Goal: Information Seeking & Learning: Learn about a topic

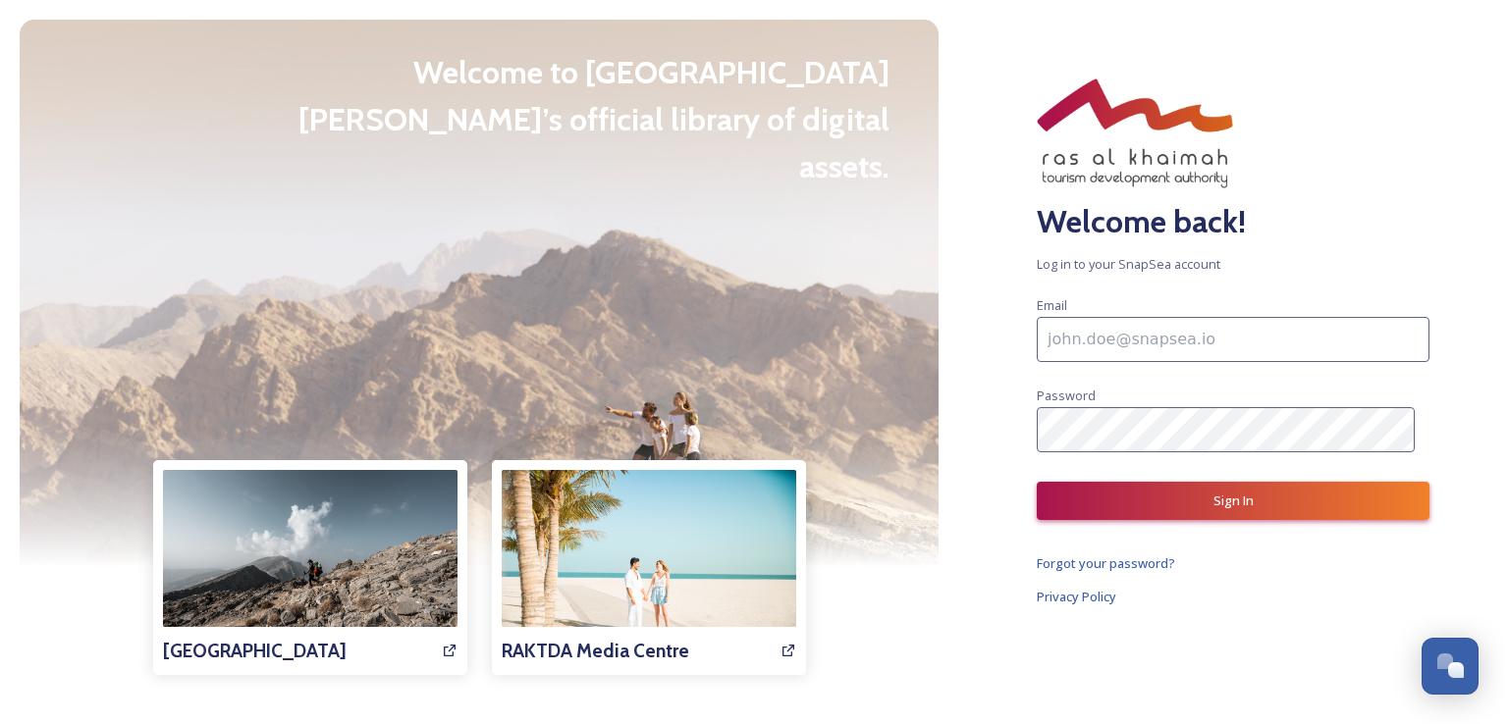
click at [1166, 341] on input at bounding box center [1232, 339] width 393 height 45
click at [1297, 637] on div "Welcome back! Log in to your SnapSea account Email Password Sign In Forgot your…" at bounding box center [1233, 362] width 550 height 724
click at [1157, 559] on span "Forgot your password?" at bounding box center [1105, 563] width 138 height 18
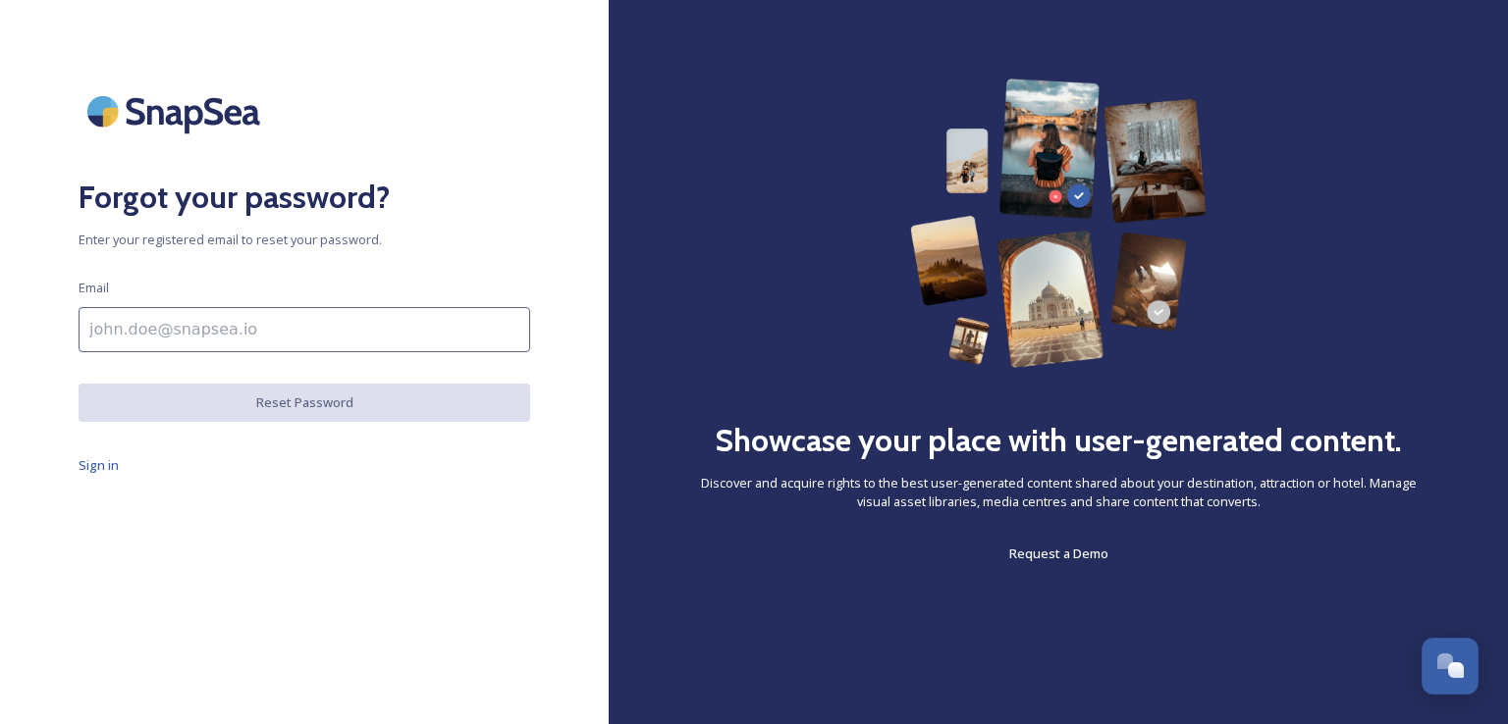
click at [247, 323] on input at bounding box center [304, 329] width 451 height 45
type input "hannah.drijbooms@pegase.be"
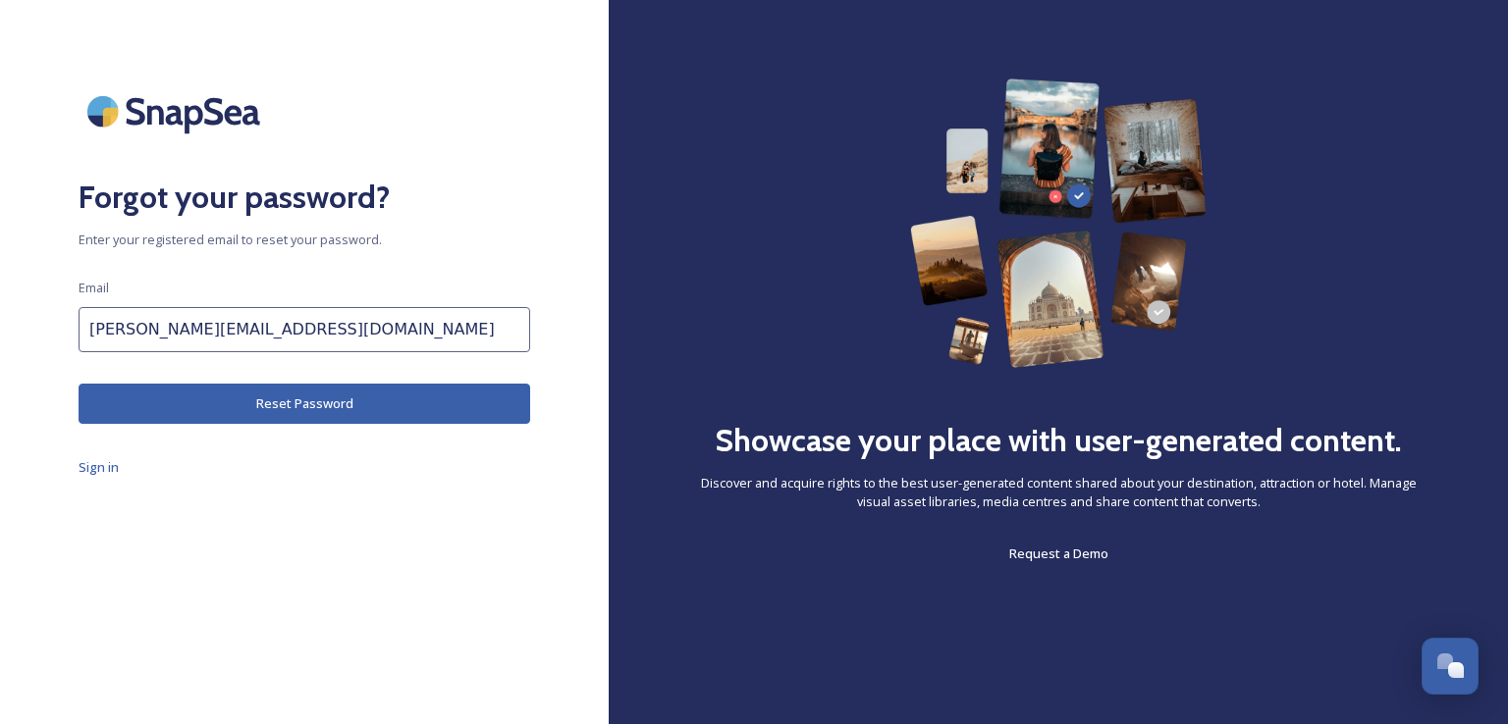
click at [271, 414] on button "Reset Password" at bounding box center [304, 404] width 451 height 40
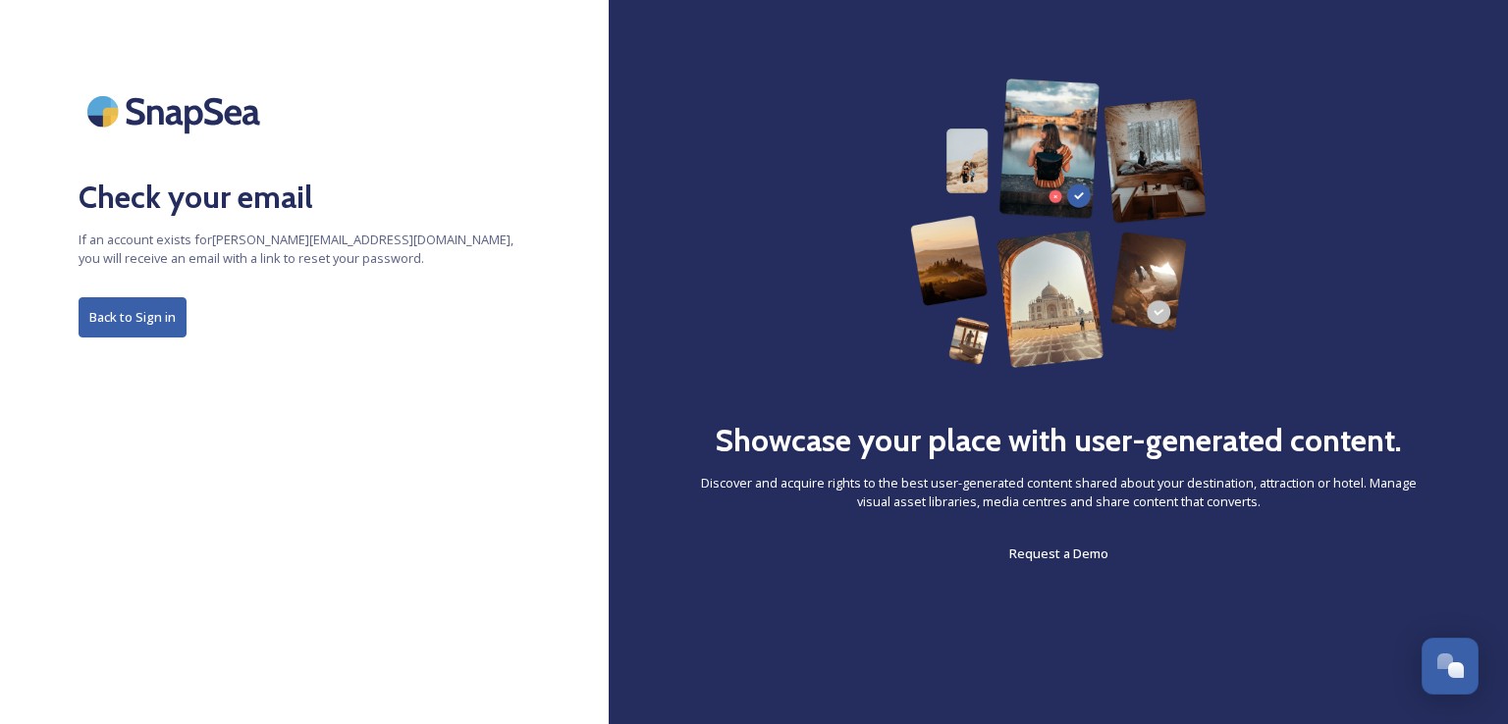
click at [157, 324] on button "Back to Sign in" at bounding box center [133, 317] width 108 height 40
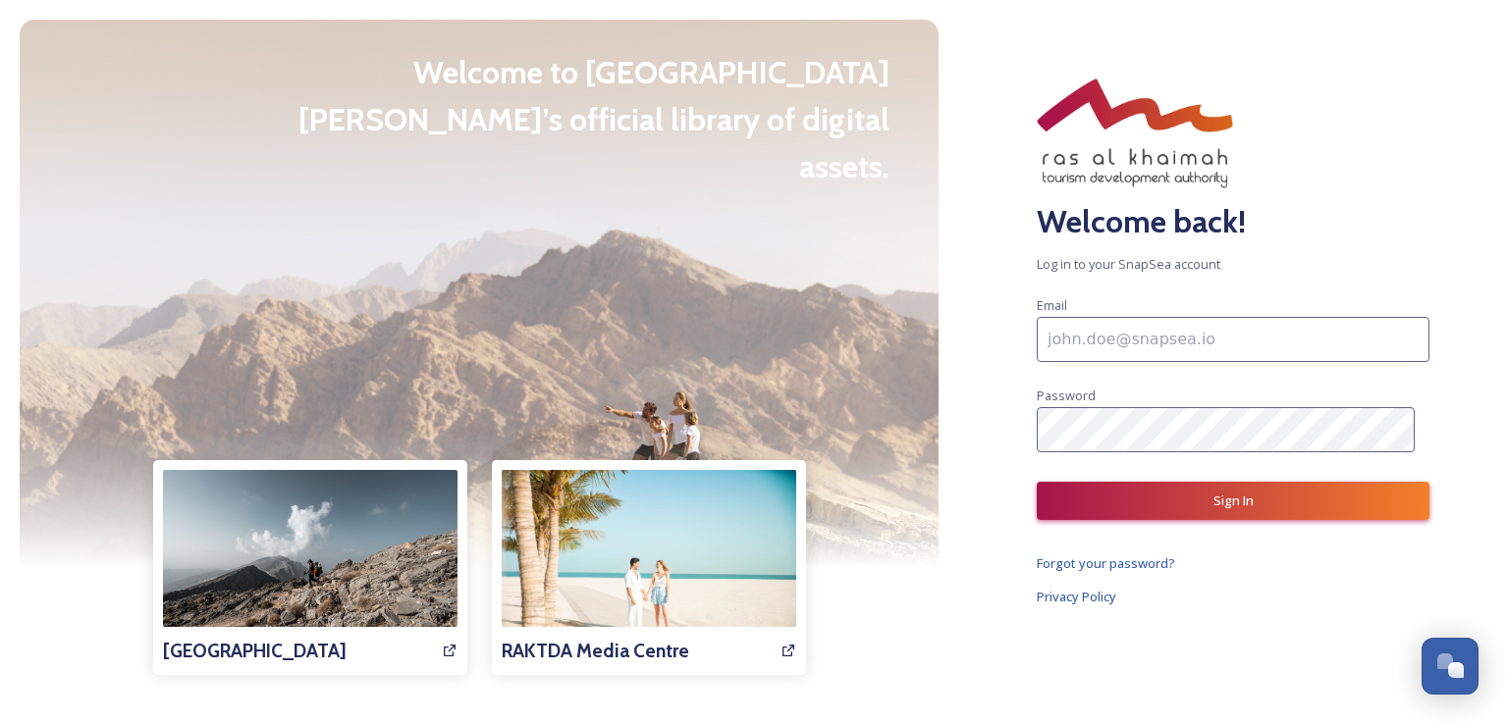
click at [332, 335] on div at bounding box center [479, 294] width 919 height 548
click at [1115, 349] on input at bounding box center [1232, 339] width 393 height 45
click at [1305, 237] on h2 "Welcome back!" at bounding box center [1232, 221] width 393 height 47
click at [1284, 333] on input at bounding box center [1232, 338] width 393 height 45
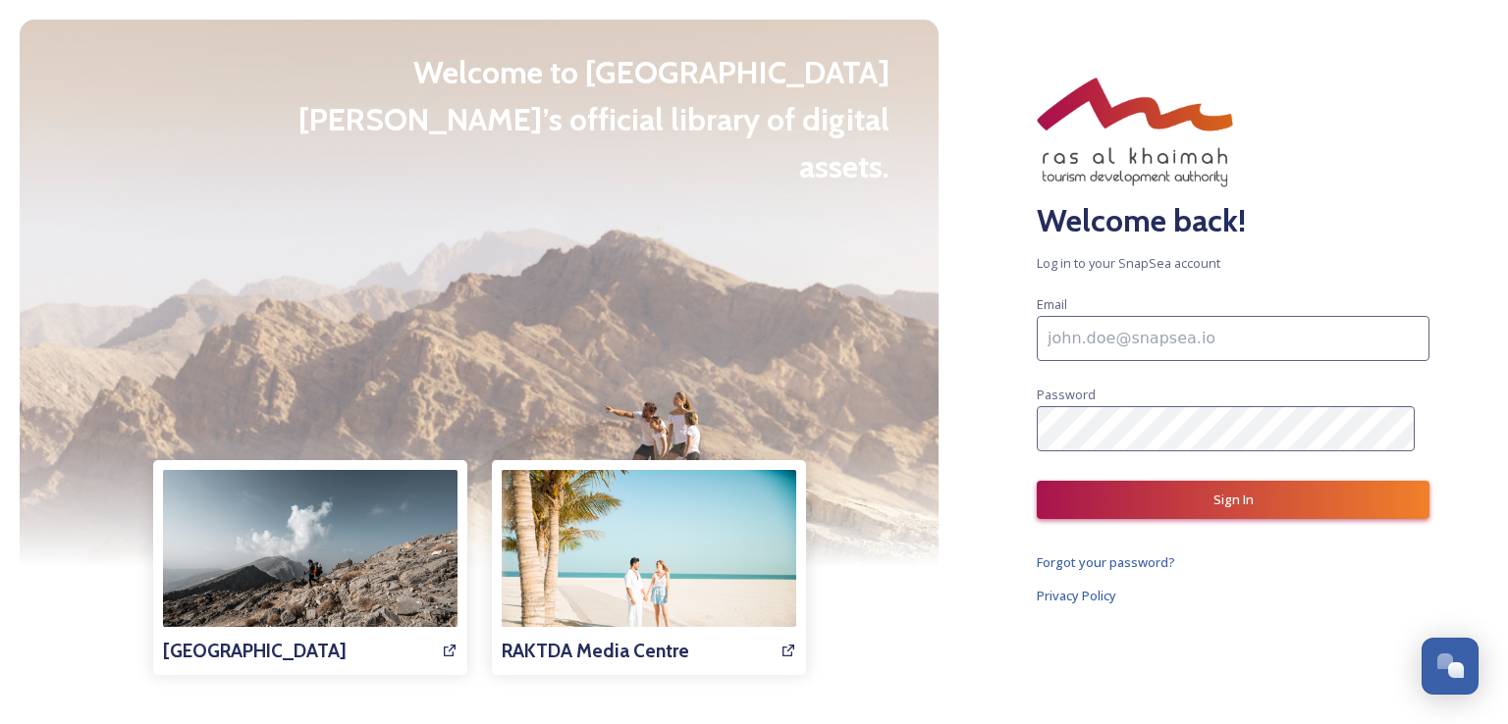
drag, startPoint x: 1119, startPoint y: 323, endPoint x: 1131, endPoint y: 323, distance: 11.8
click at [1119, 323] on input at bounding box center [1232, 338] width 393 height 45
click at [1078, 352] on input at bounding box center [1232, 338] width 393 height 45
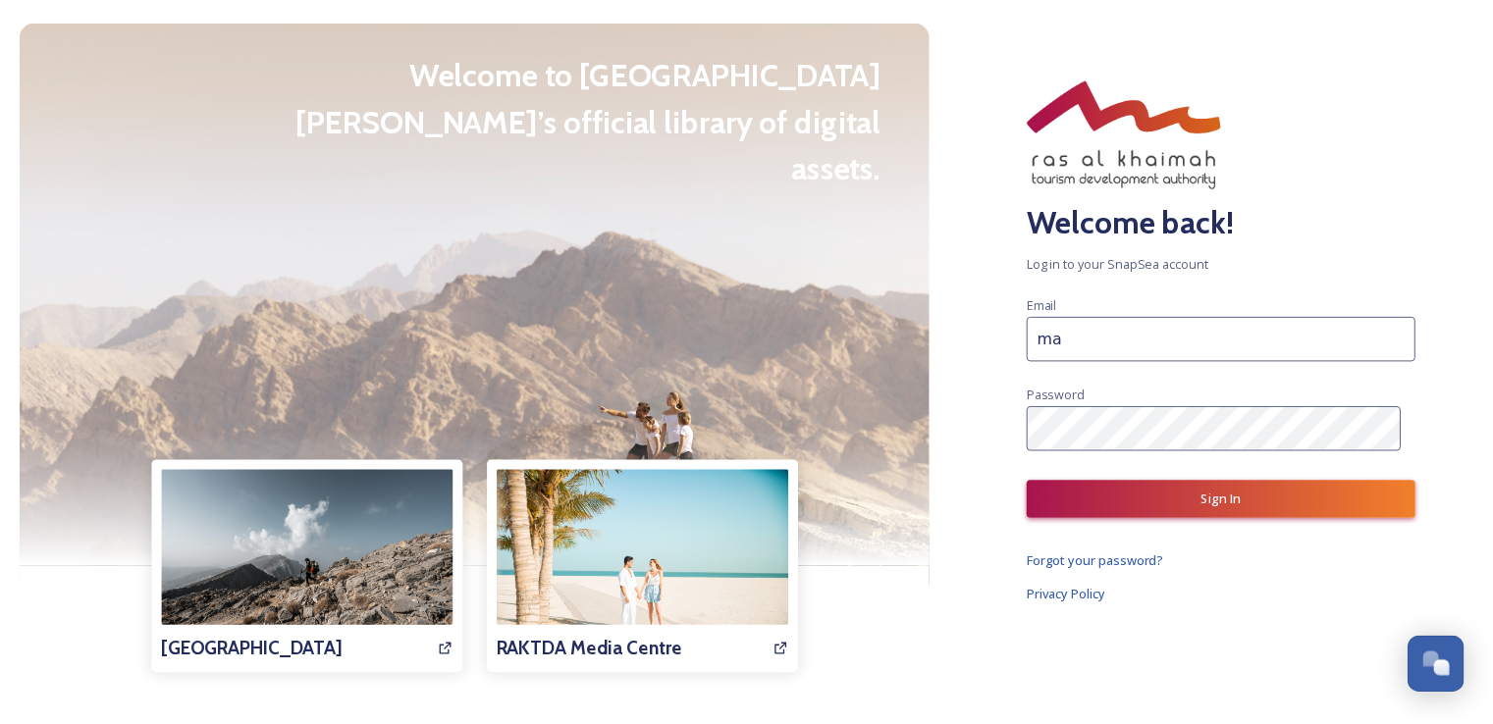
scroll to position [0, 0]
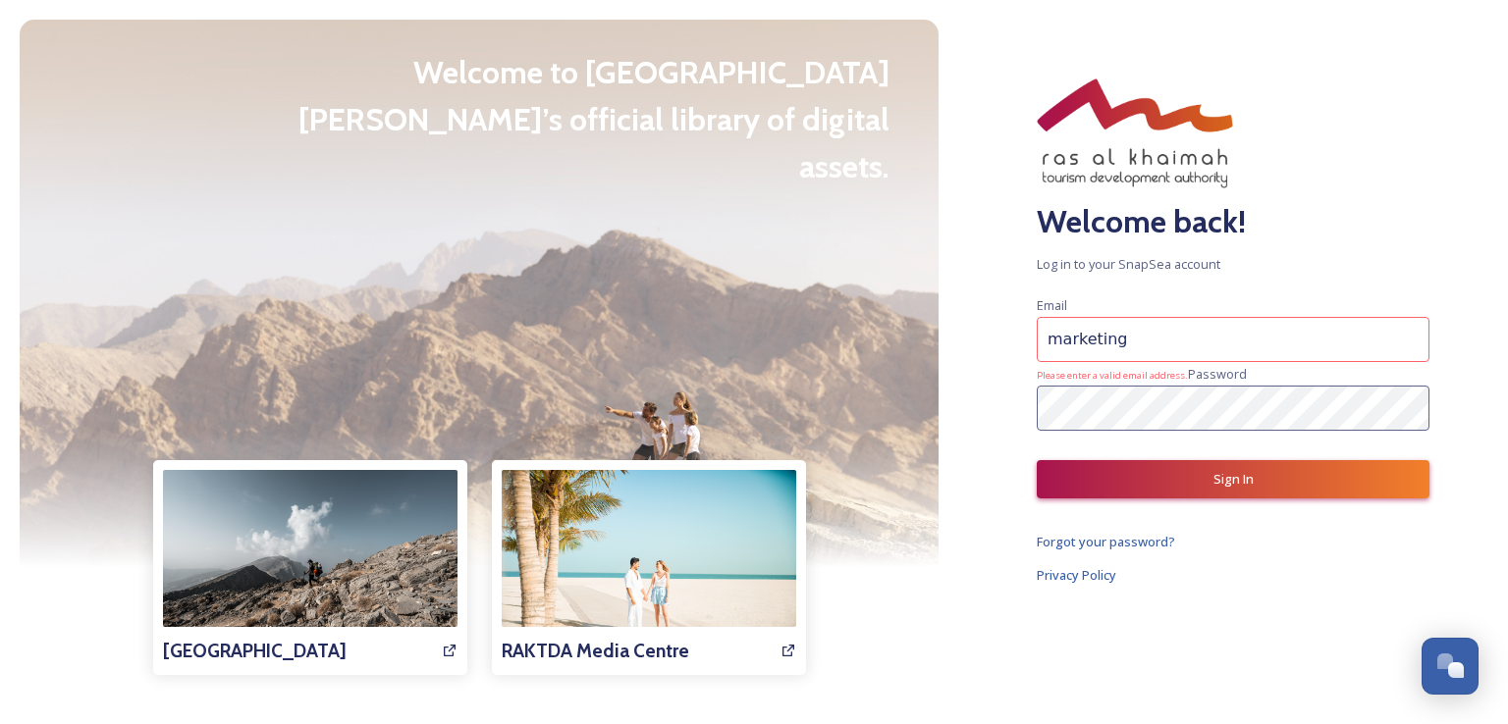
type input "marketing@pegase.be"
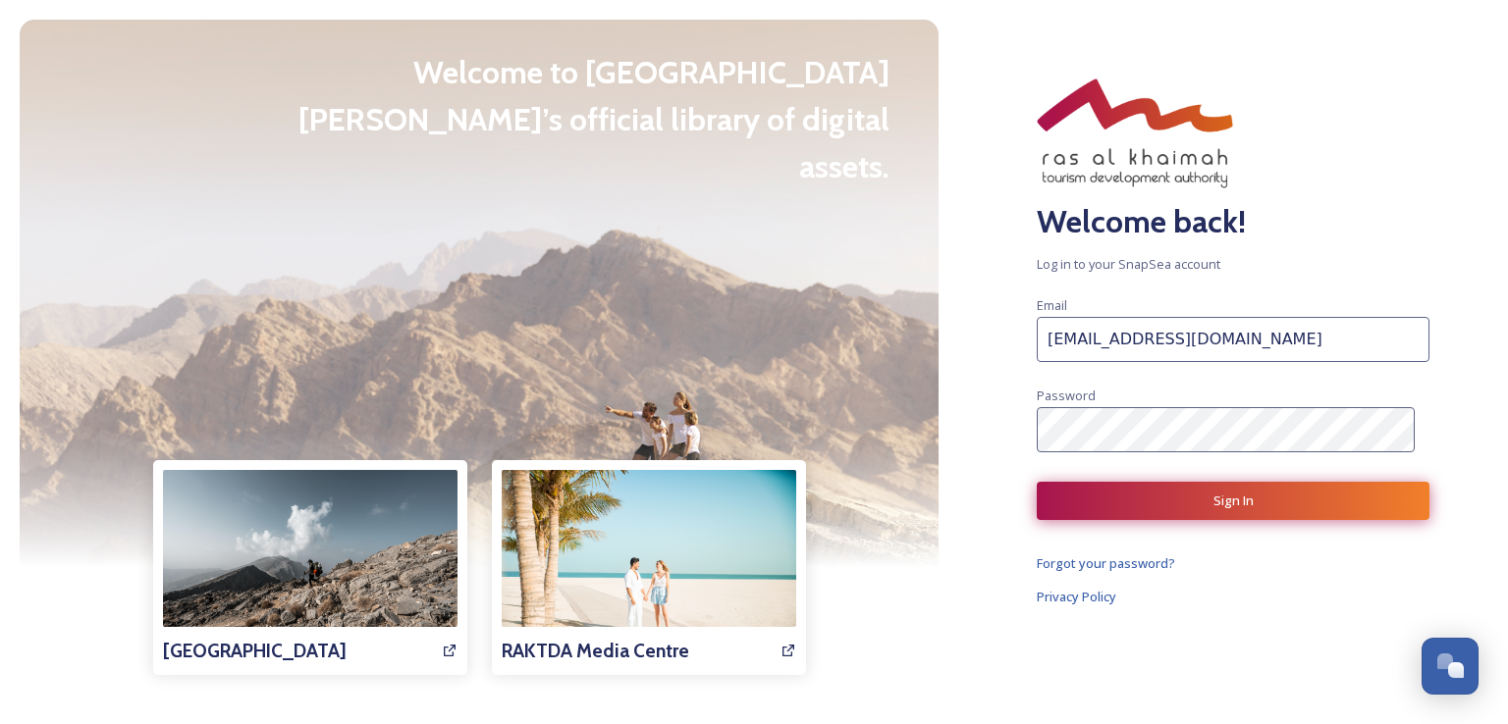
click at [1111, 506] on button "Sign In" at bounding box center [1232, 501] width 393 height 38
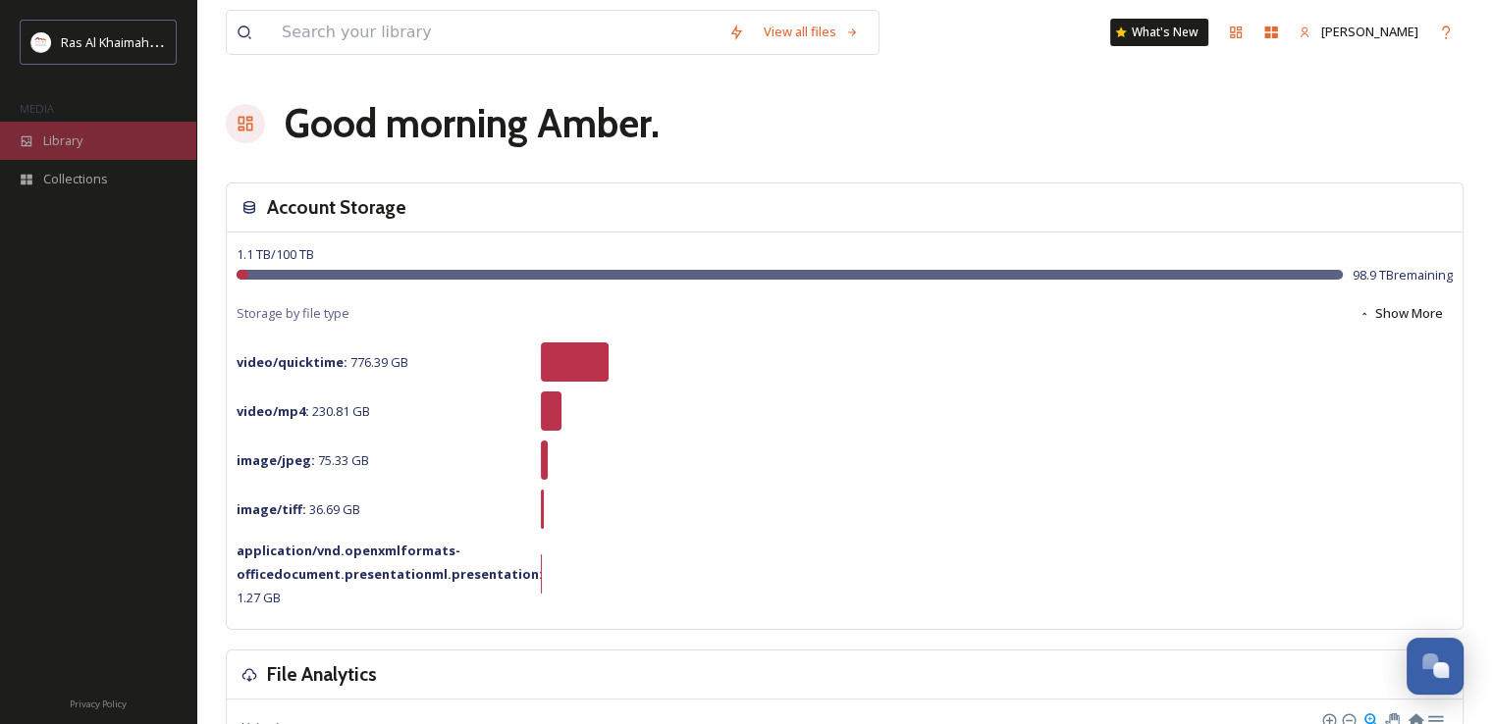
click at [69, 140] on span "Library" at bounding box center [62, 141] width 39 height 19
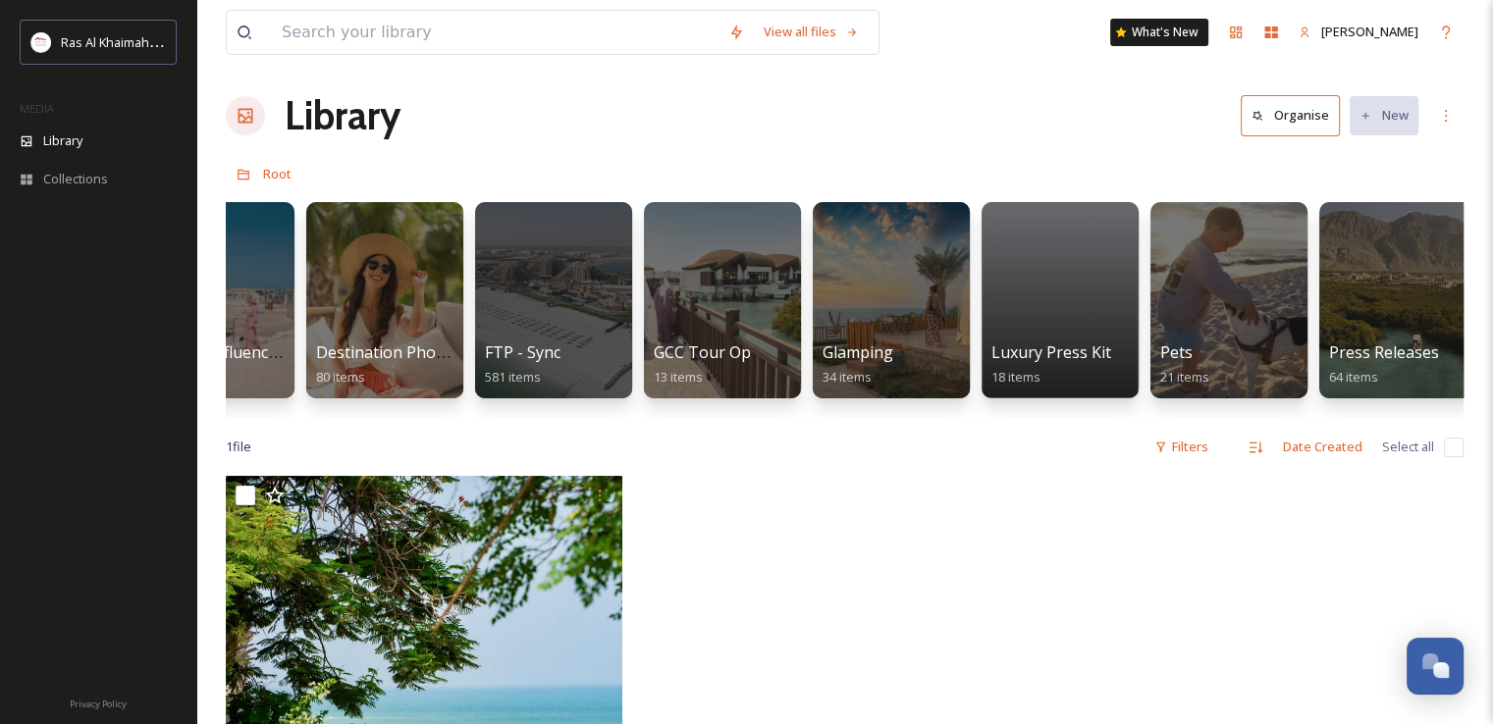
scroll to position [0, 3489]
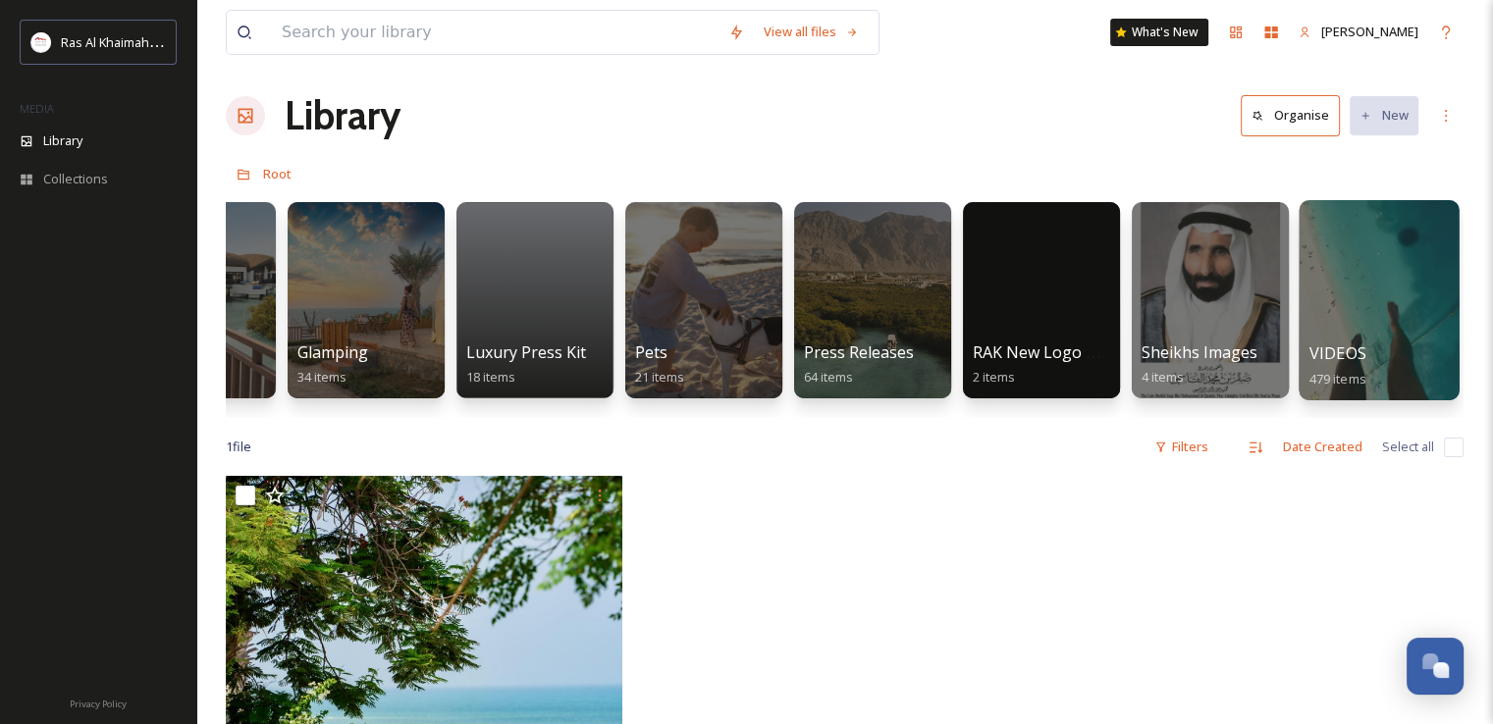
click at [1335, 353] on span "VIDEOS" at bounding box center [1337, 354] width 57 height 22
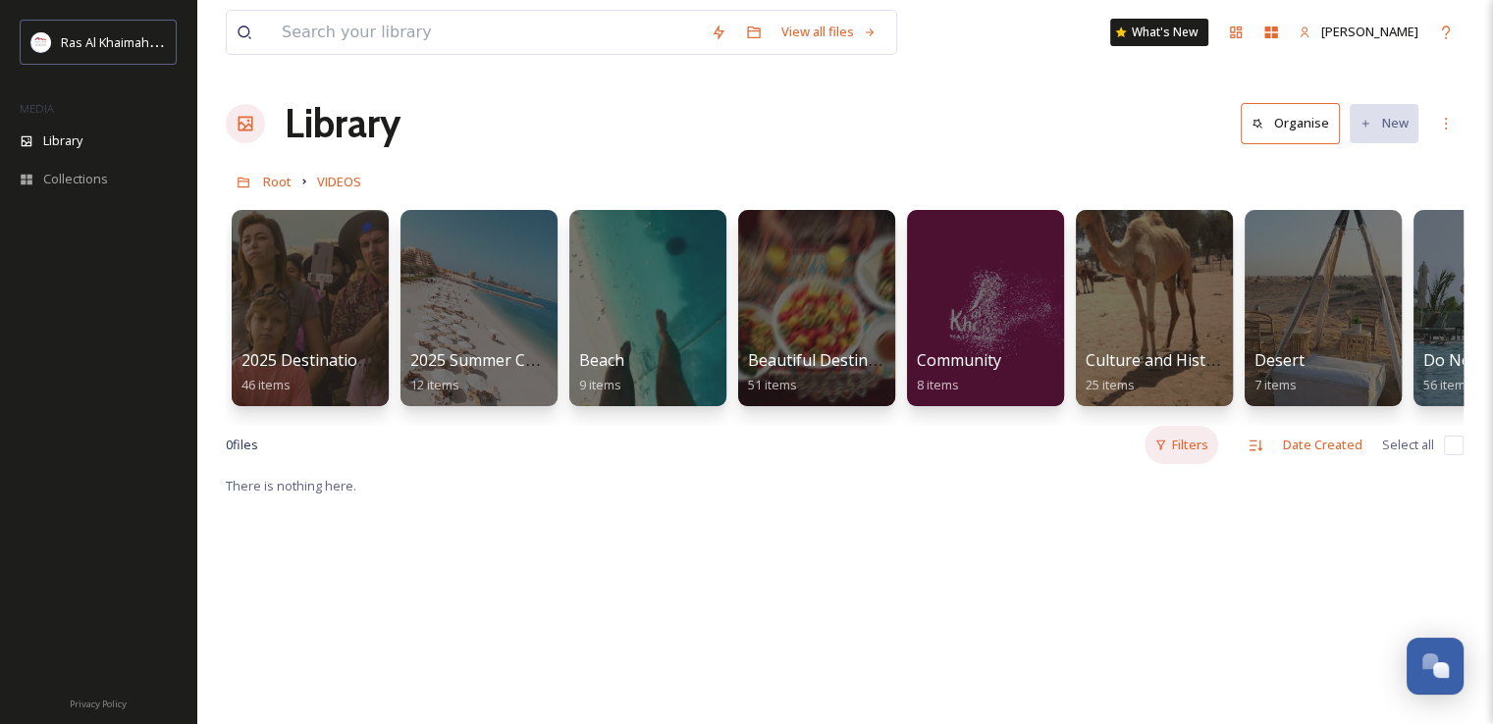
click at [1170, 464] on div "Filters" at bounding box center [1181, 445] width 74 height 38
click at [1080, 499] on span "Orientation" at bounding box center [1064, 489] width 67 height 19
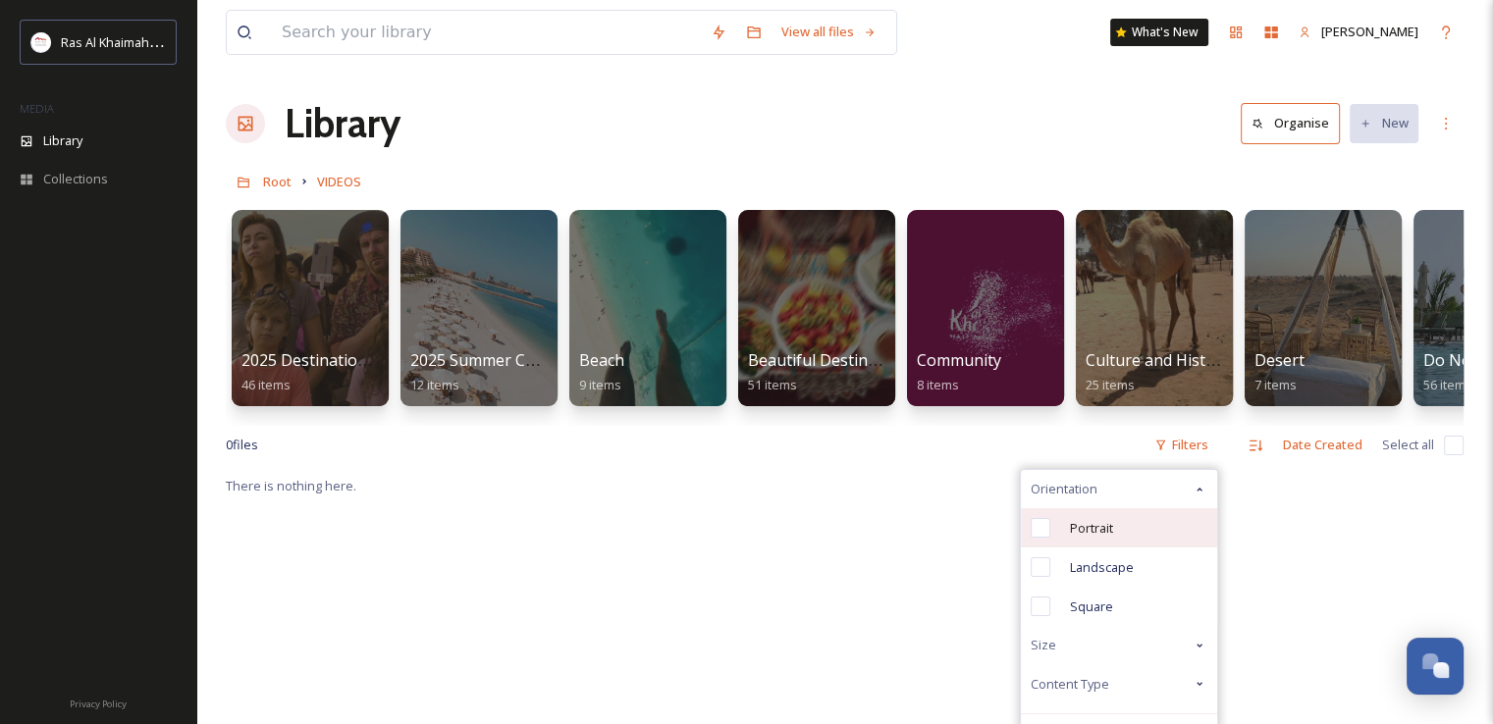
click at [1039, 538] on input "checkbox" at bounding box center [1041, 528] width 20 height 20
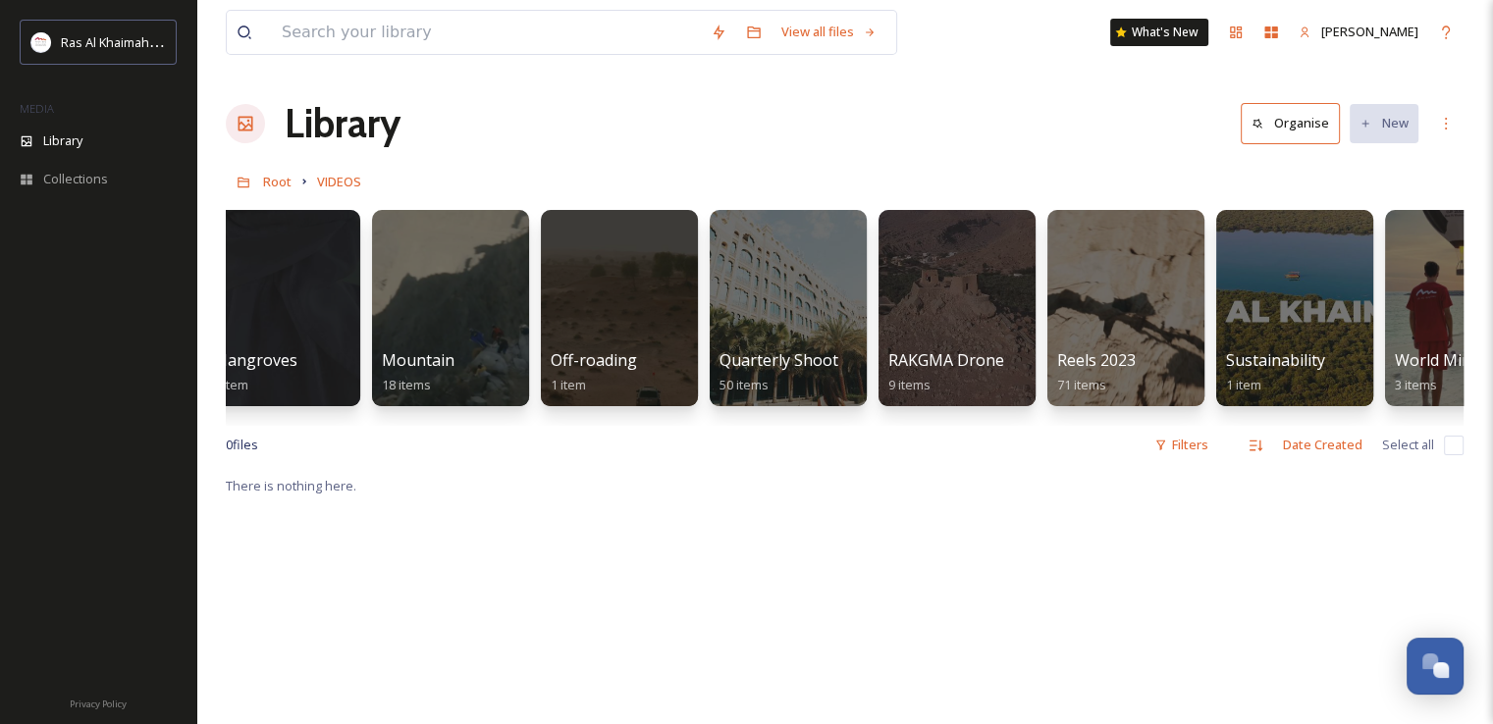
scroll to position [0, 2645]
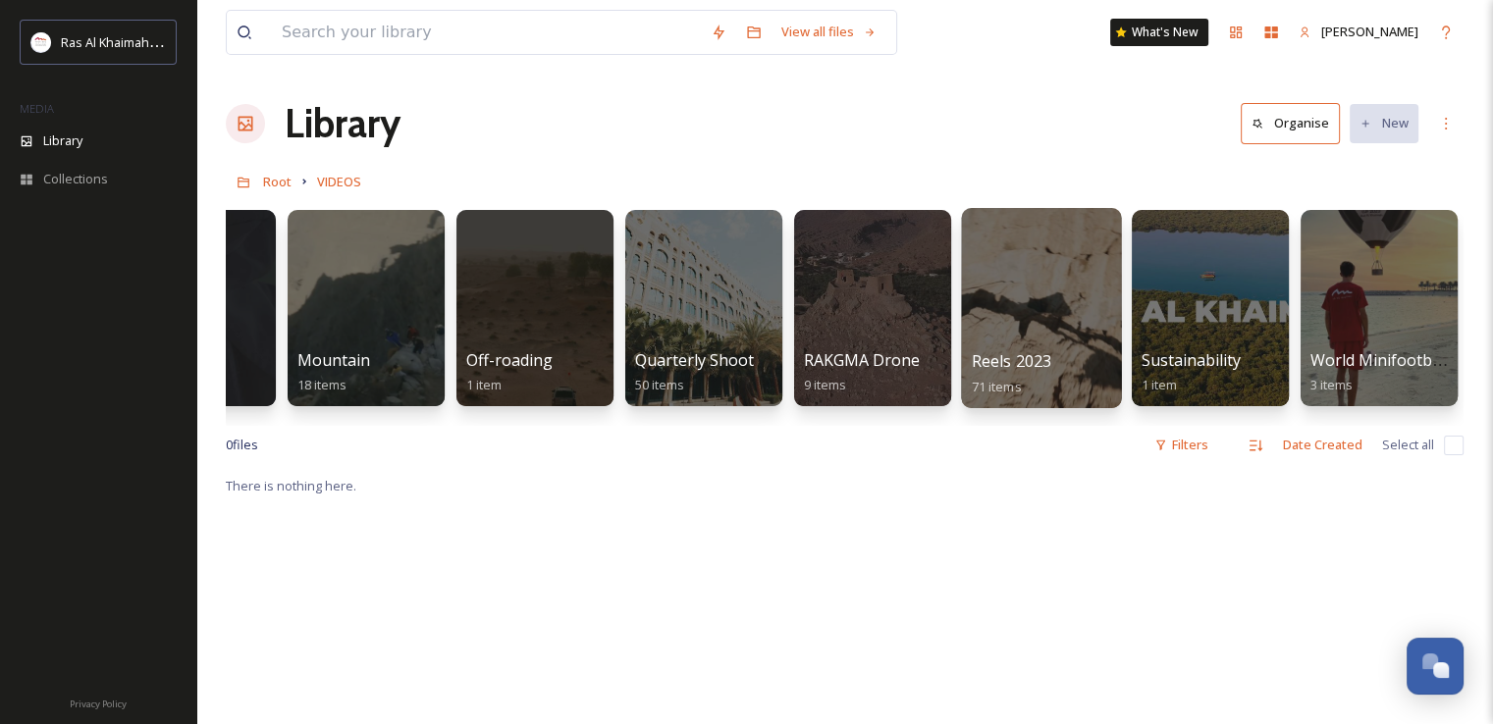
click at [1056, 298] on div at bounding box center [1041, 308] width 160 height 200
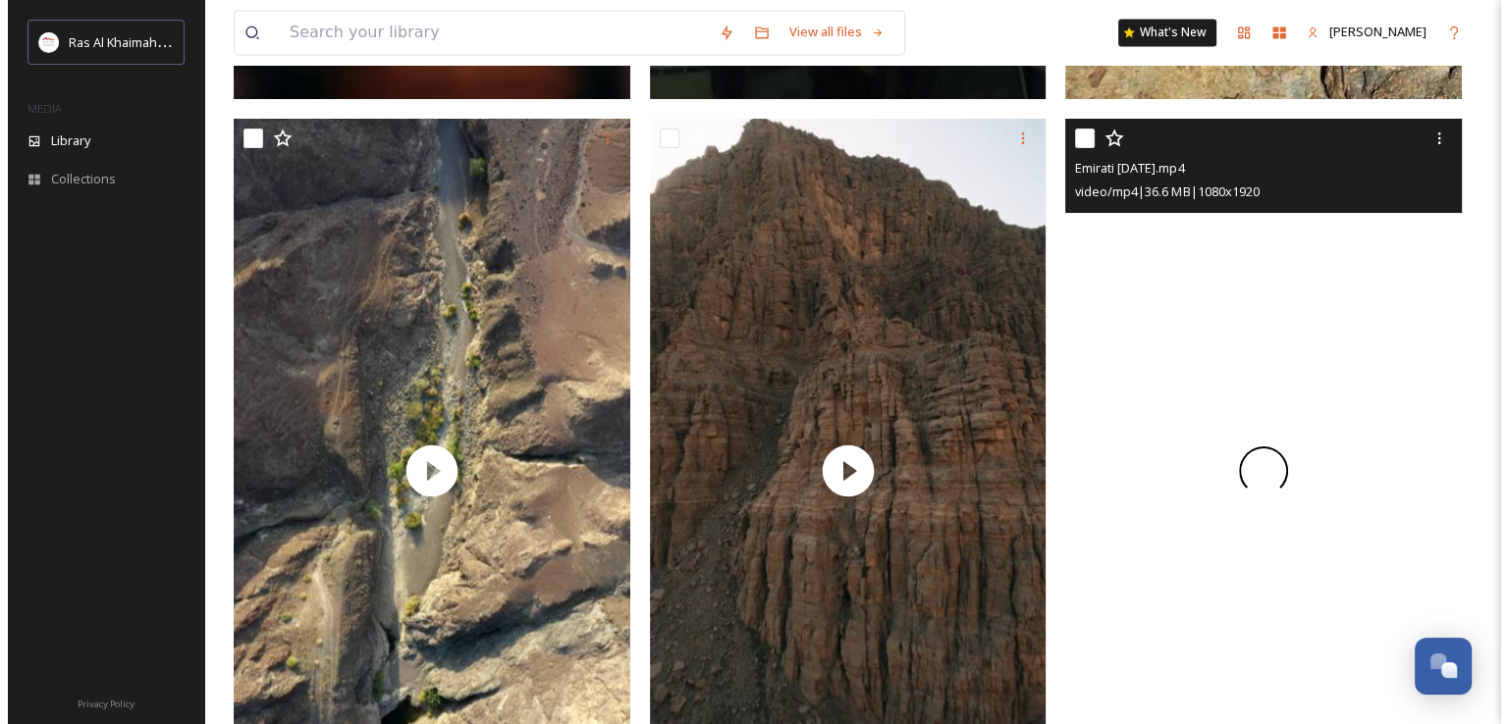
scroll to position [10400, 0]
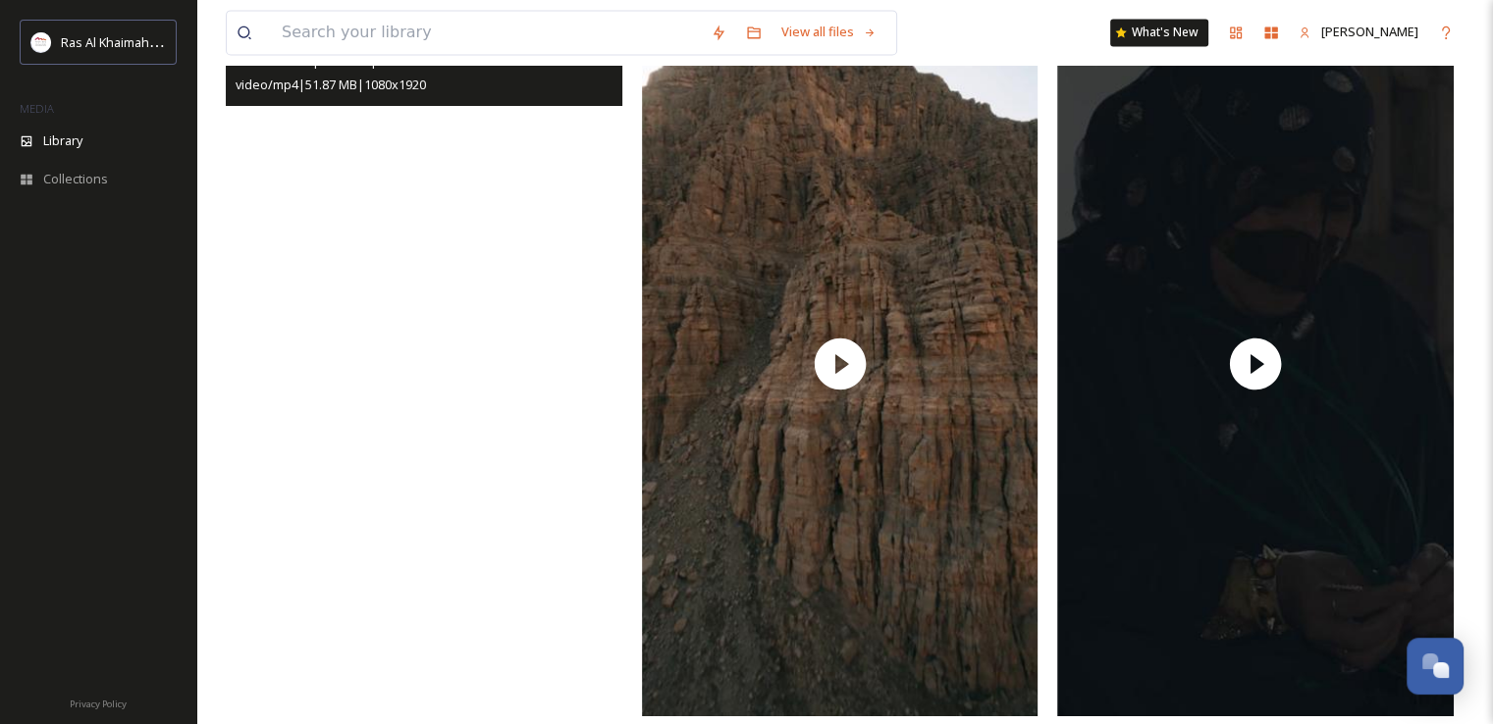
click at [450, 351] on video "Moountain top down.mp4" at bounding box center [424, 364] width 397 height 705
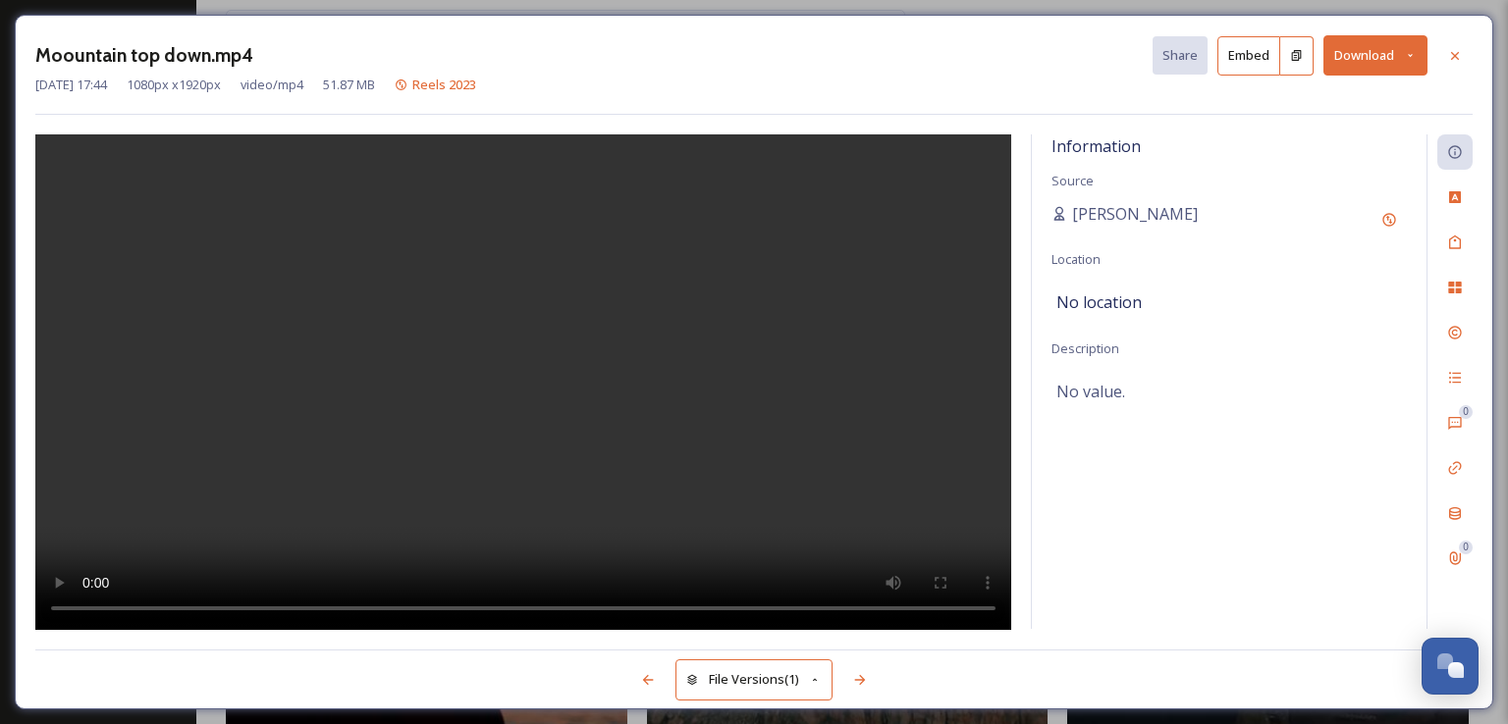
scroll to position [10521, 0]
click at [1455, 57] on icon at bounding box center [1455, 56] width 16 height 16
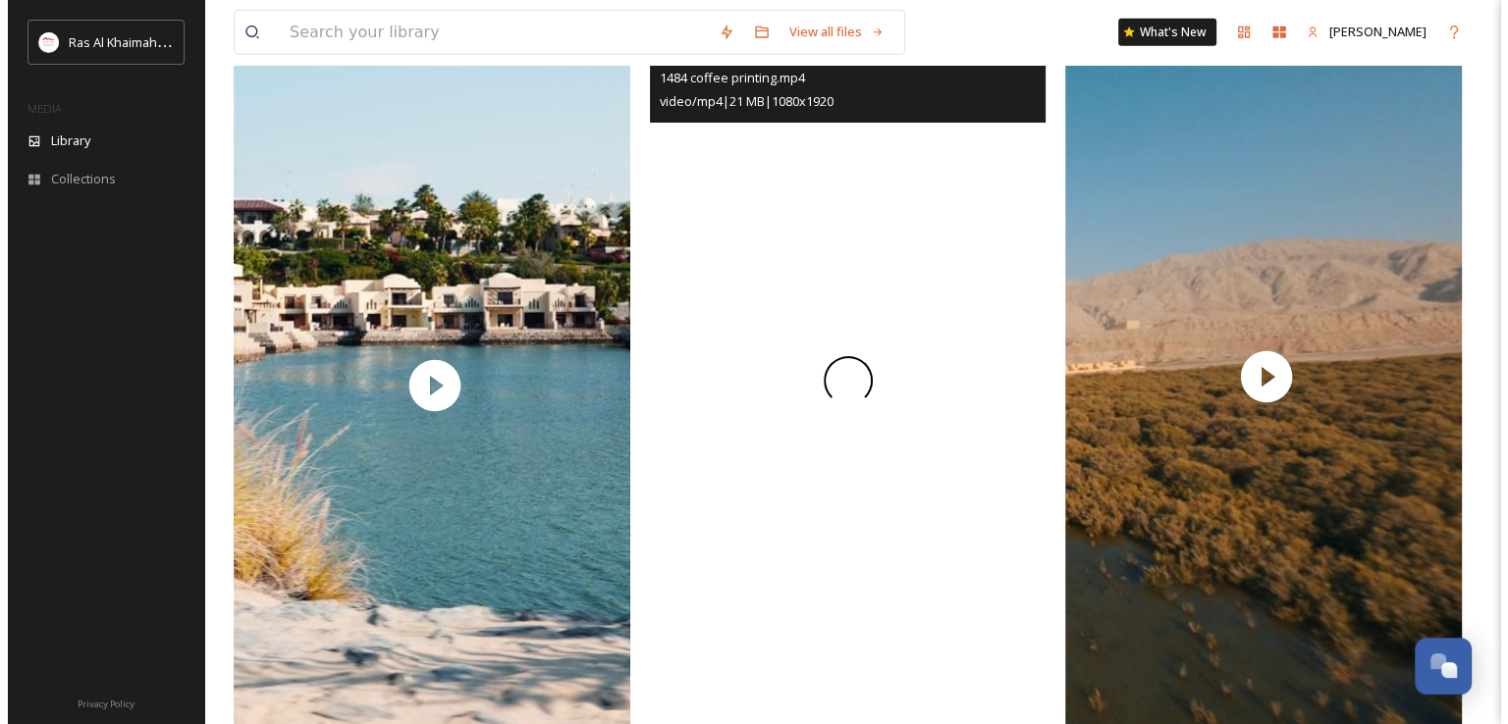
scroll to position [12816, 0]
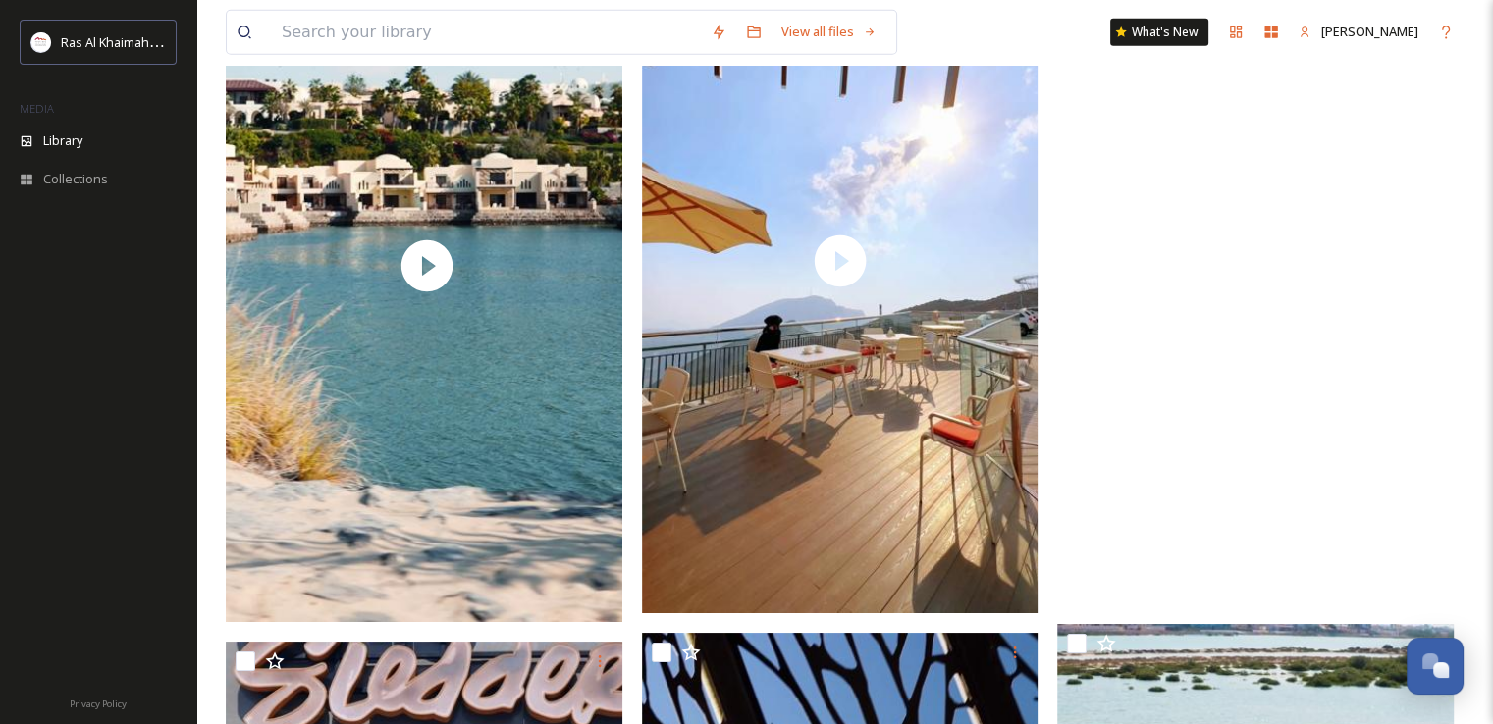
click at [1245, 253] on video "Flamingoes FPV.mp4" at bounding box center [1255, 252] width 397 height 705
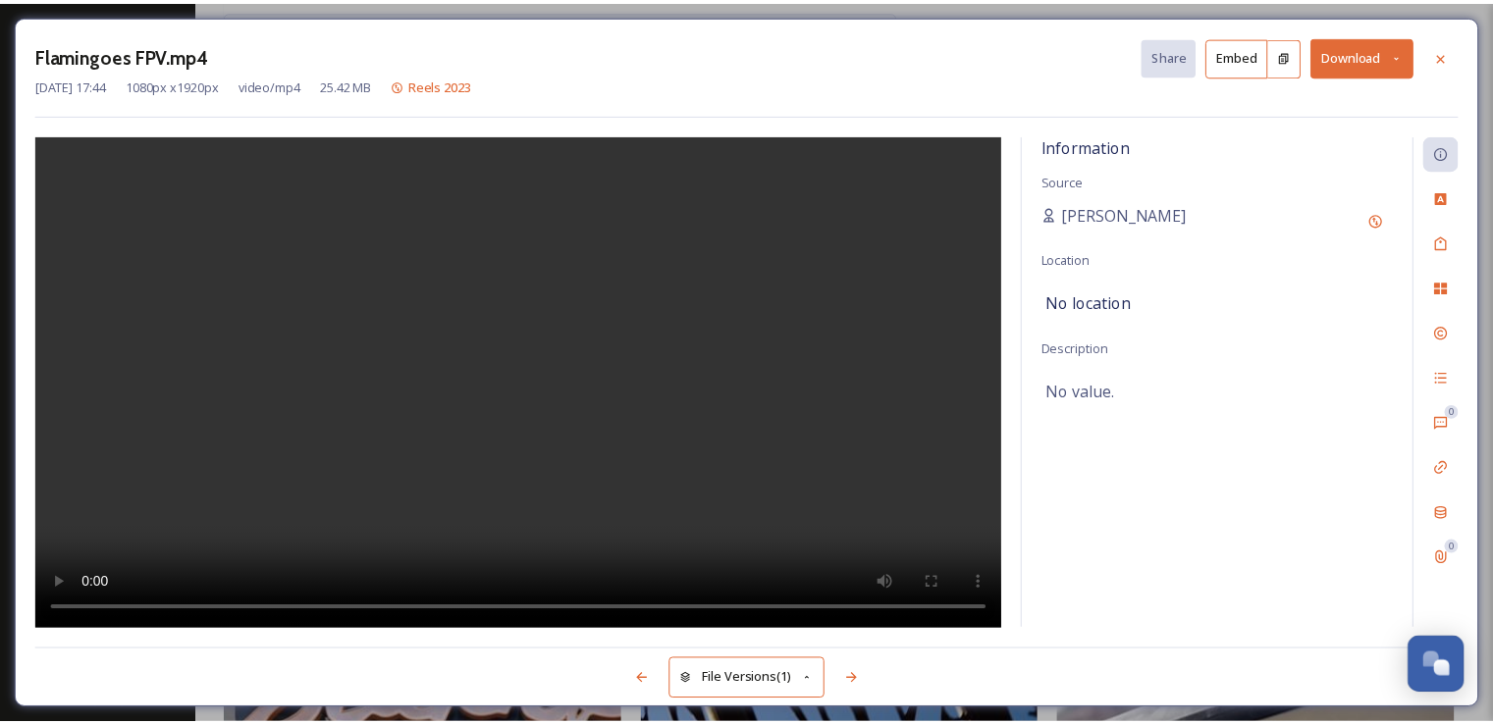
scroll to position [12825, 0]
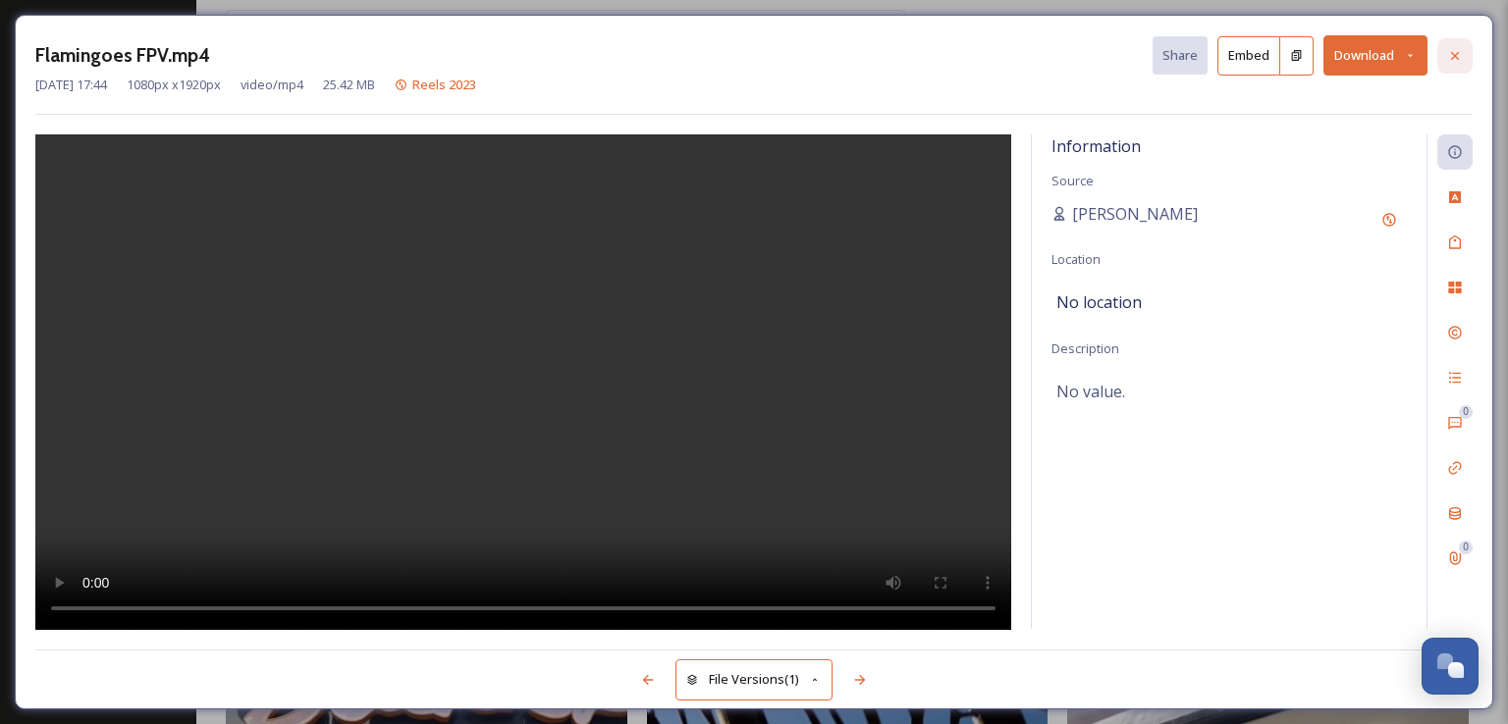
click at [1463, 64] on div at bounding box center [1454, 55] width 35 height 35
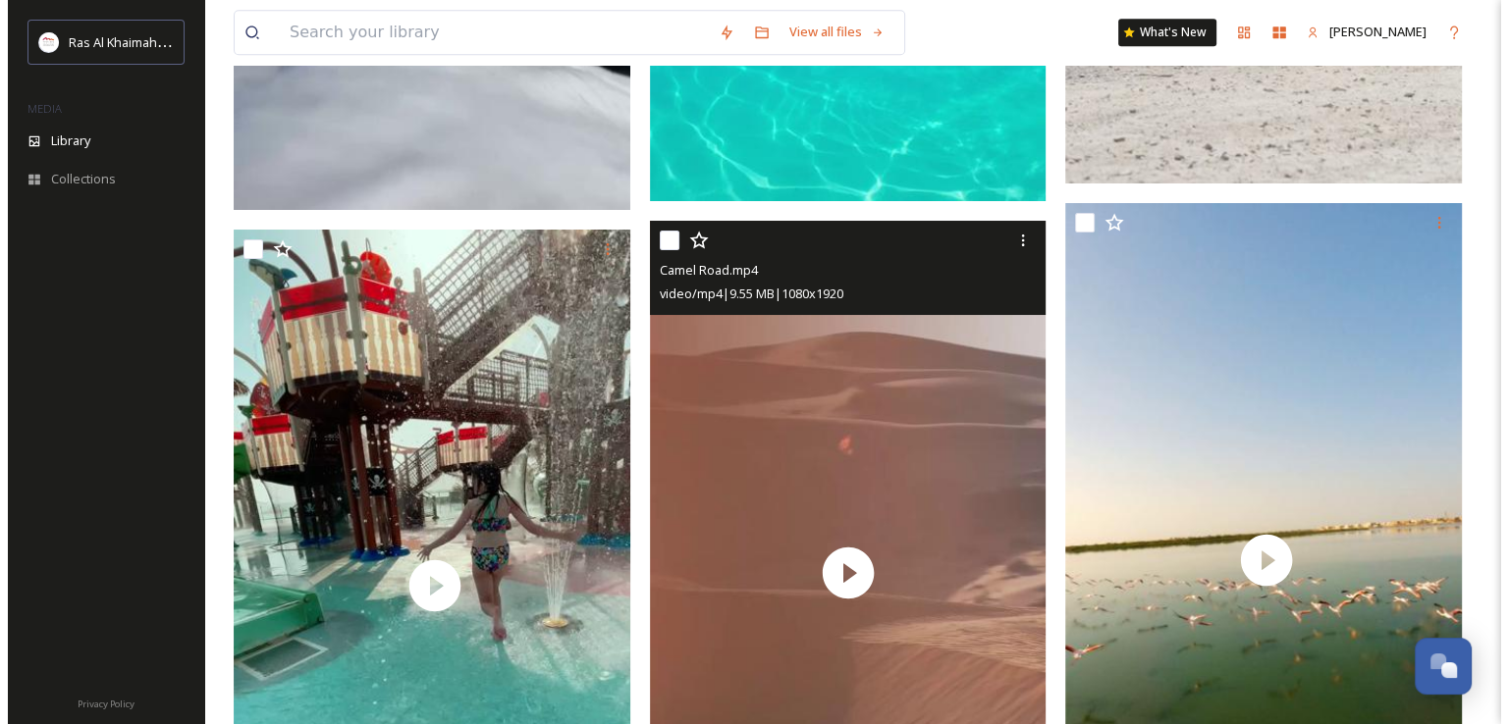
scroll to position [16456, 0]
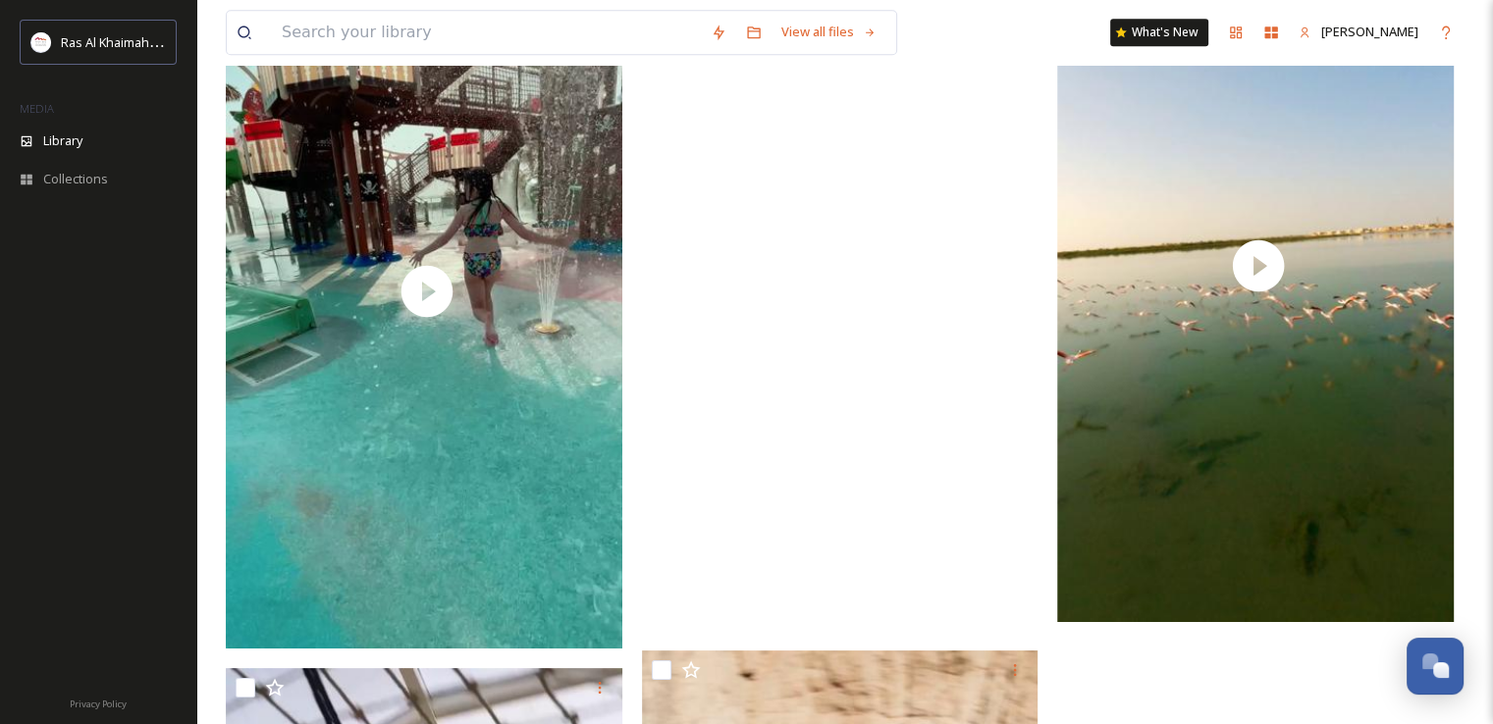
click at [861, 268] on video "Camel Road.mp4" at bounding box center [840, 278] width 397 height 705
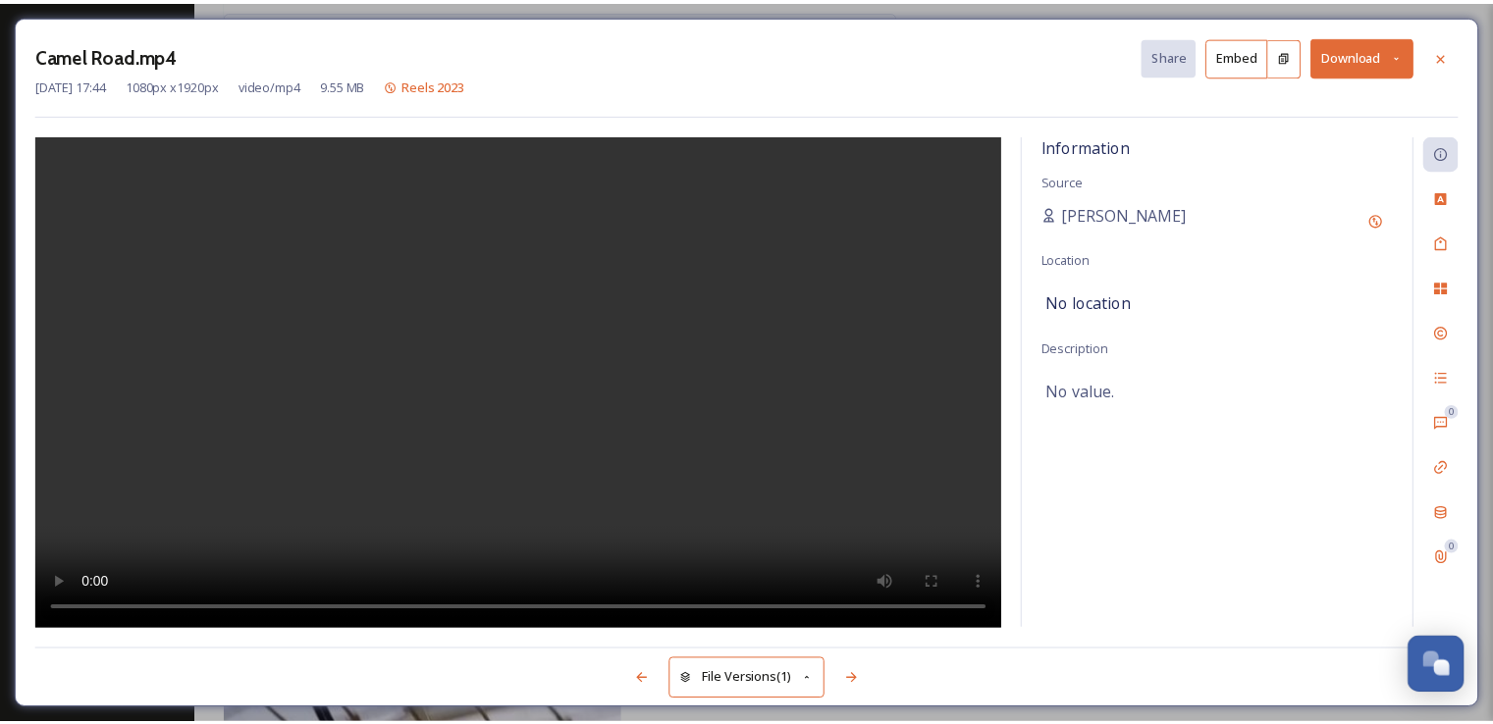
scroll to position [16465, 0]
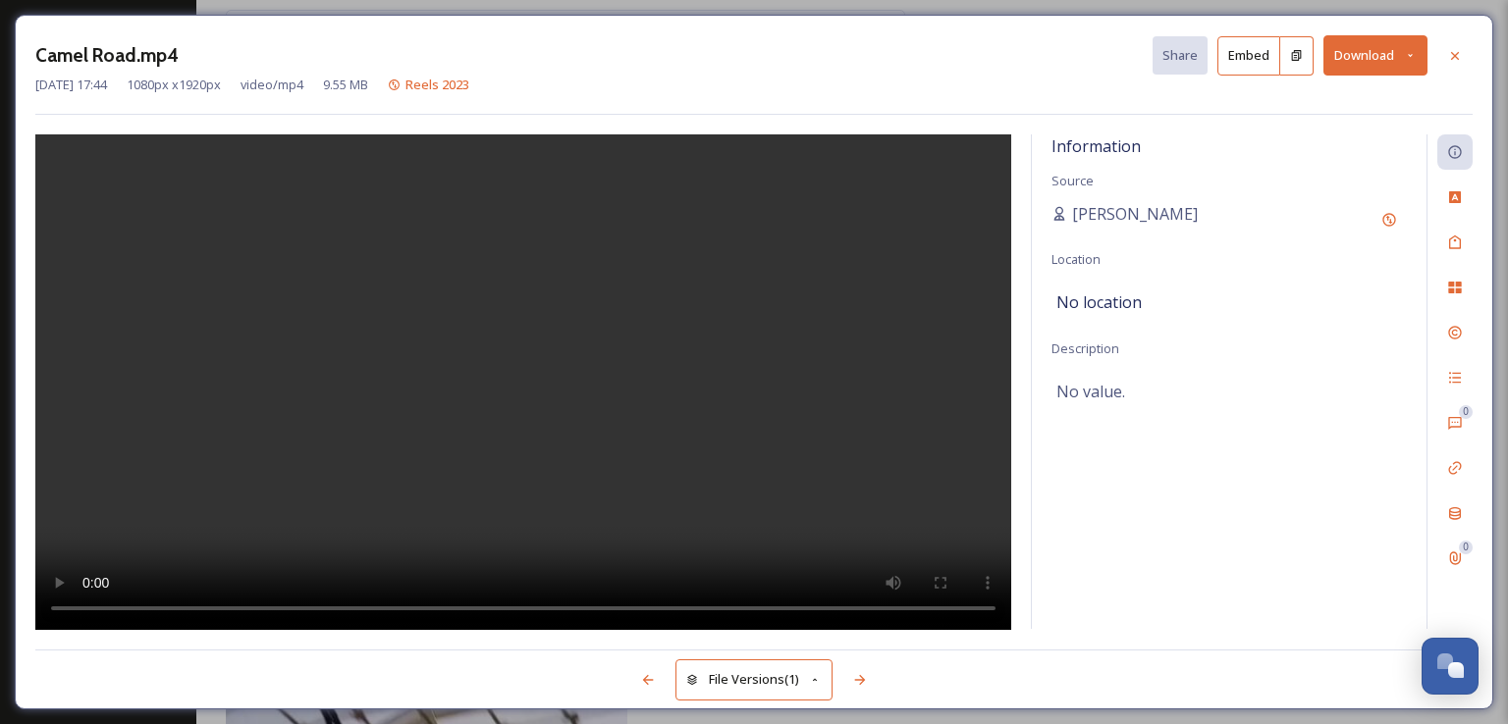
click at [1457, 53] on icon at bounding box center [1455, 56] width 16 height 16
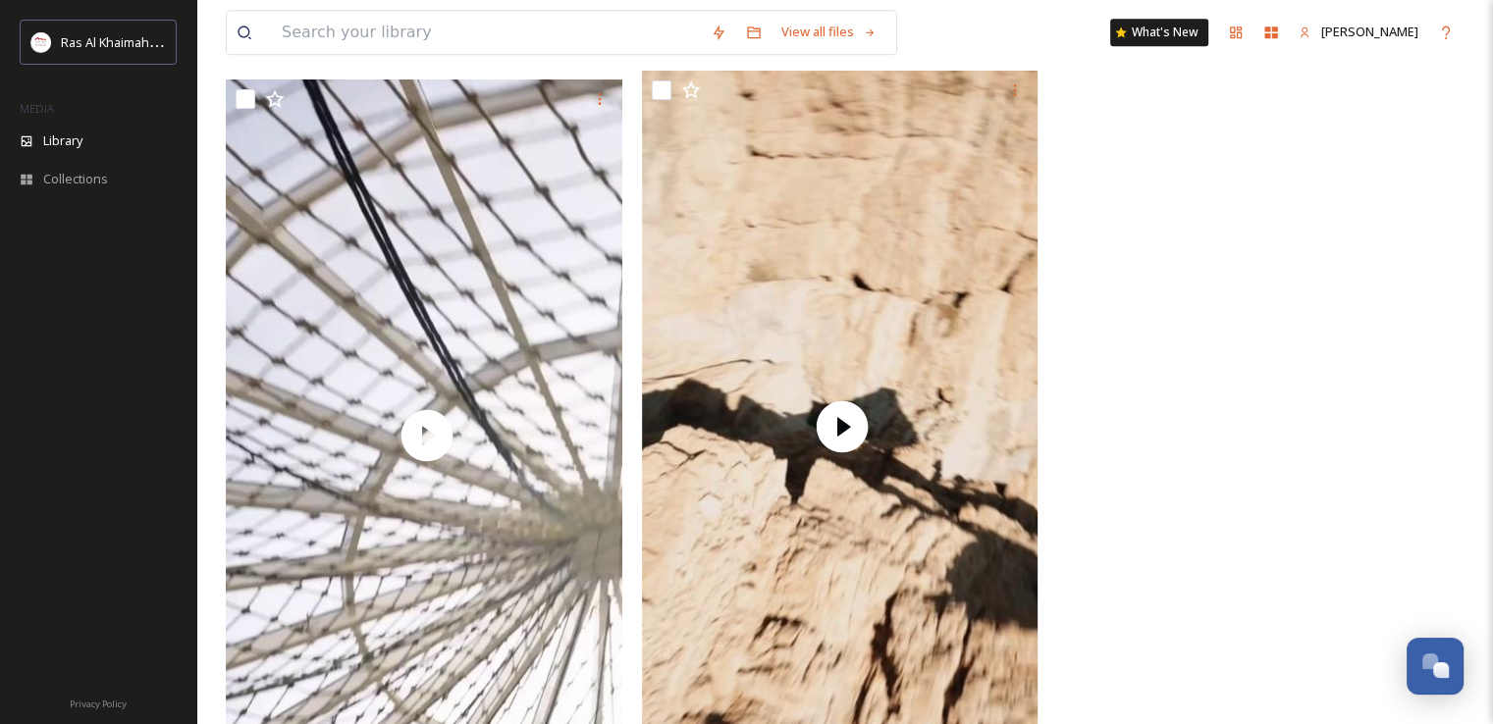
scroll to position [17156, 0]
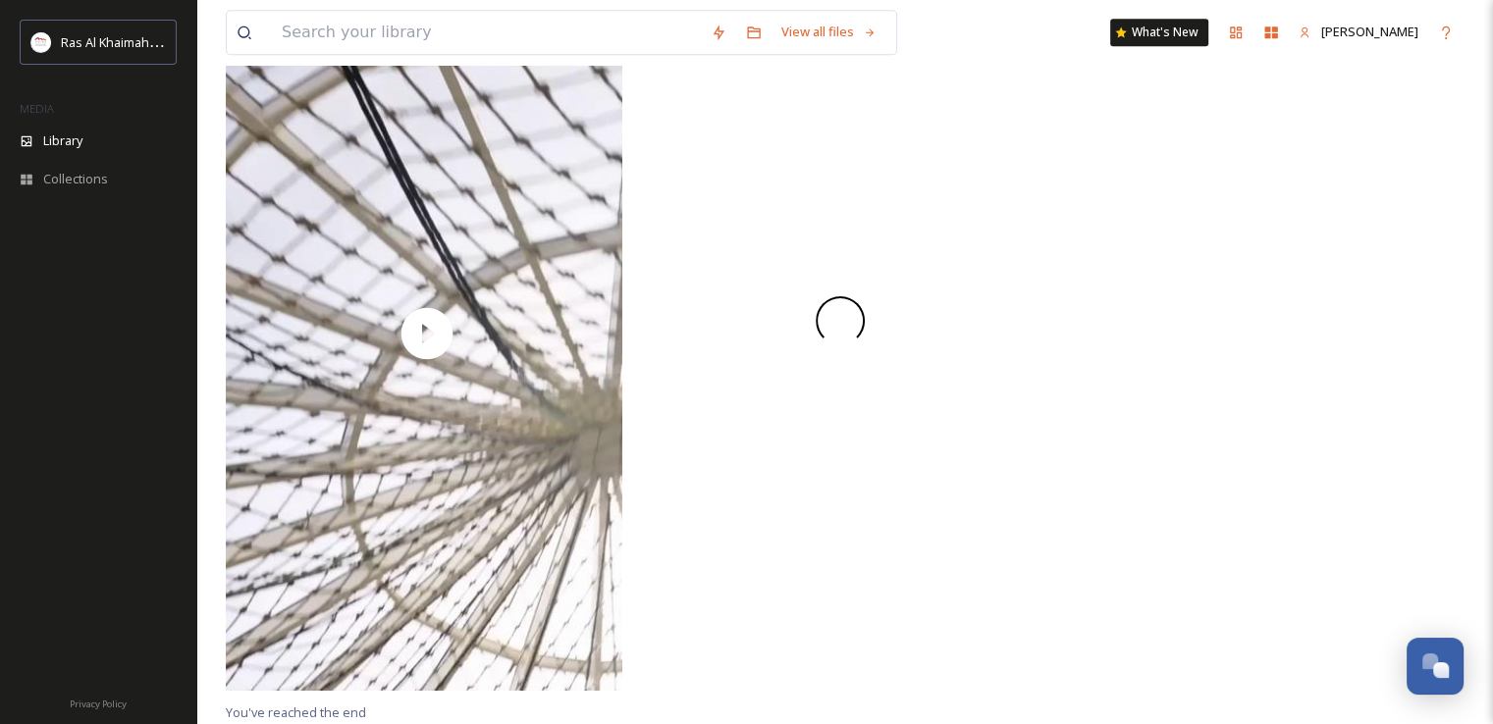
click at [813, 305] on video "BGEC BBQ.mp4" at bounding box center [840, 321] width 397 height 705
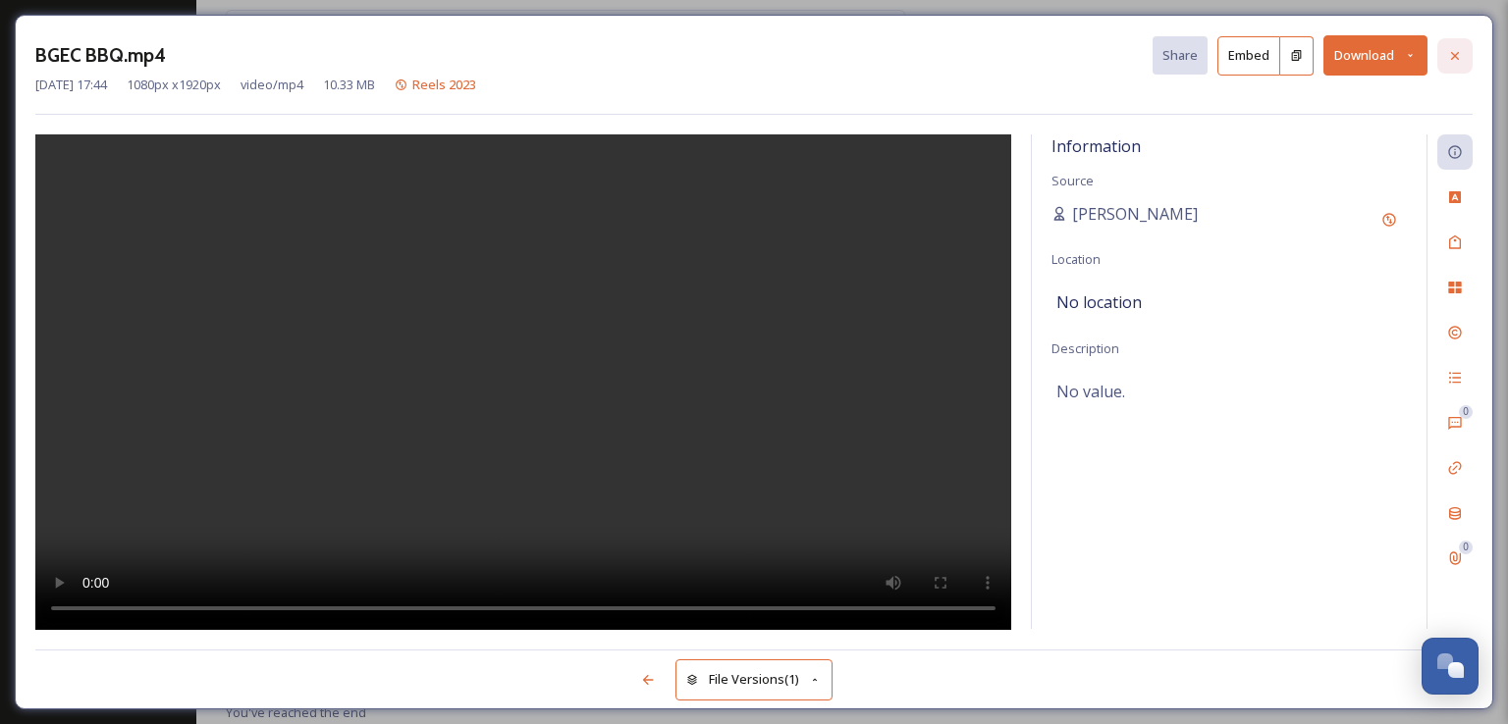
click at [1465, 50] on div at bounding box center [1454, 55] width 35 height 35
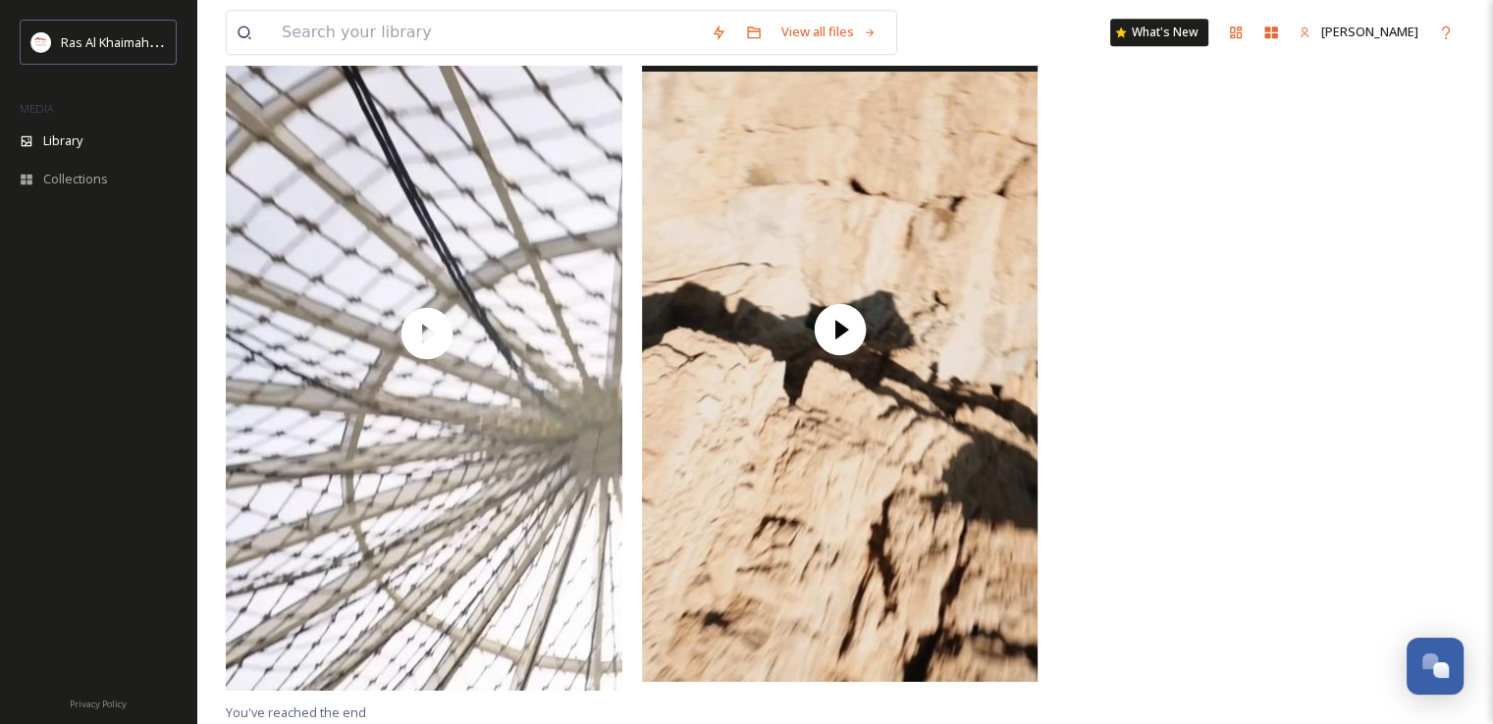
scroll to position [16567, 0]
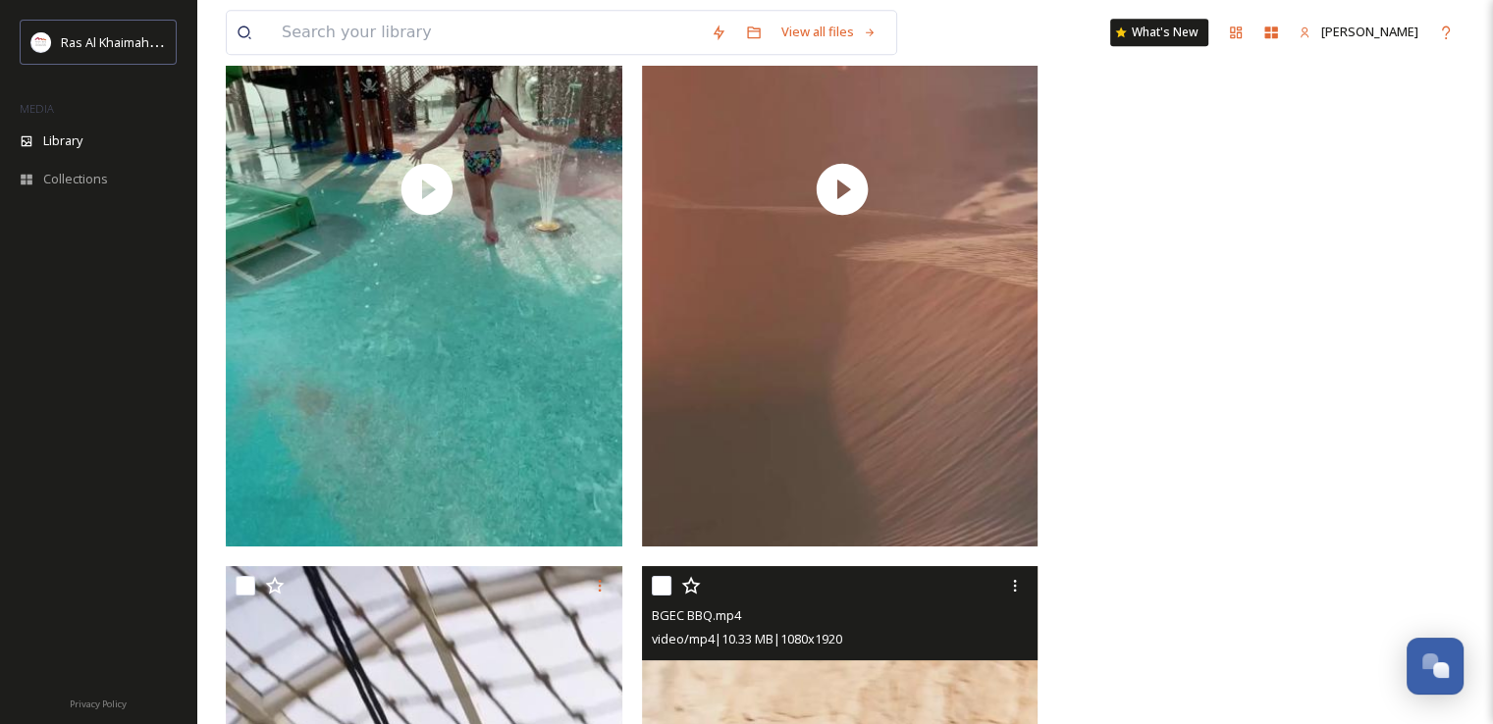
click at [1246, 341] on video "Michael Scott Loves it.mp4" at bounding box center [1255, 185] width 397 height 705
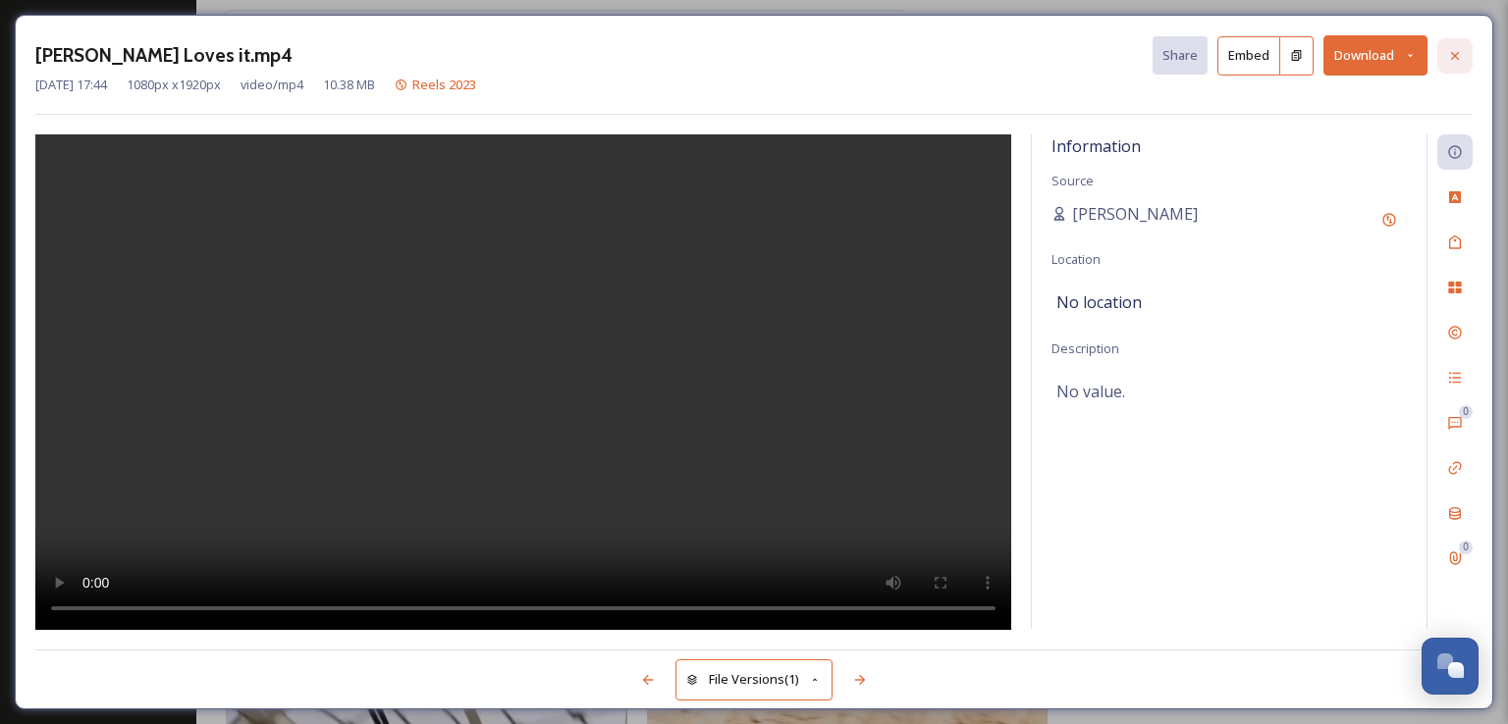
click at [1450, 52] on icon at bounding box center [1455, 56] width 16 height 16
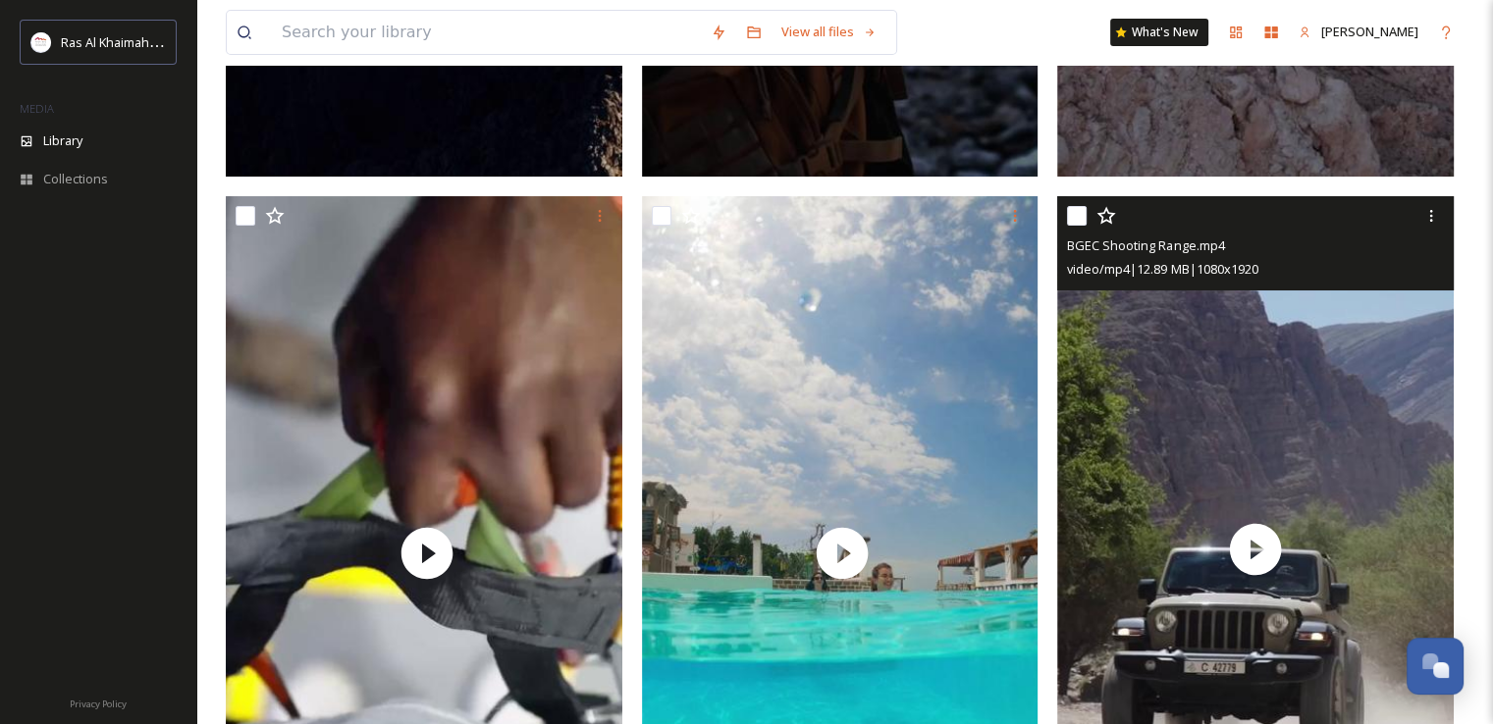
scroll to position [14702, 0]
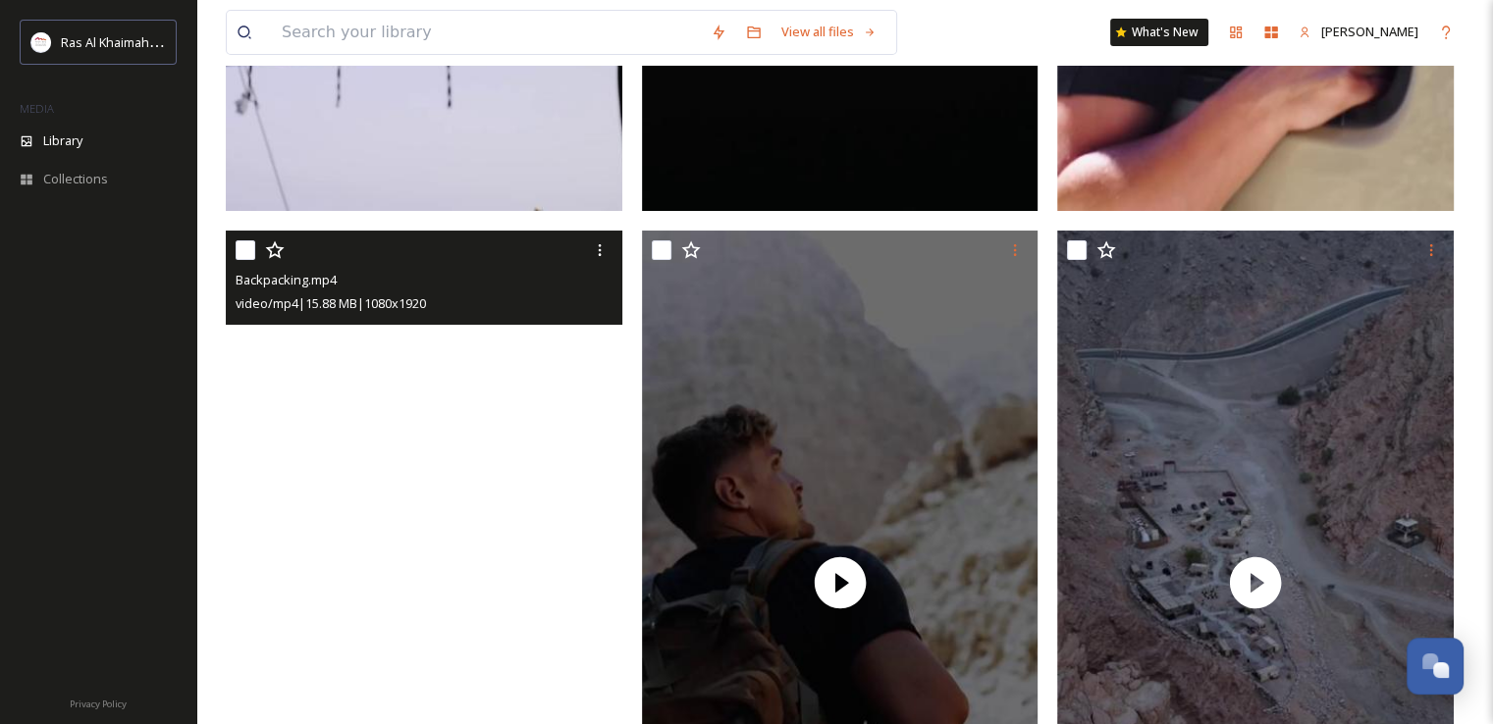
click at [448, 600] on video "Backpacking.mp4" at bounding box center [424, 583] width 397 height 705
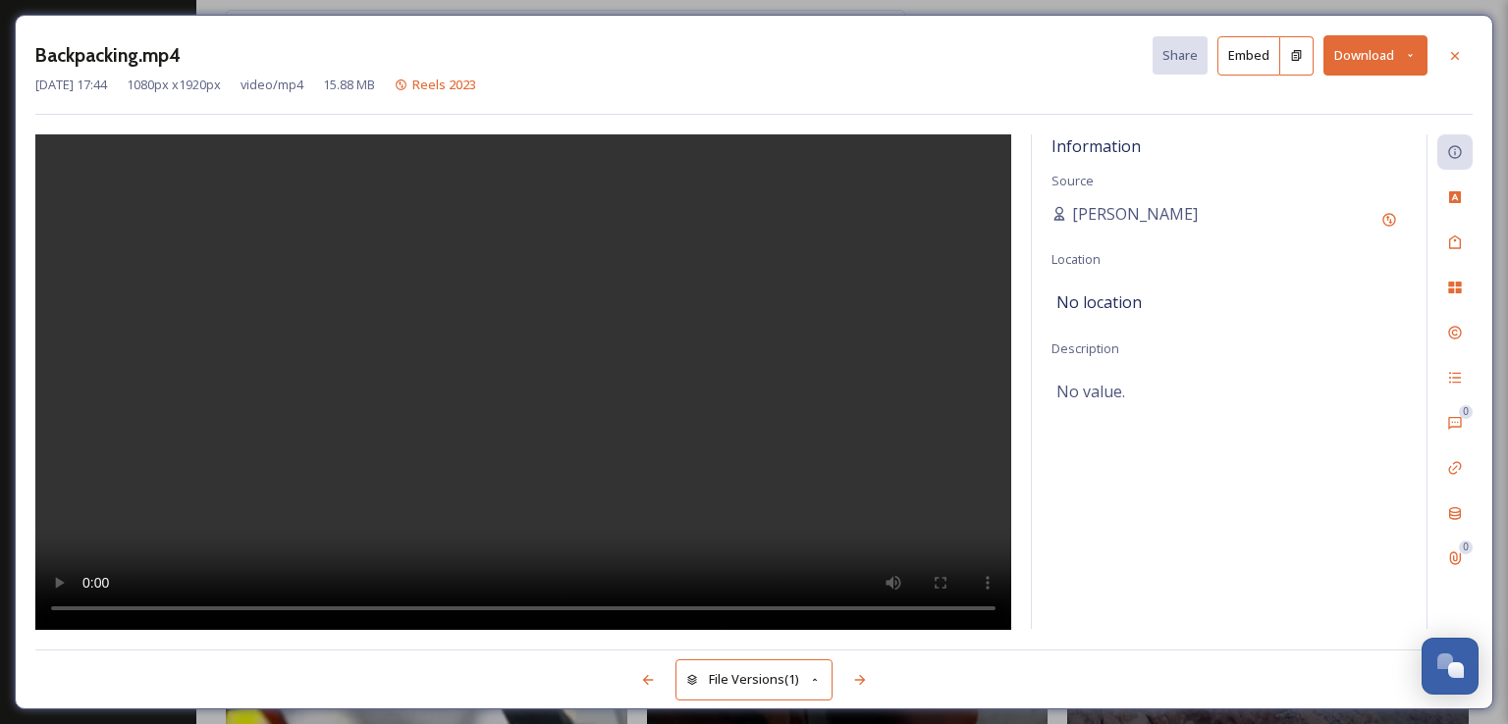
click at [1445, 48] on div at bounding box center [1454, 55] width 35 height 35
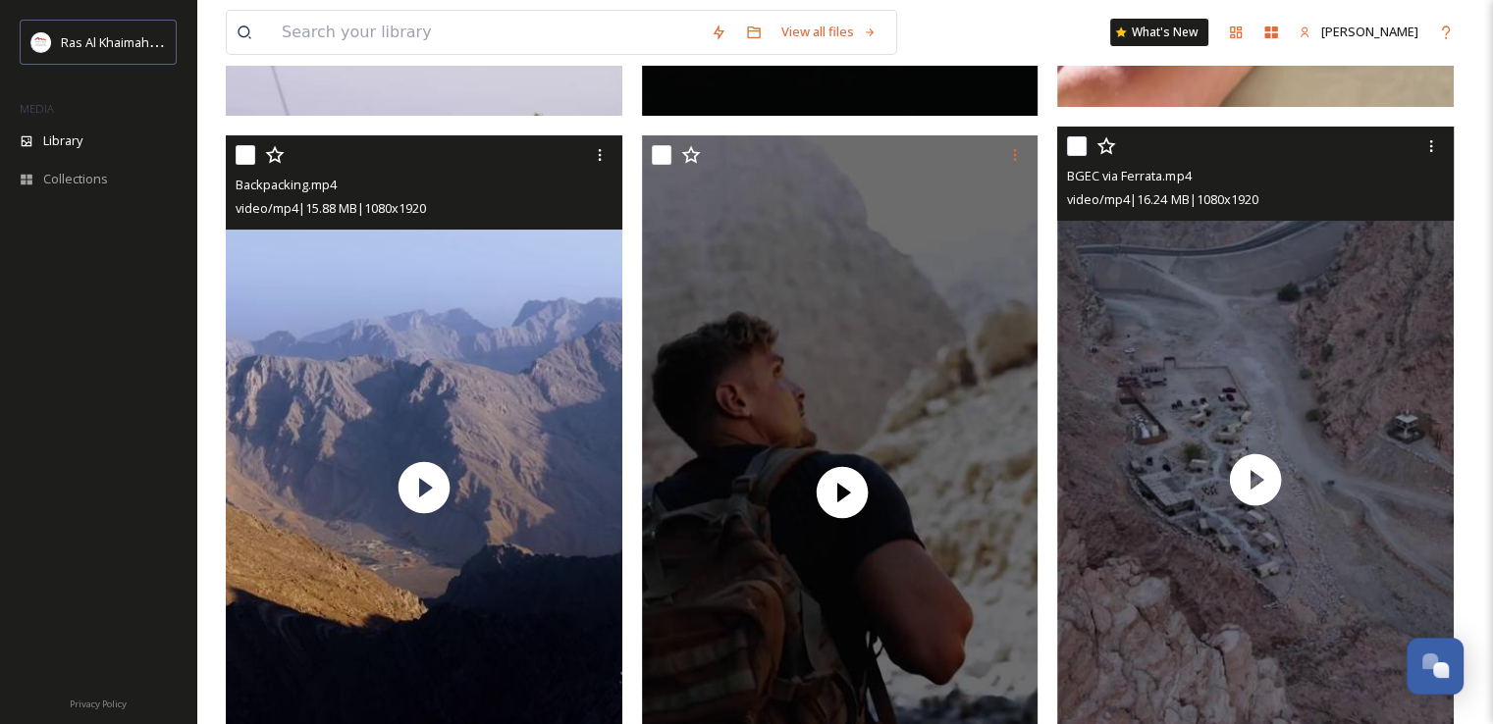
scroll to position [14801, 0]
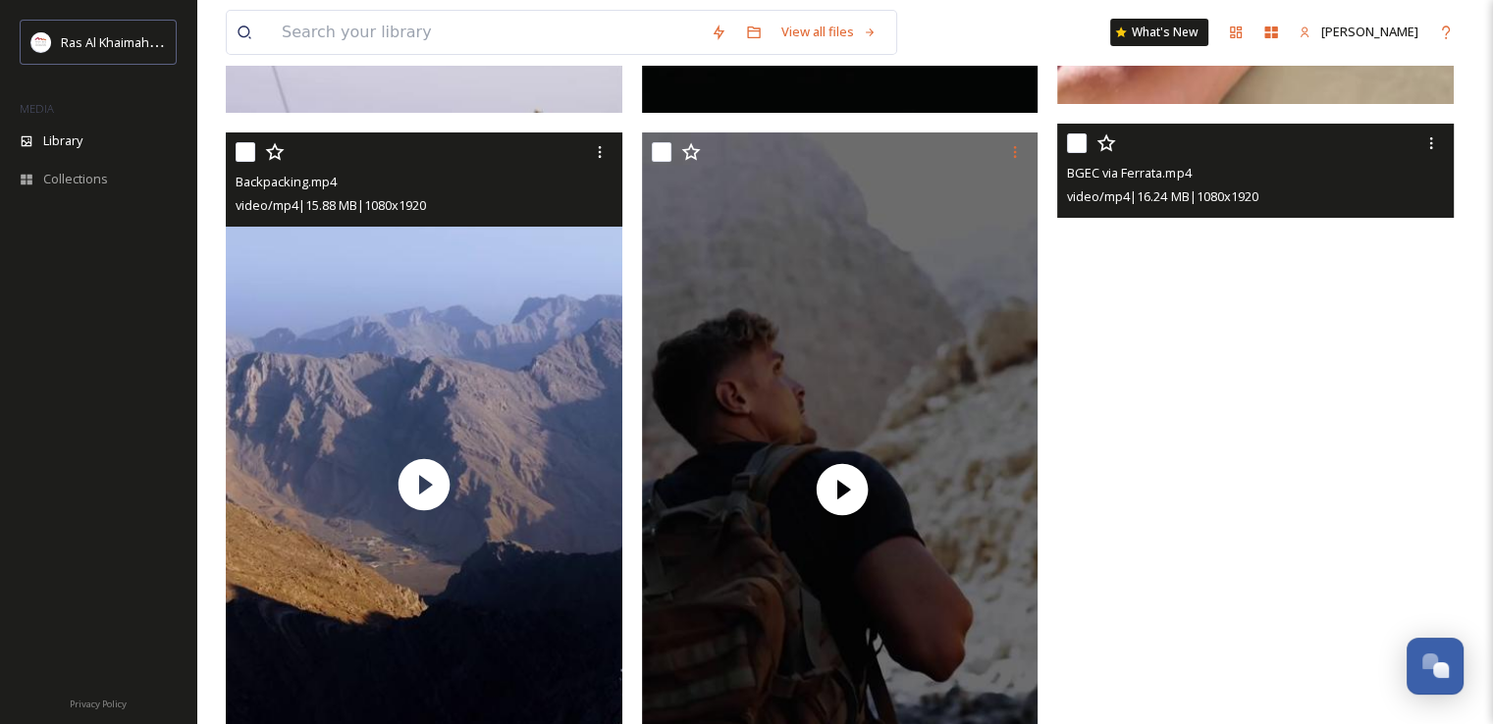
click at [1282, 458] on video "BGEC via Ferrata.mp4" at bounding box center [1255, 476] width 397 height 705
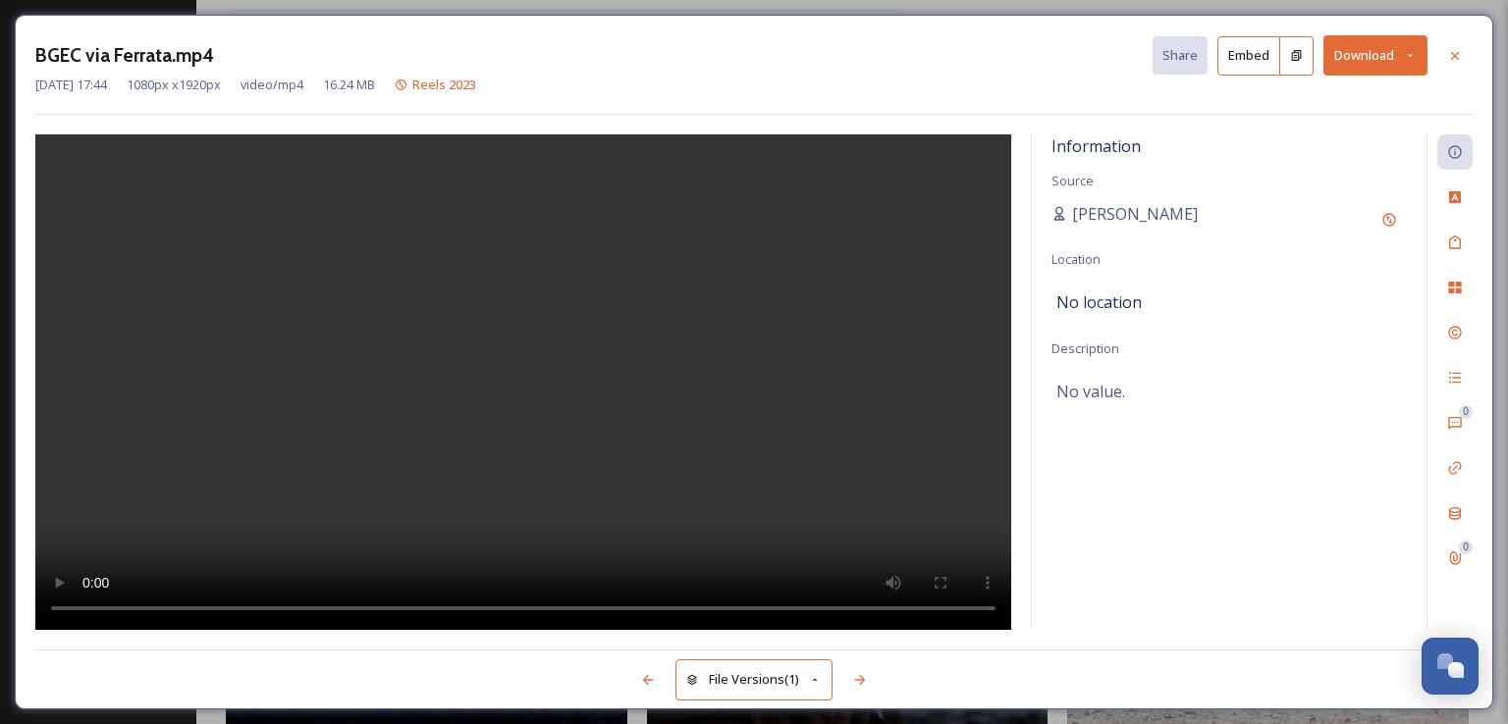
click at [1461, 47] on div at bounding box center [1454, 55] width 35 height 35
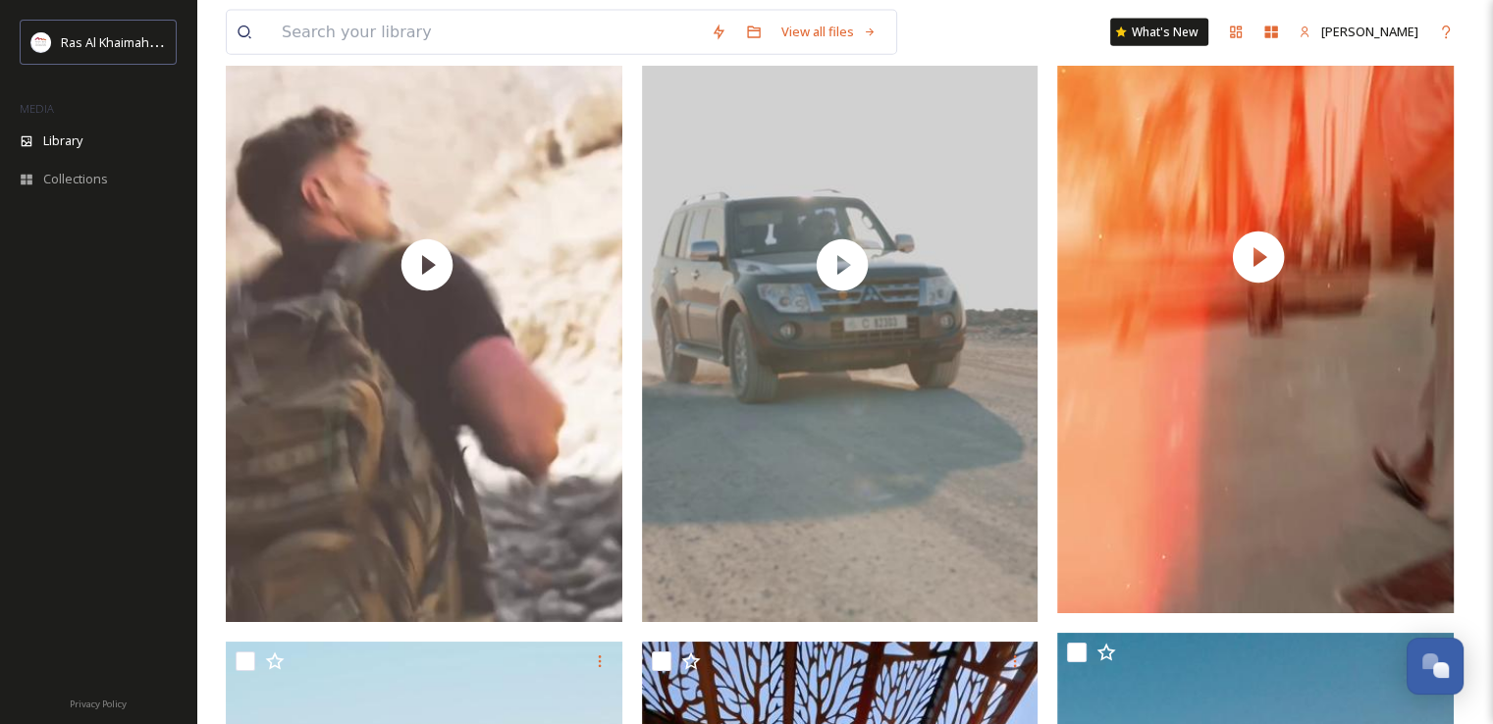
scroll to position [12543, 0]
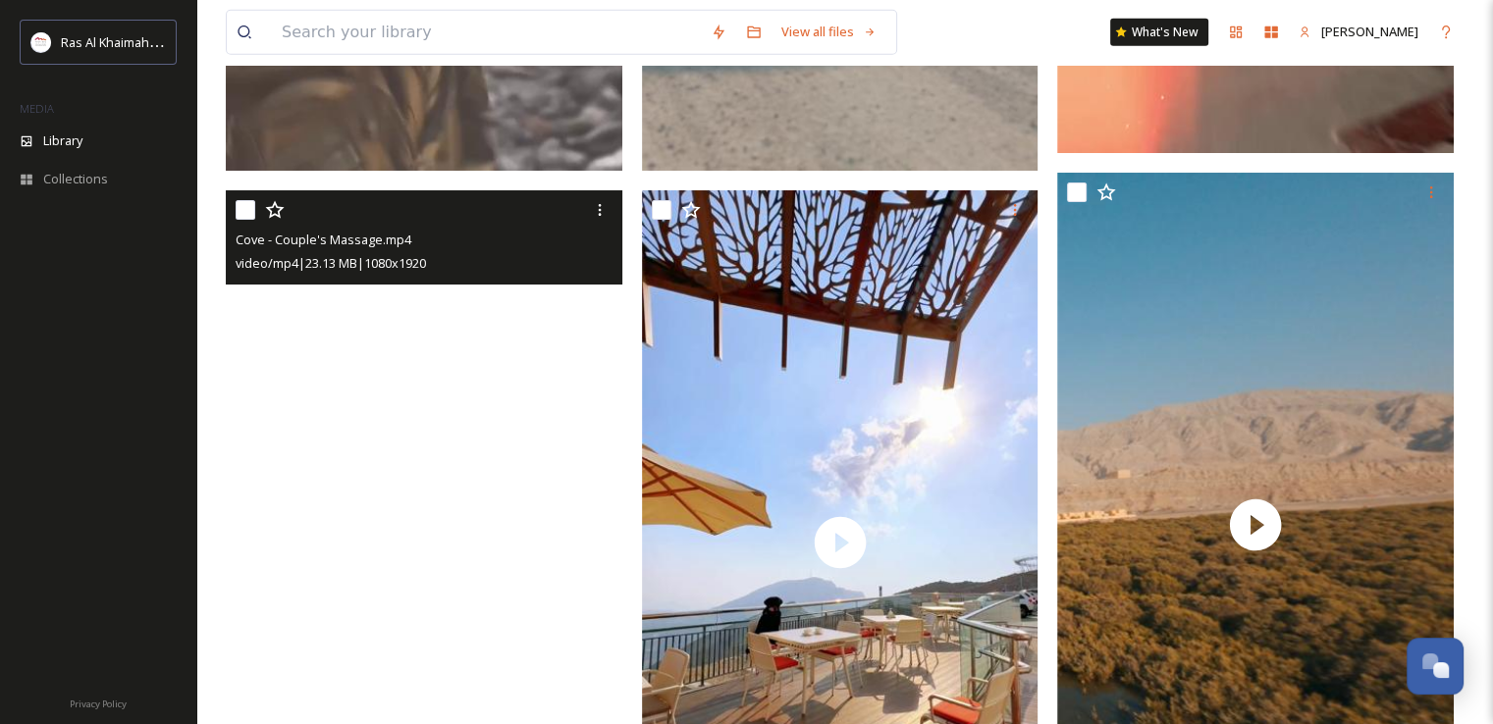
click at [401, 561] on video "Cove - Couple's Massage.mp4" at bounding box center [424, 542] width 397 height 705
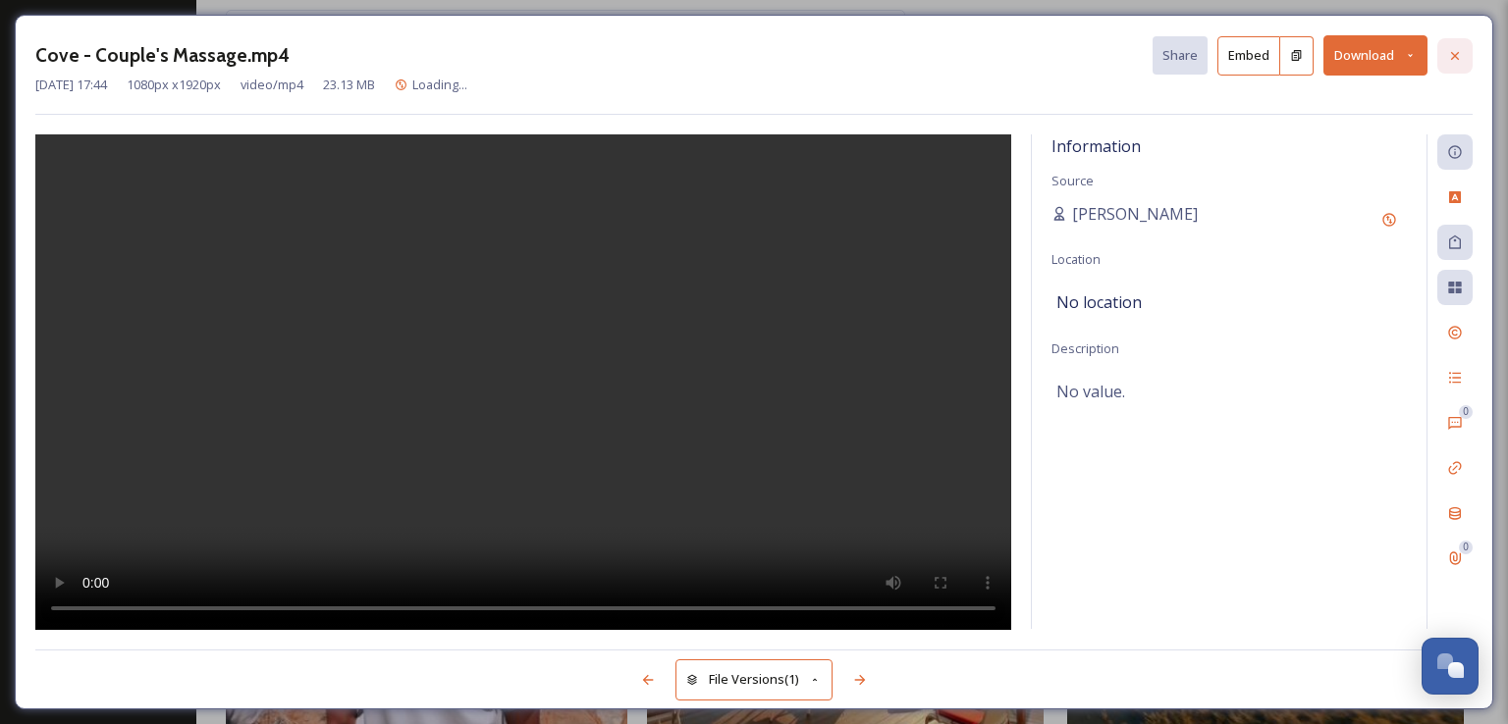
click at [1459, 44] on div at bounding box center [1454, 55] width 35 height 35
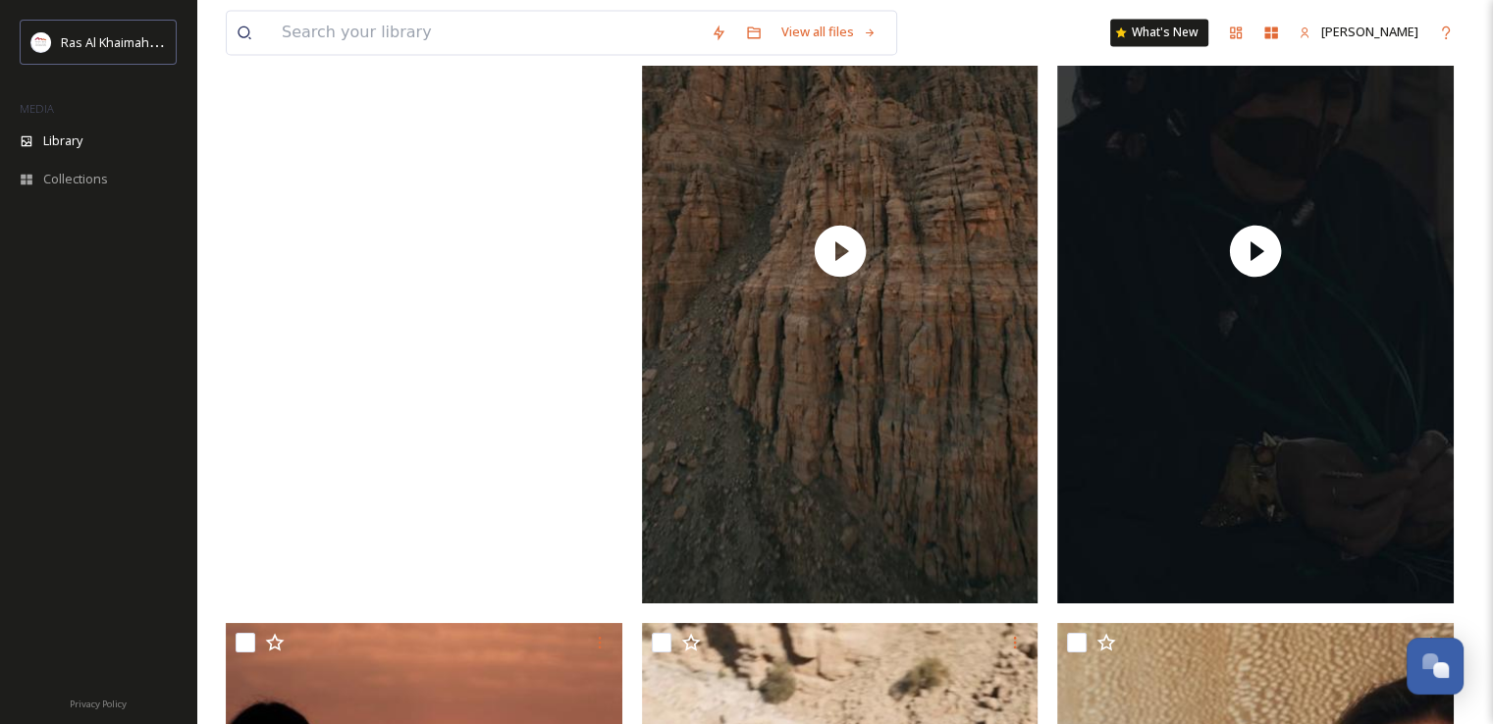
scroll to position [10384, 0]
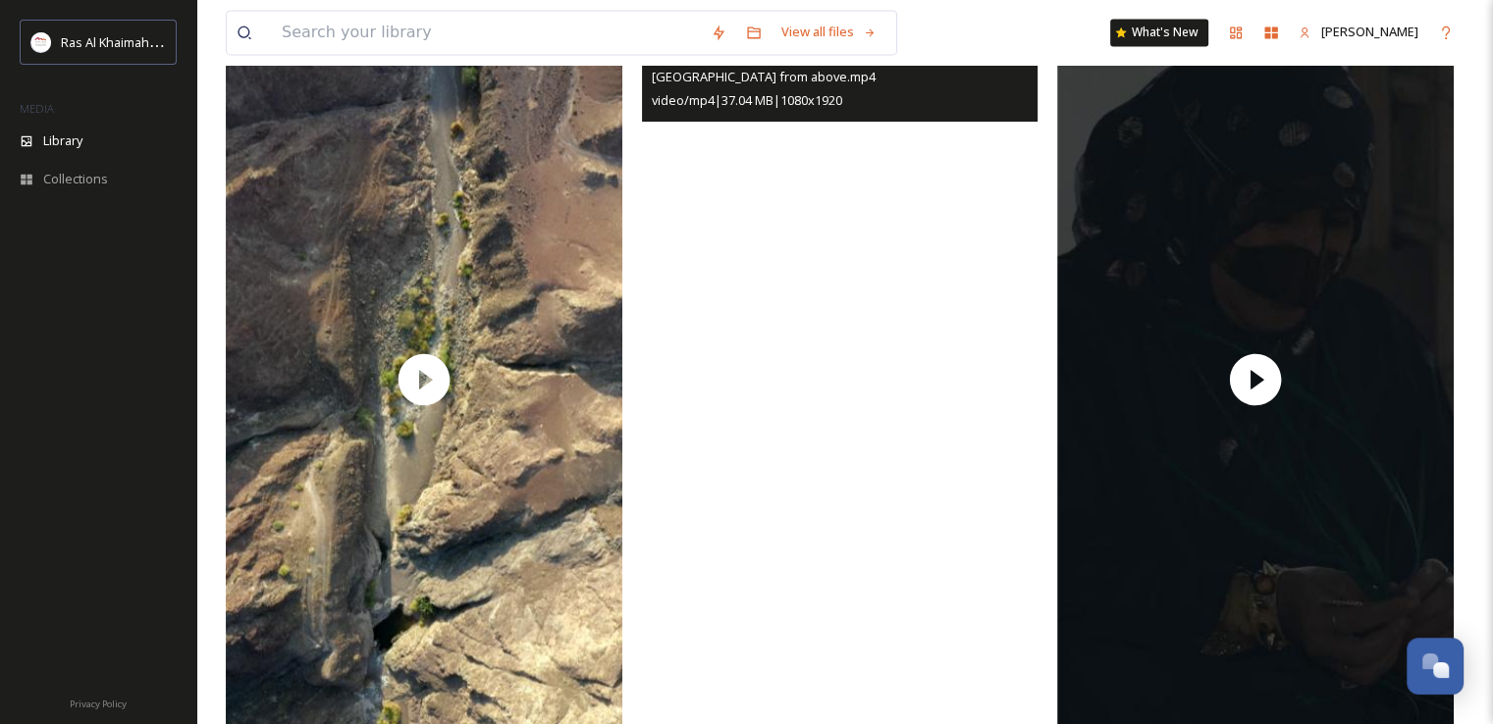
click at [830, 299] on video "Jebel Jais from above.mp4" at bounding box center [840, 379] width 397 height 705
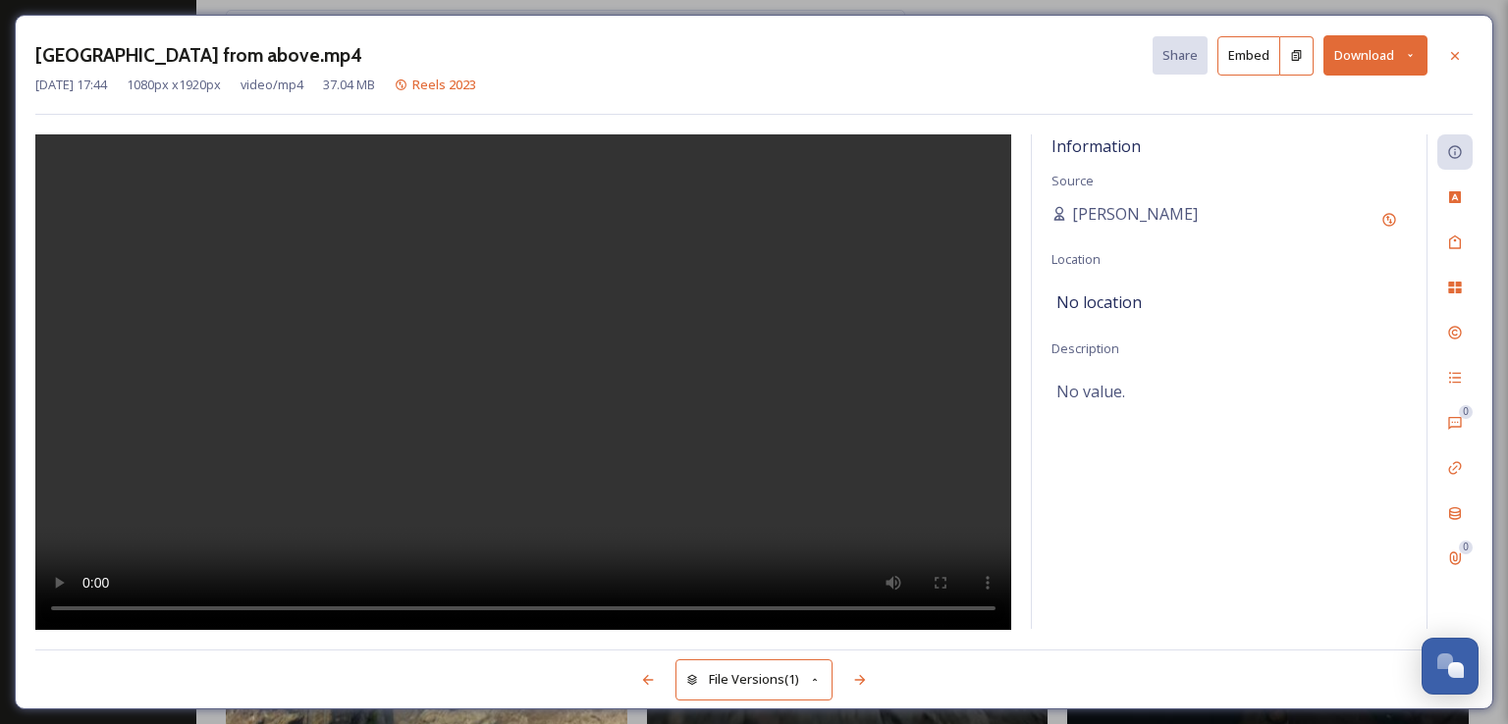
click at [1453, 57] on icon at bounding box center [1455, 55] width 8 height 8
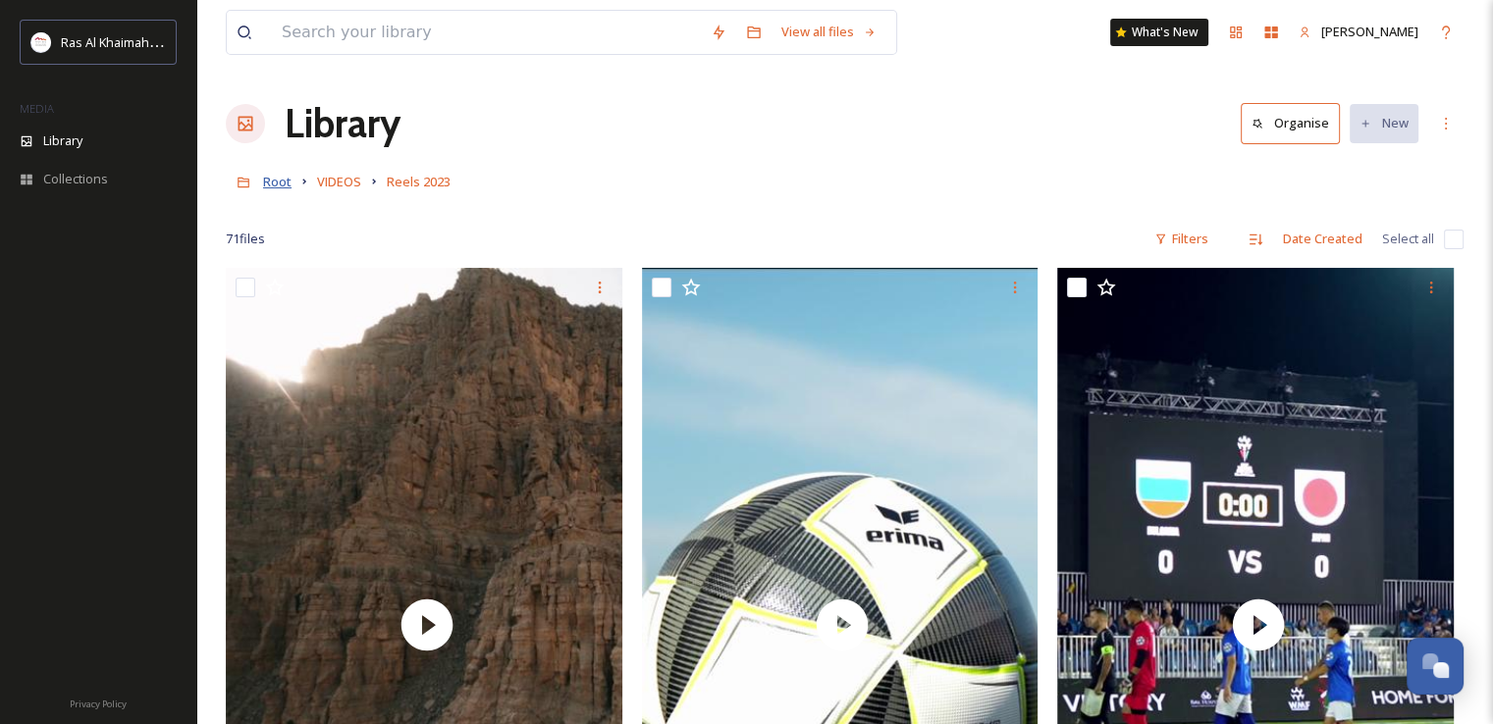
click at [284, 179] on span "Root" at bounding box center [277, 182] width 28 height 18
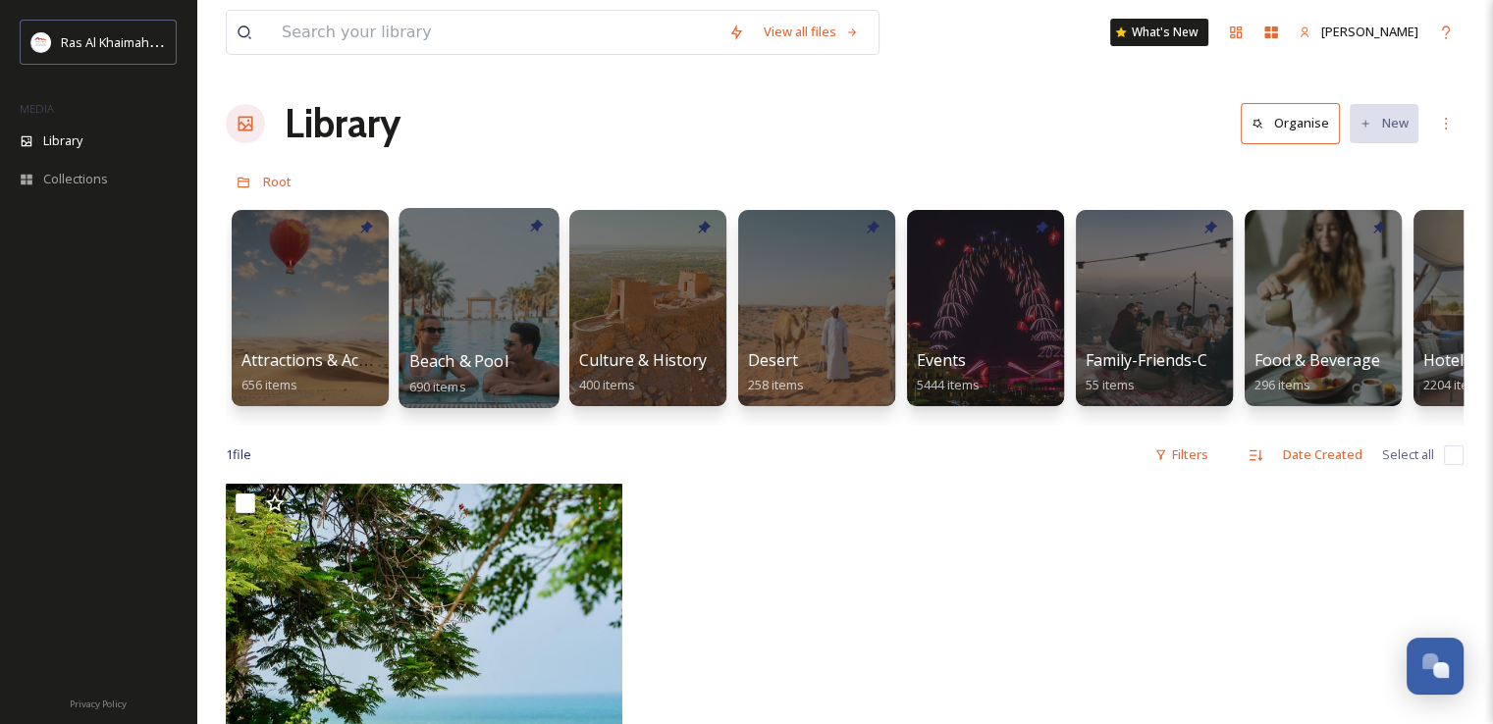
click at [459, 311] on div at bounding box center [478, 308] width 160 height 200
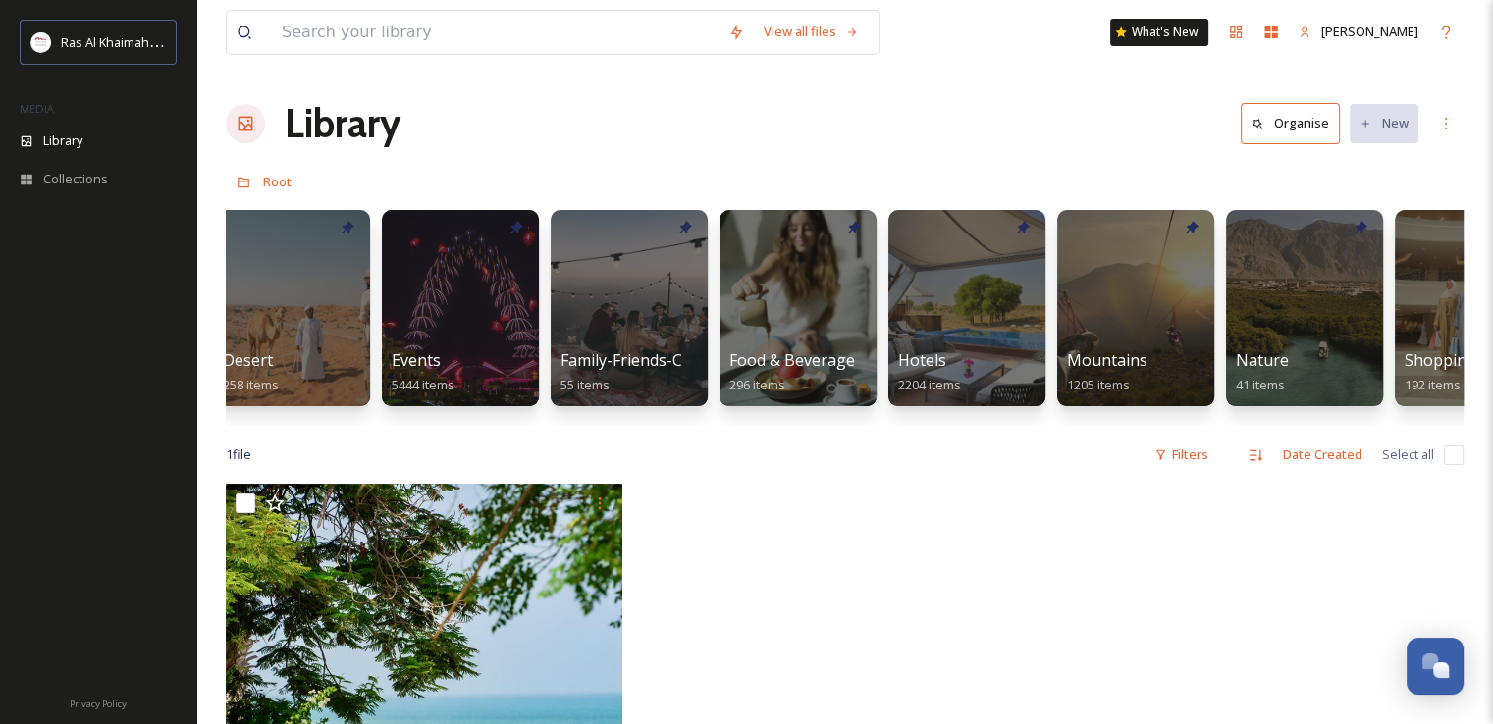
scroll to position [0, 547]
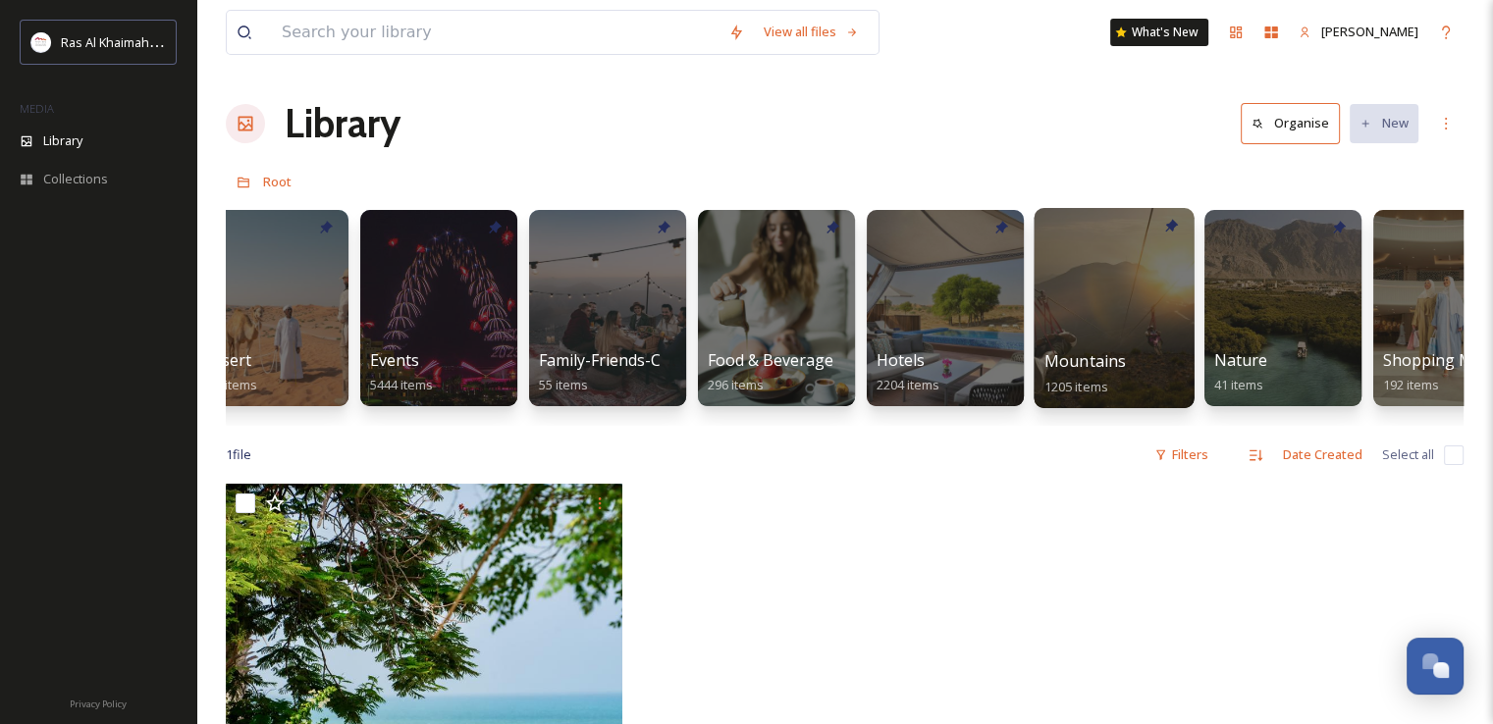
click at [1145, 288] on div at bounding box center [1113, 308] width 160 height 200
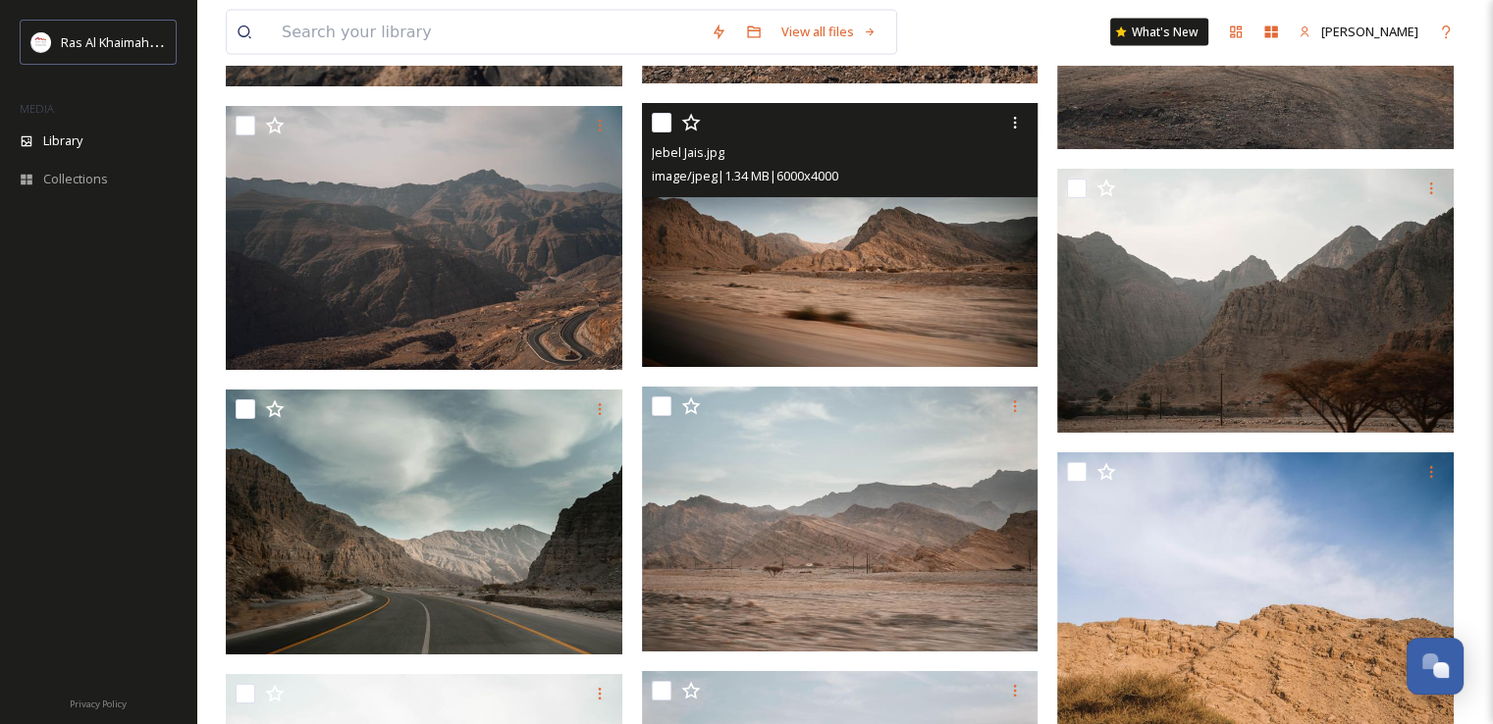
scroll to position [4428, 0]
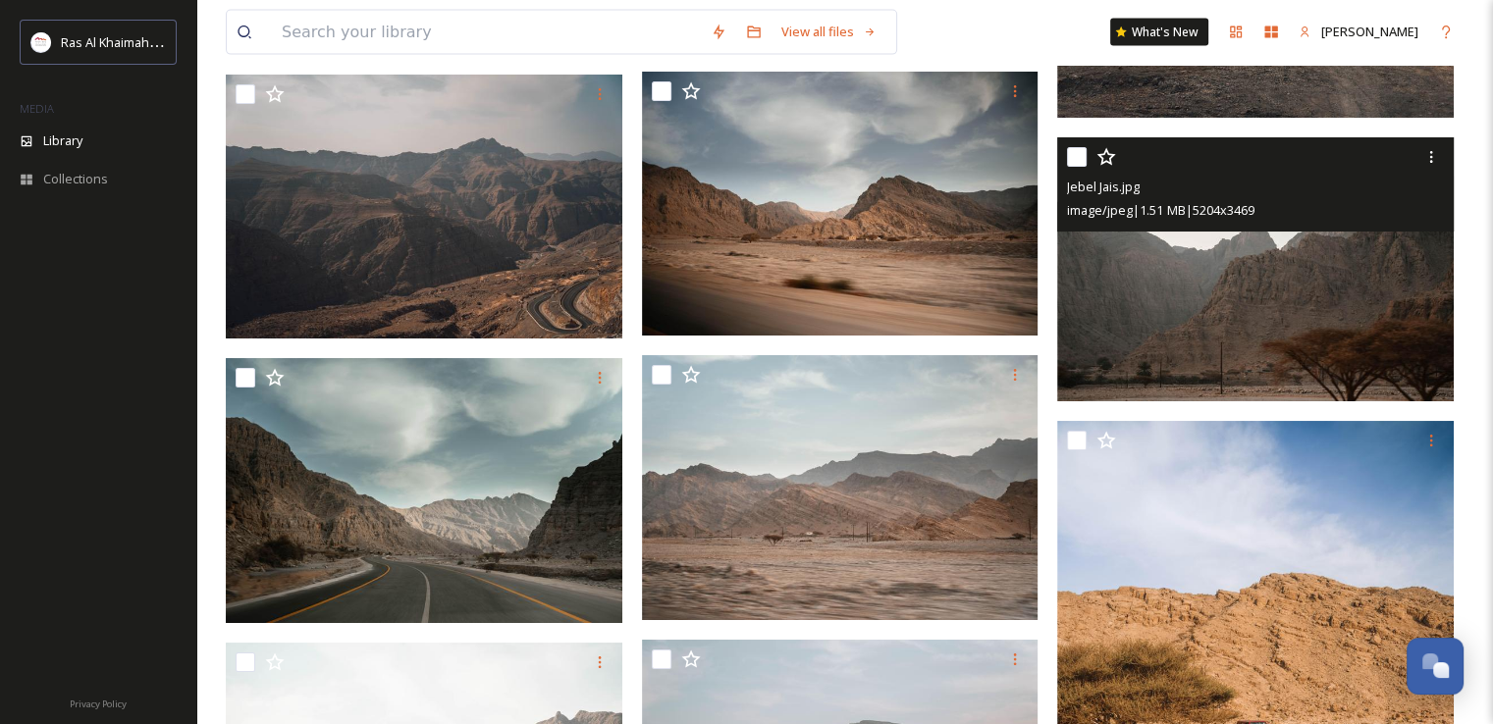
click at [1072, 167] on input "checkbox" at bounding box center [1077, 157] width 20 height 20
checkbox input "true"
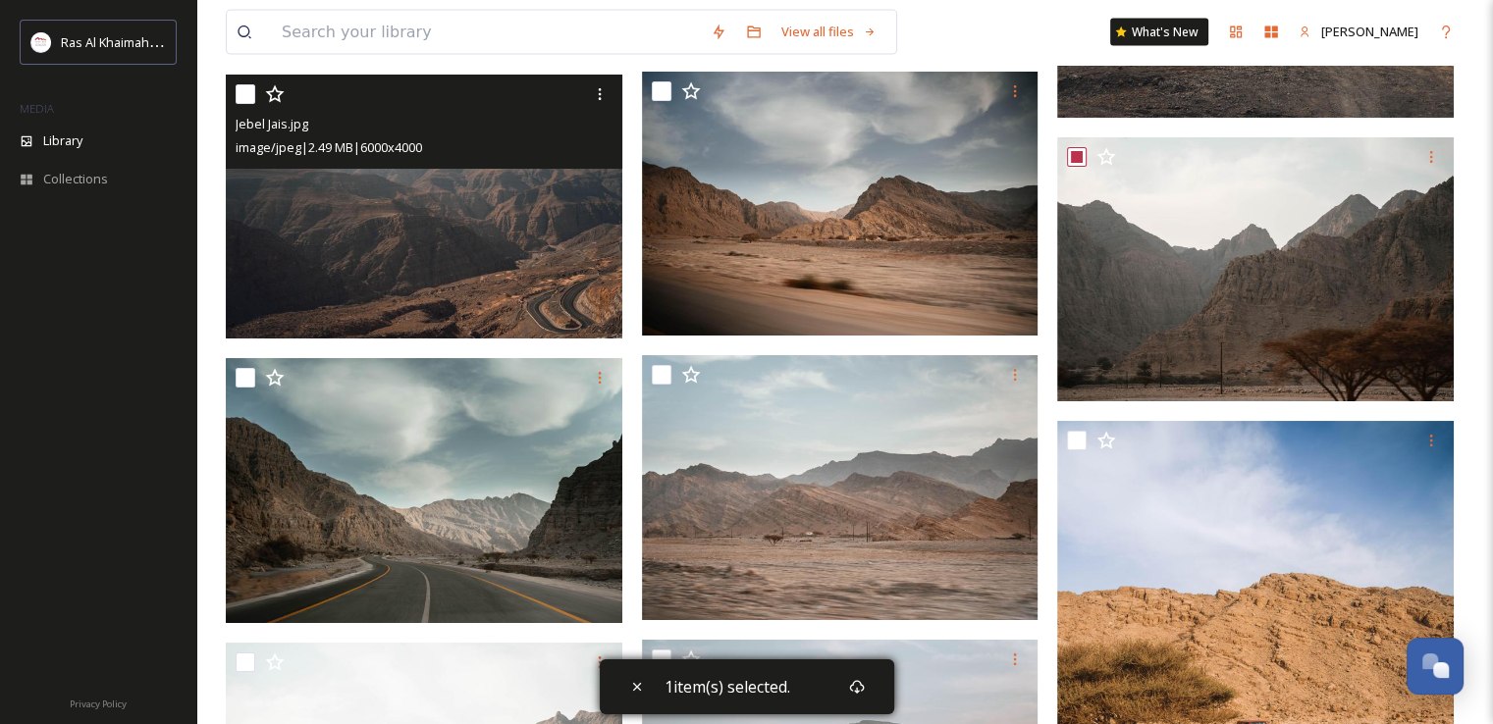
click at [244, 104] on input "checkbox" at bounding box center [246, 94] width 20 height 20
checkbox input "true"
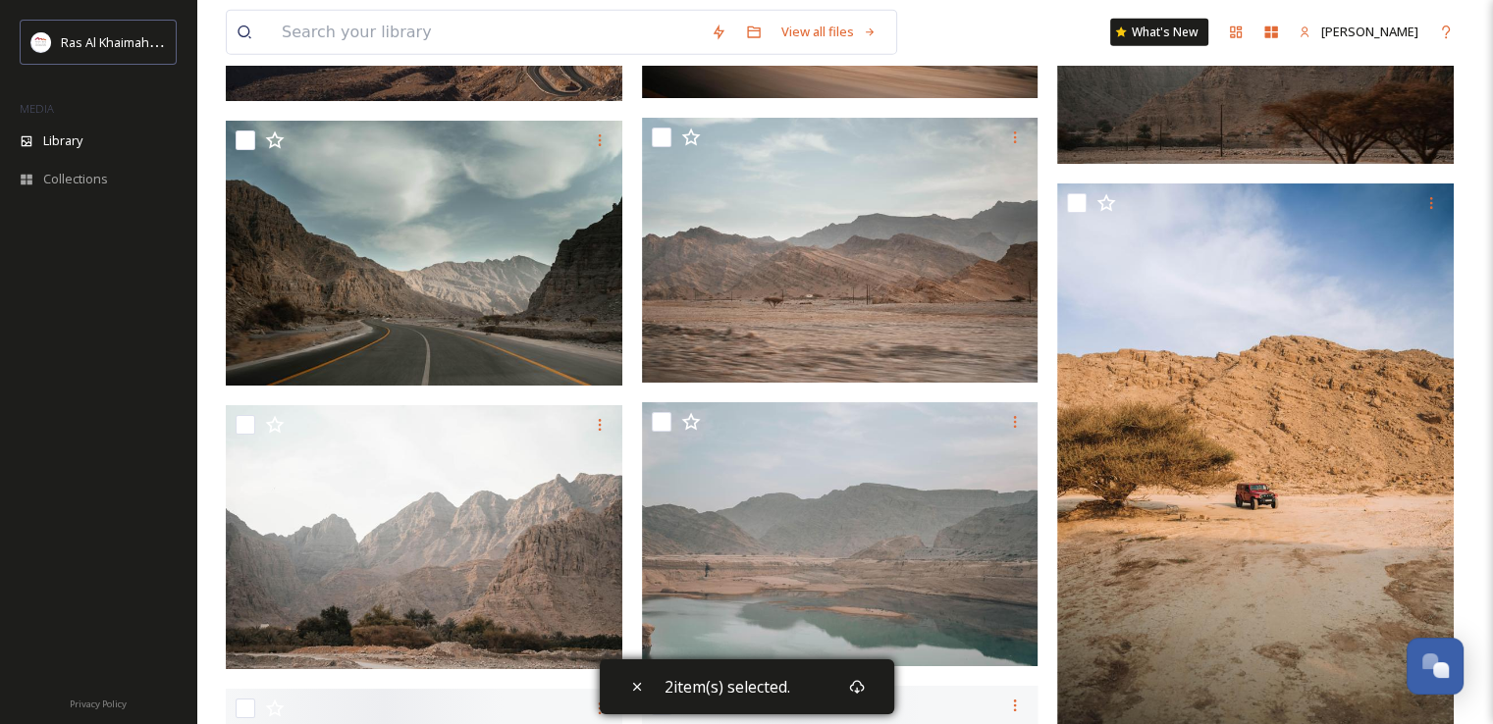
scroll to position [4723, 0]
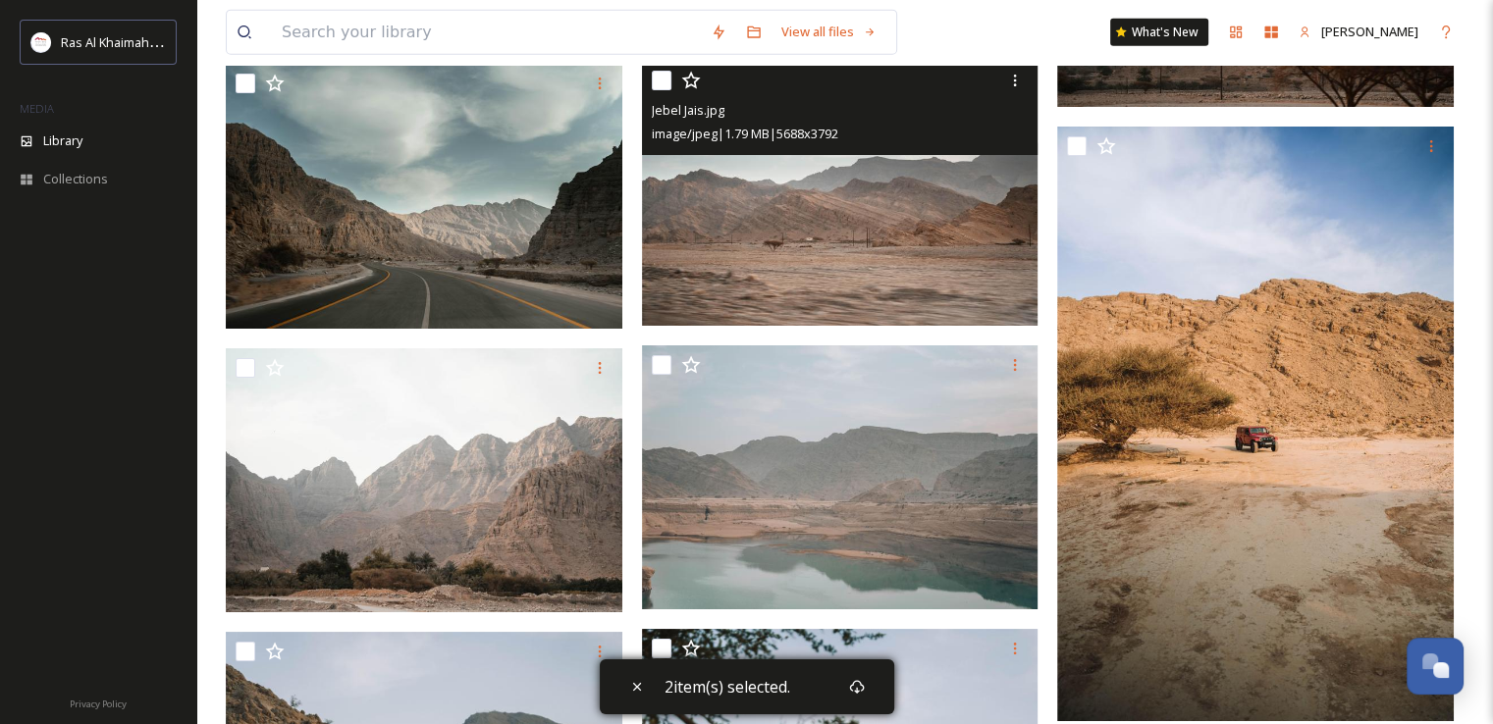
click at [664, 90] on input "checkbox" at bounding box center [662, 81] width 20 height 20
checkbox input "true"
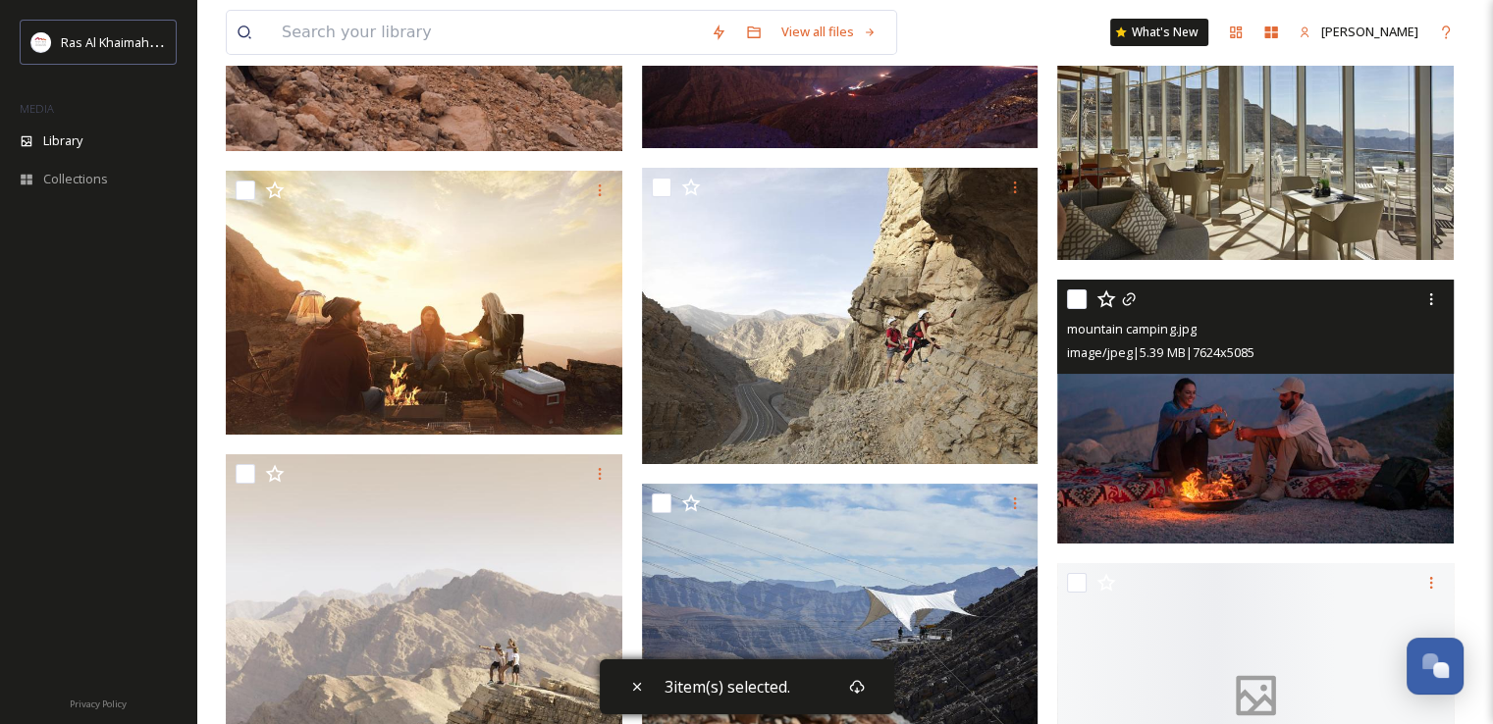
scroll to position [7176, 0]
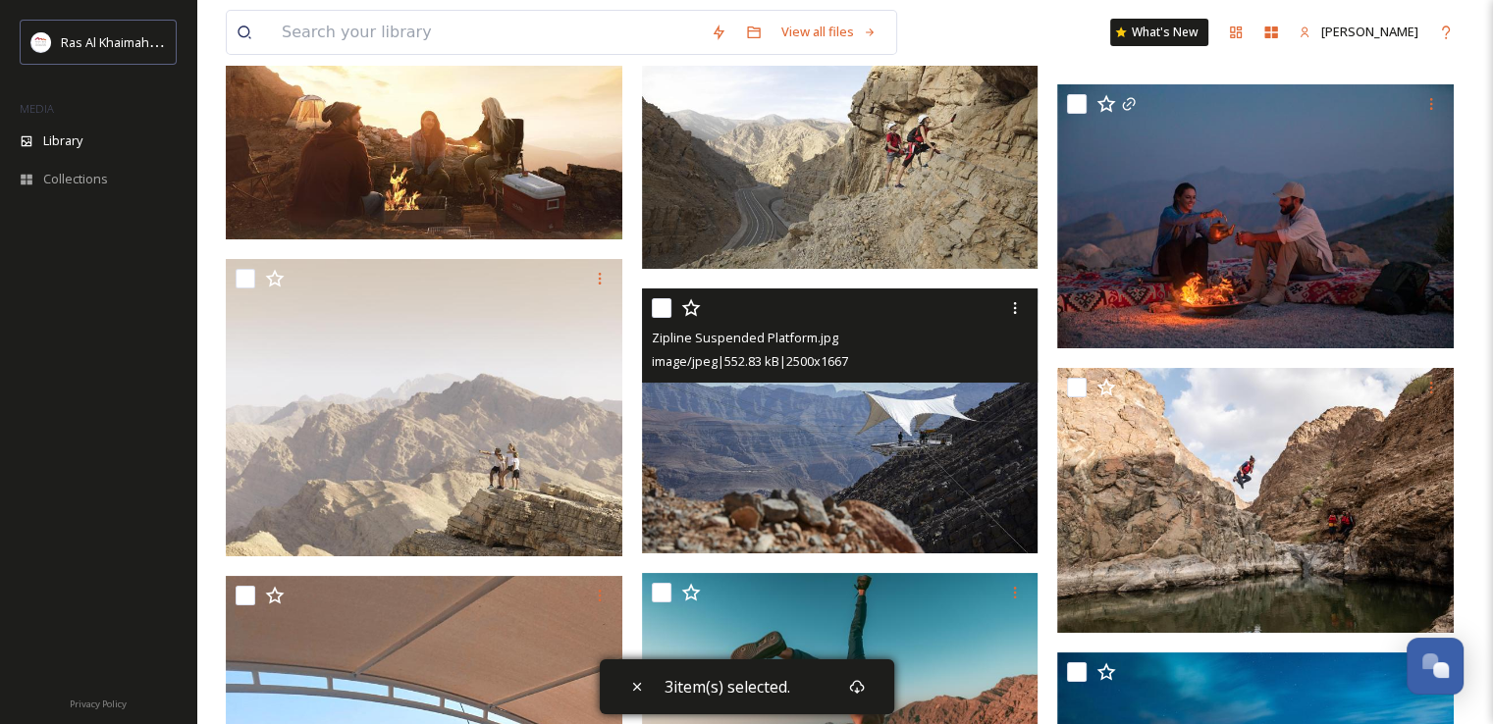
click at [656, 318] on input "checkbox" at bounding box center [662, 308] width 20 height 20
checkbox input "true"
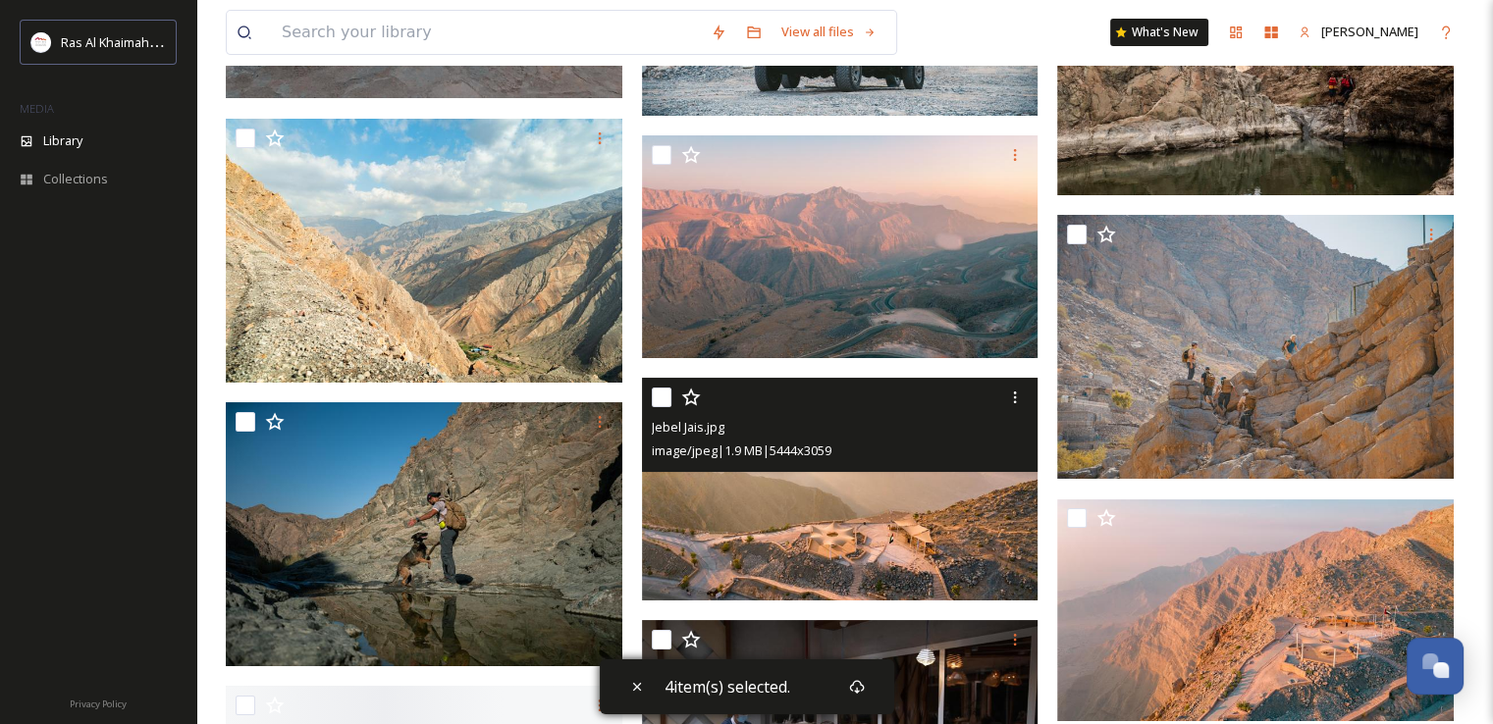
scroll to position [8256, 0]
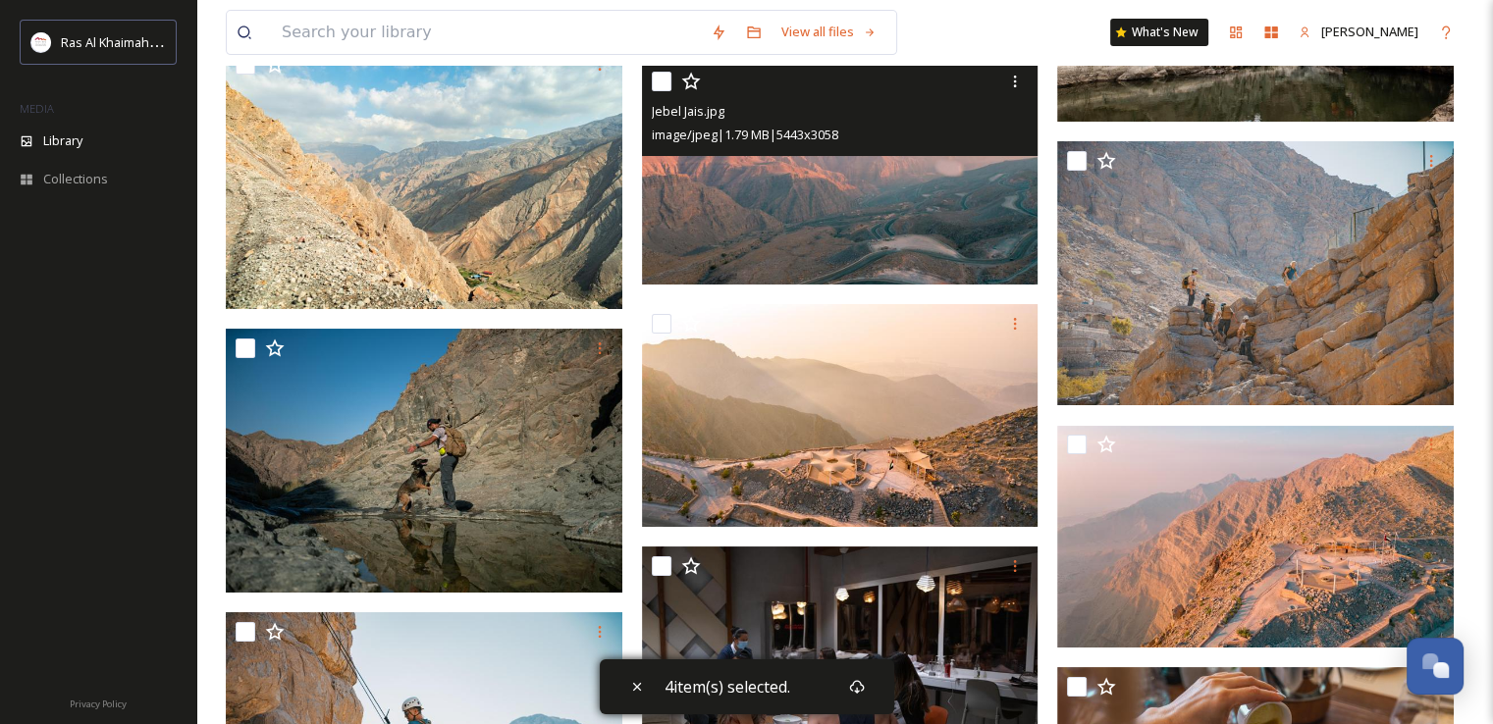
click at [661, 89] on input "checkbox" at bounding box center [662, 82] width 20 height 20
checkbox input "true"
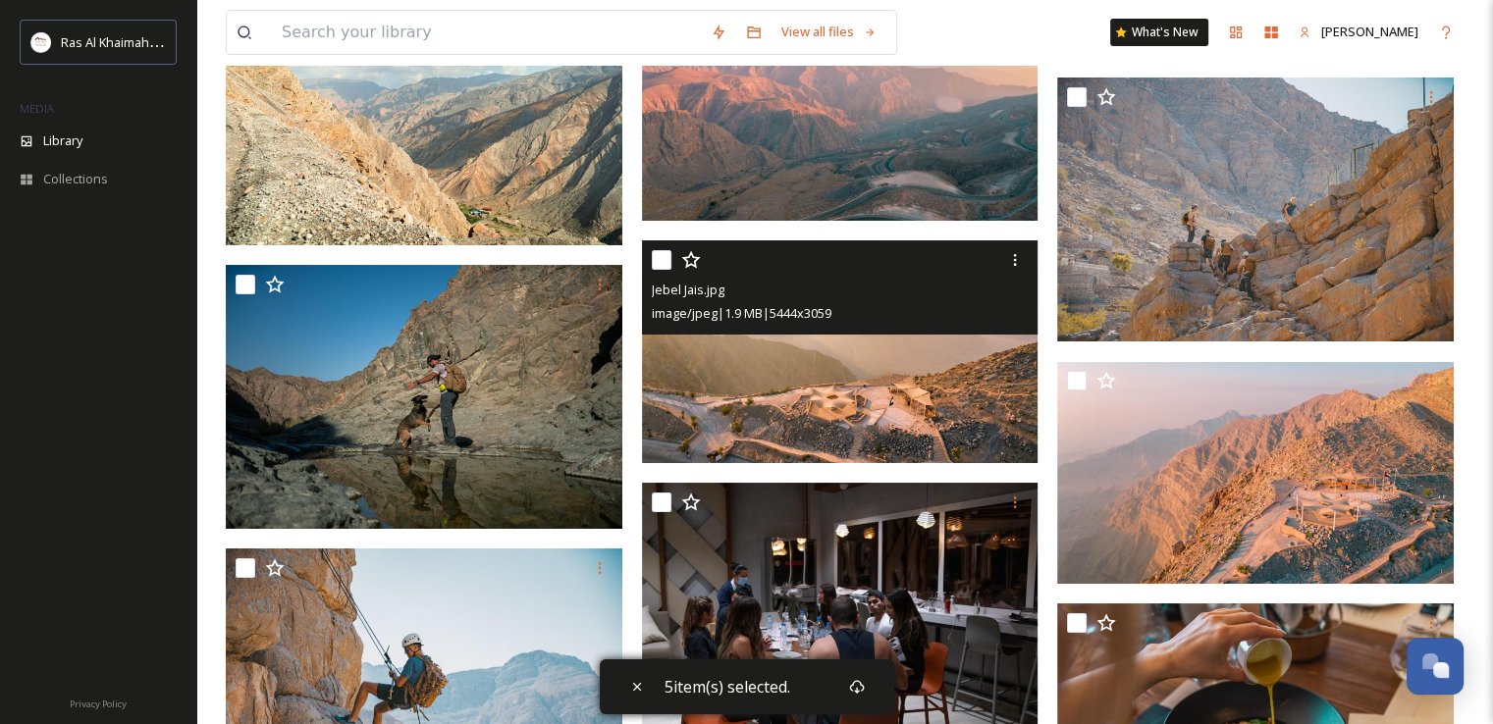
scroll to position [8354, 0]
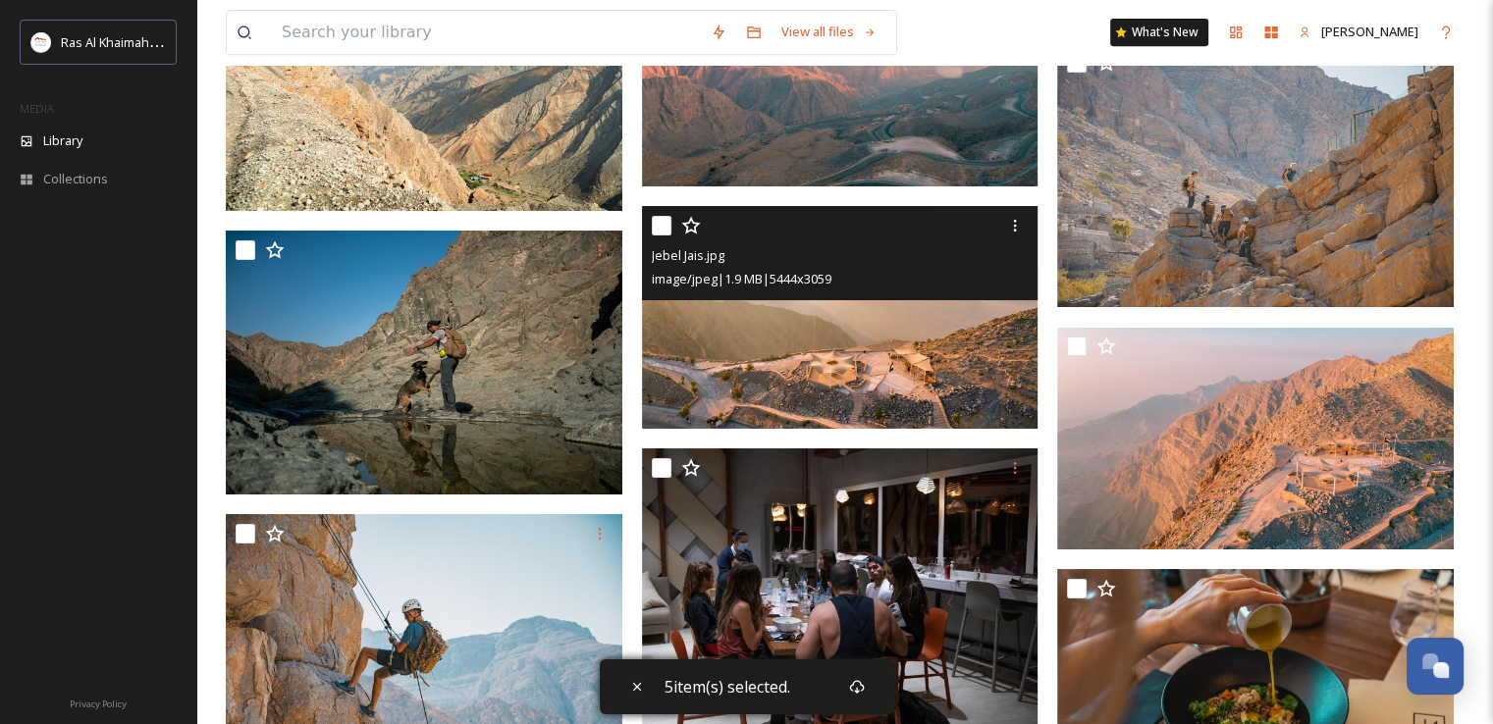
click at [662, 236] on input "checkbox" at bounding box center [662, 226] width 20 height 20
checkbox input "true"
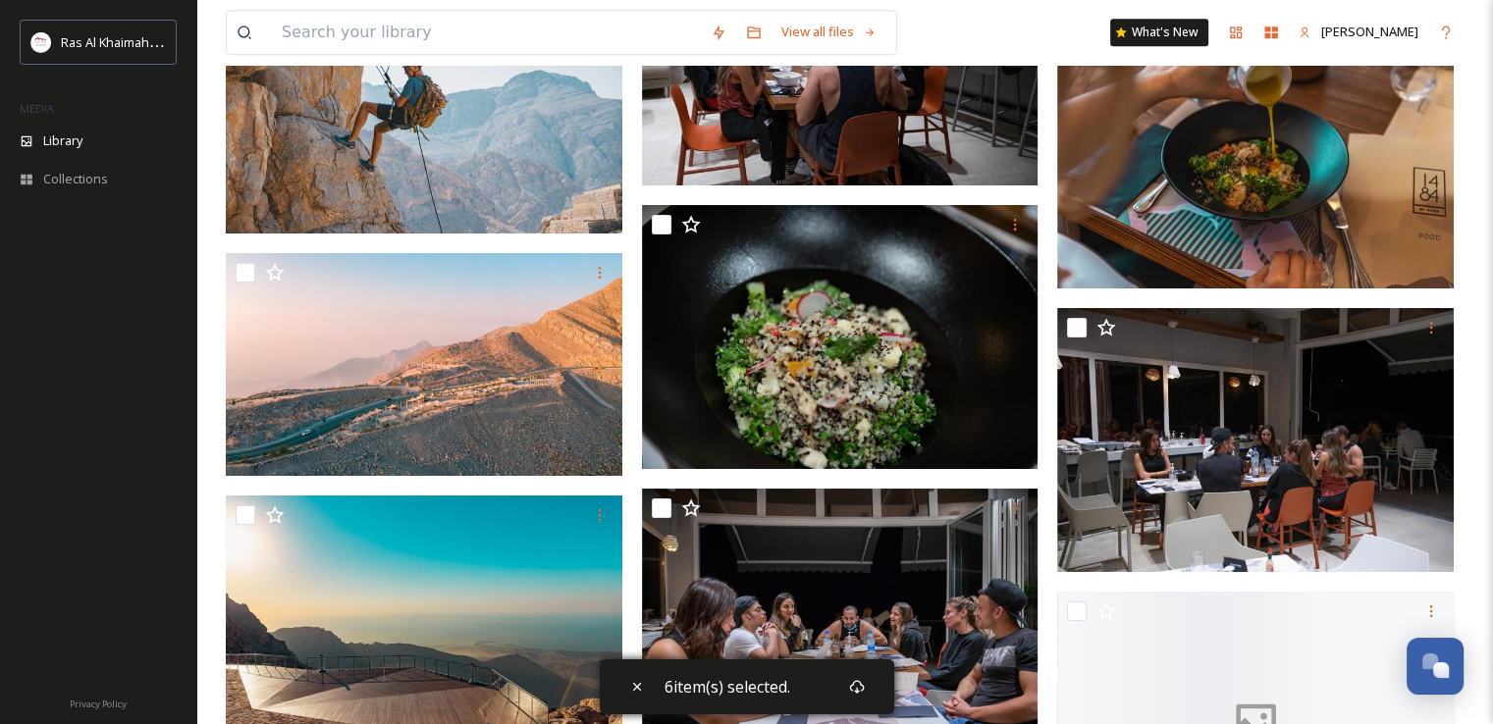
scroll to position [9041, 0]
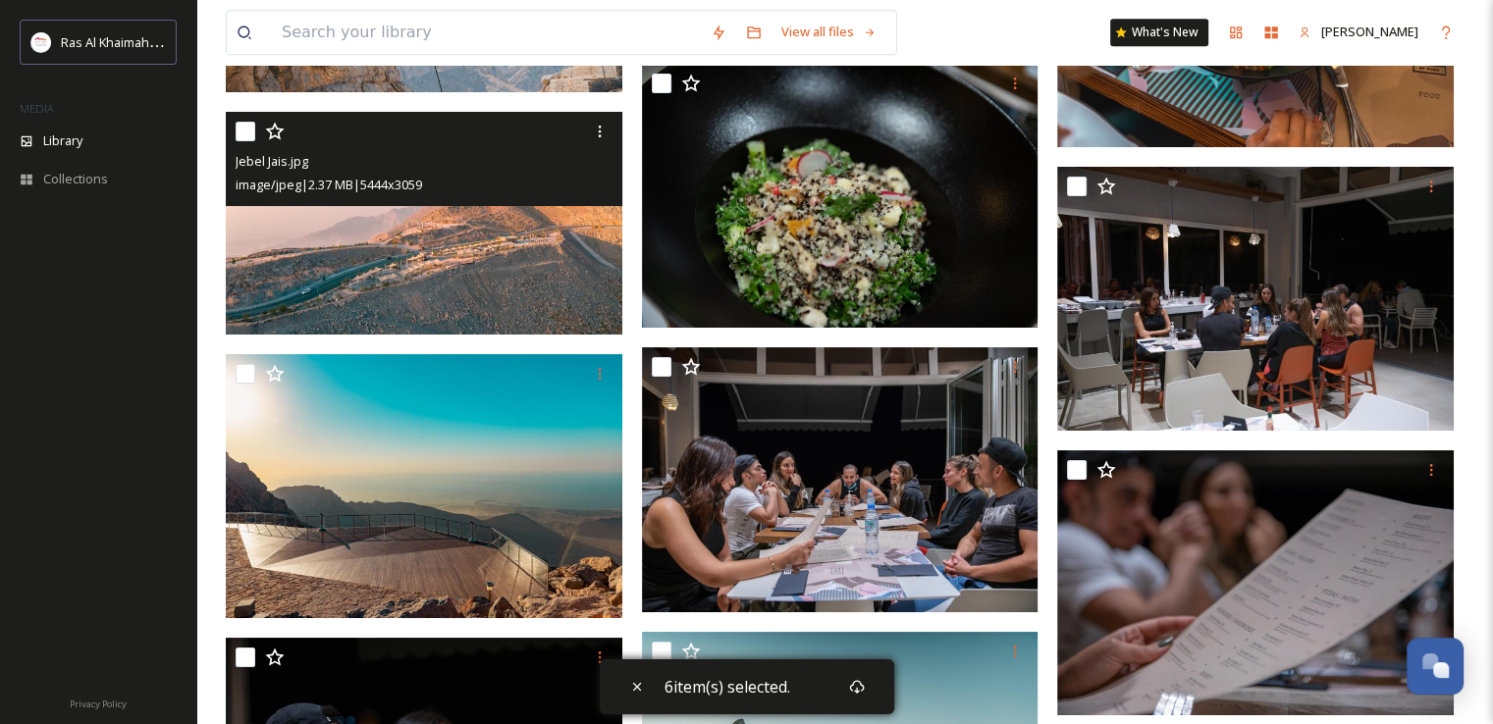
click at [239, 138] on input "checkbox" at bounding box center [246, 132] width 20 height 20
checkbox input "true"
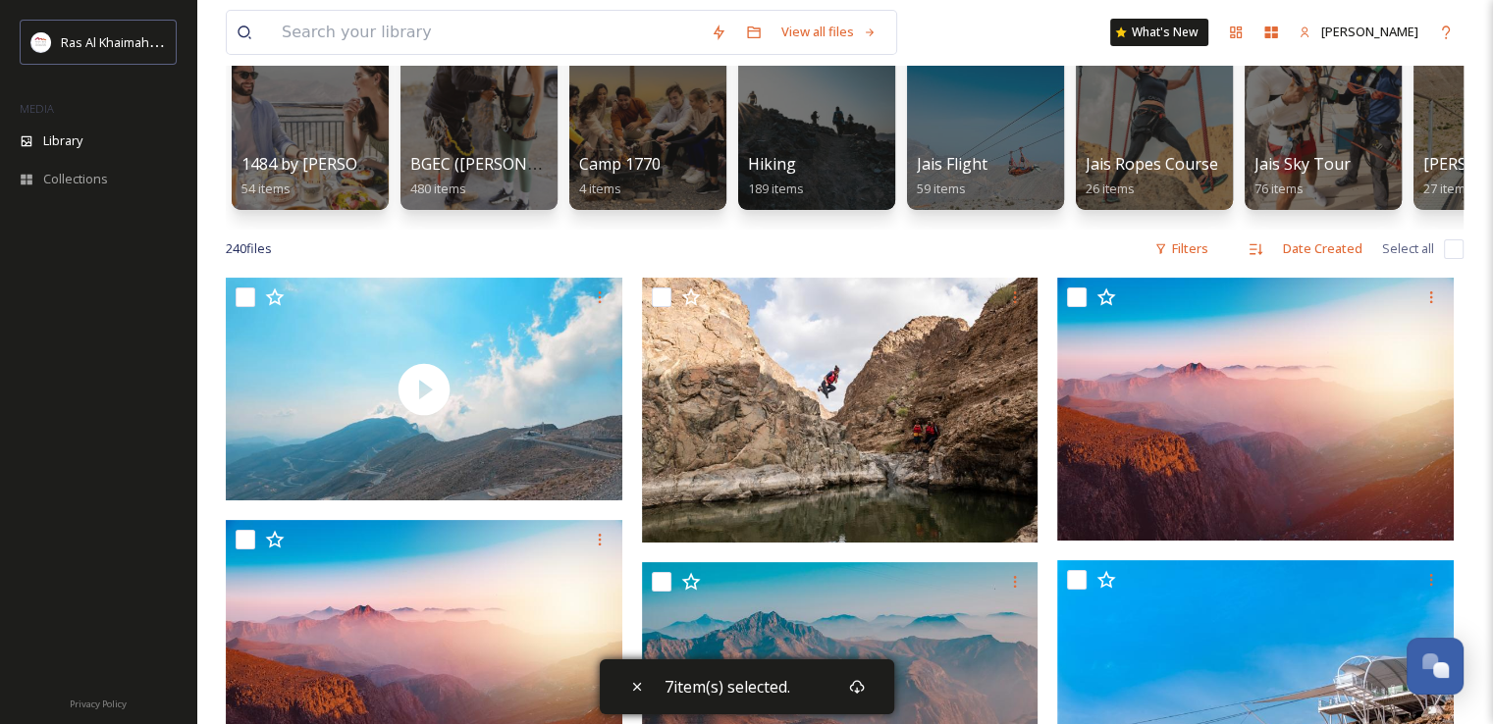
scroll to position [0, 0]
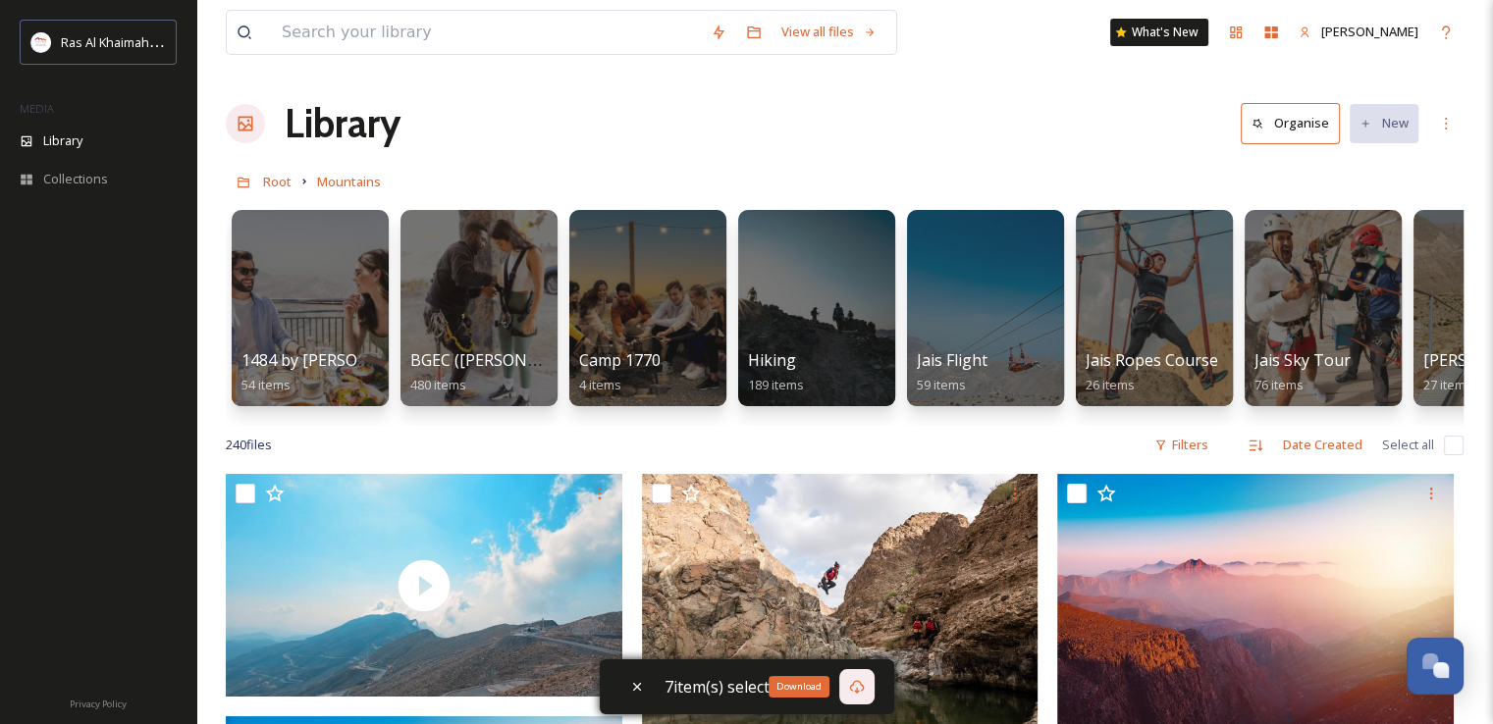
click at [860, 688] on icon at bounding box center [857, 687] width 16 height 16
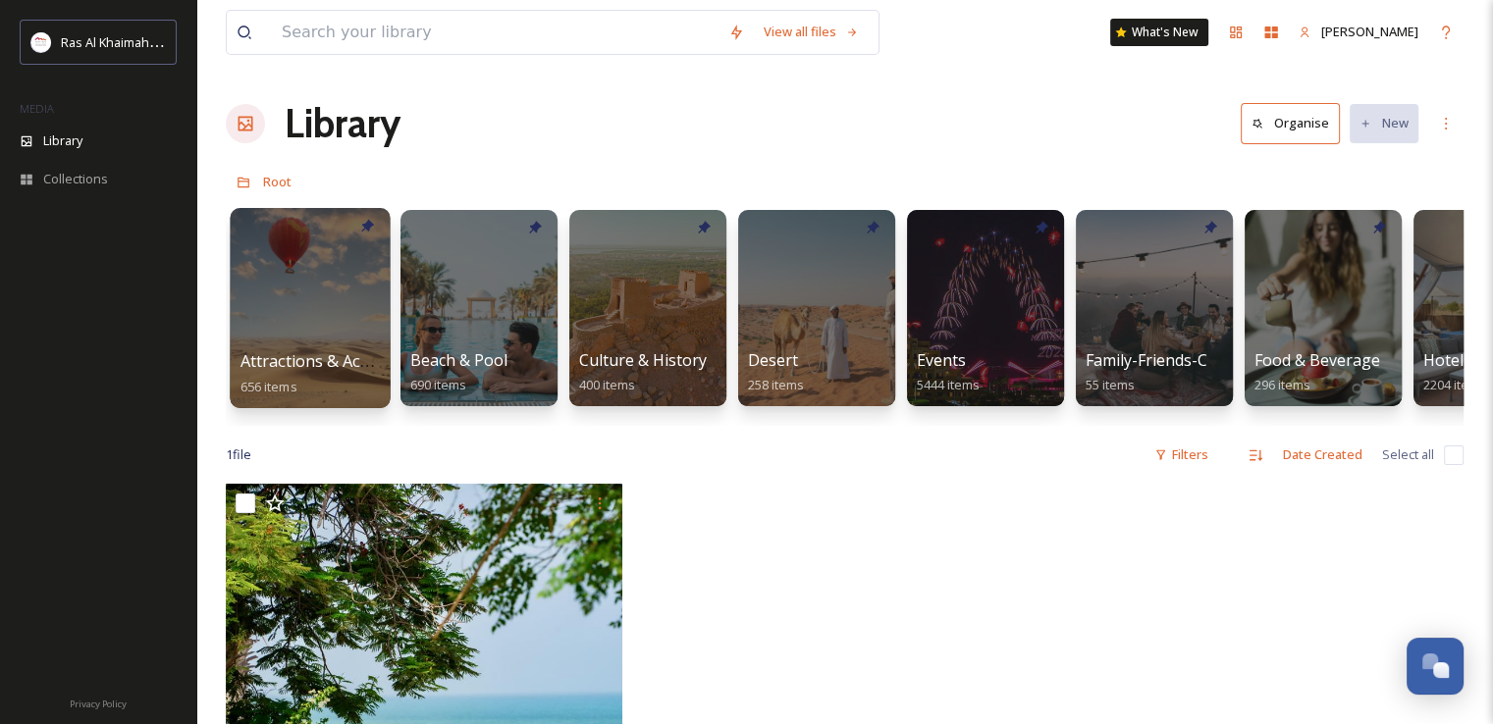
click at [310, 272] on div at bounding box center [310, 308] width 160 height 200
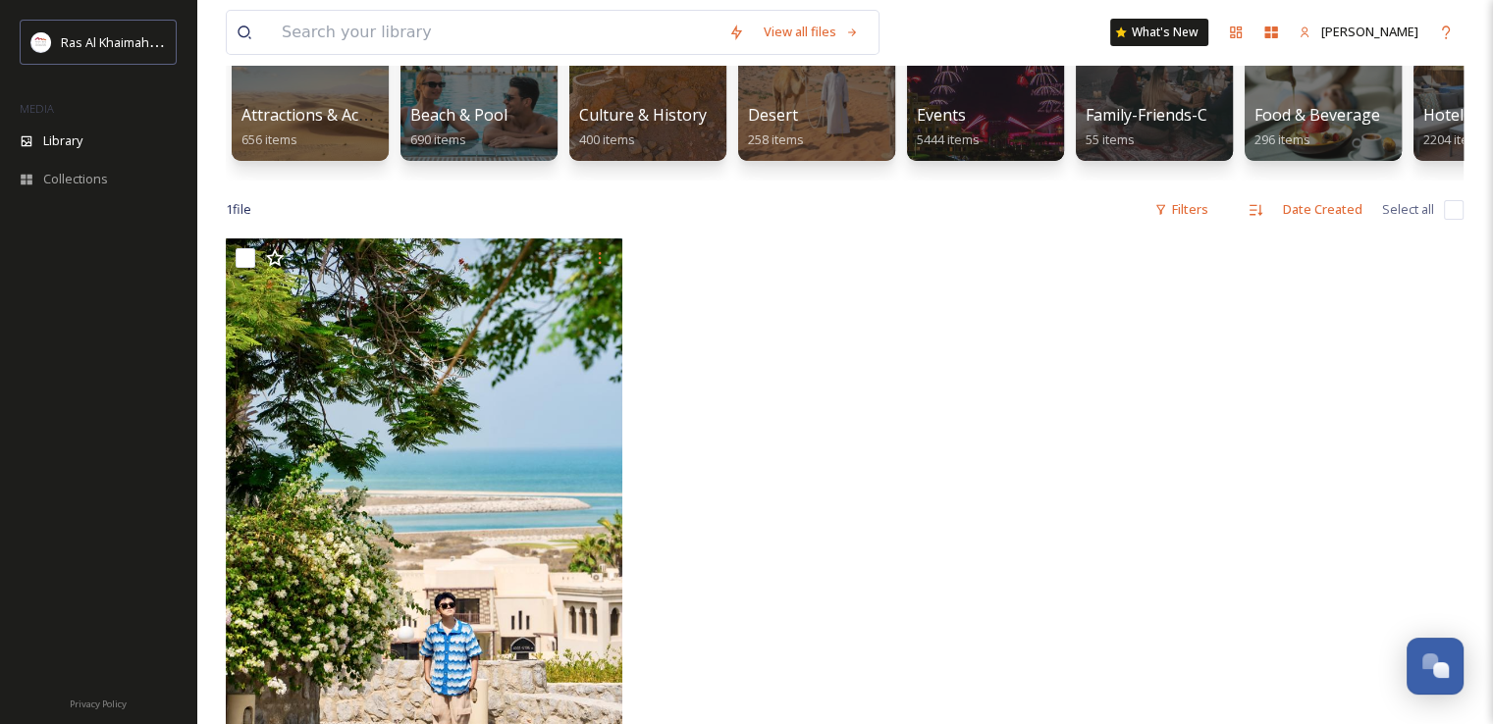
scroll to position [113, 0]
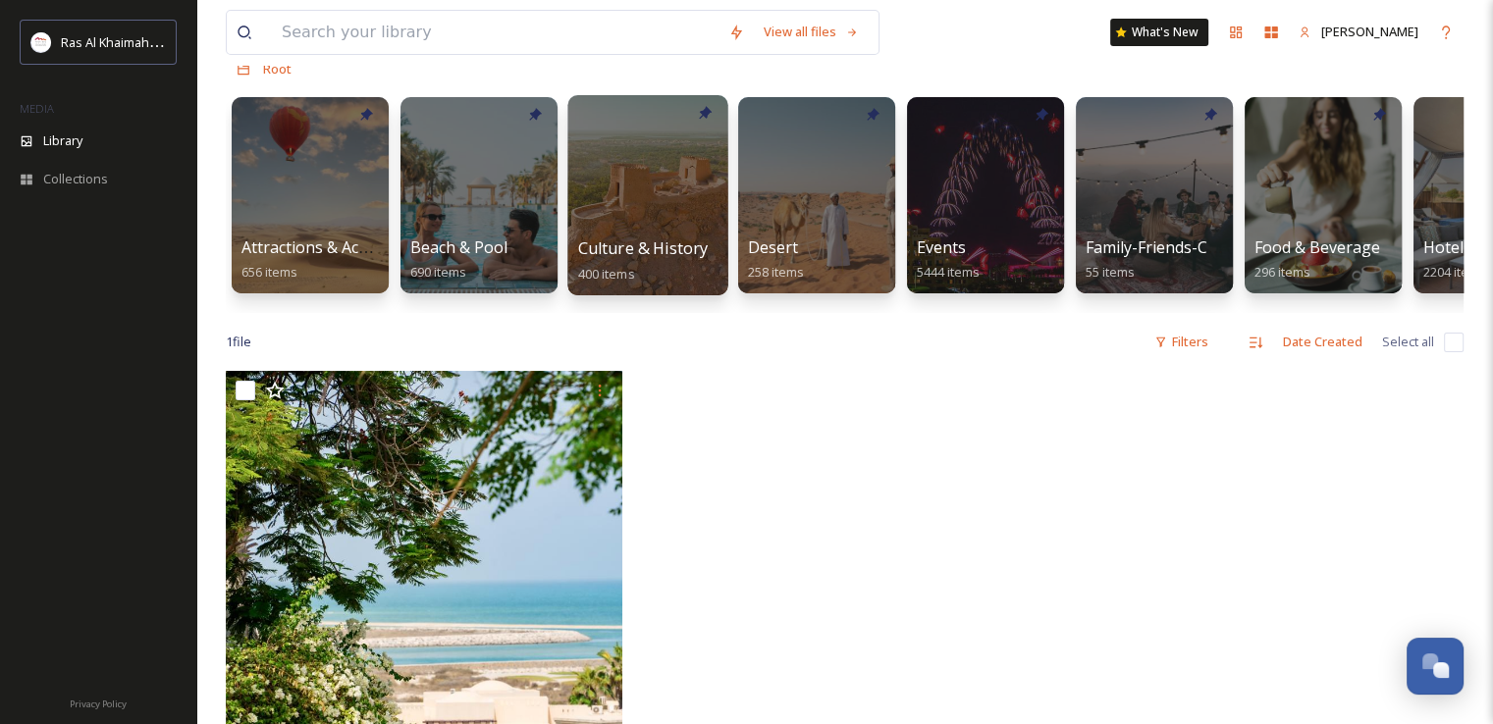
click at [638, 224] on div at bounding box center [647, 195] width 160 height 200
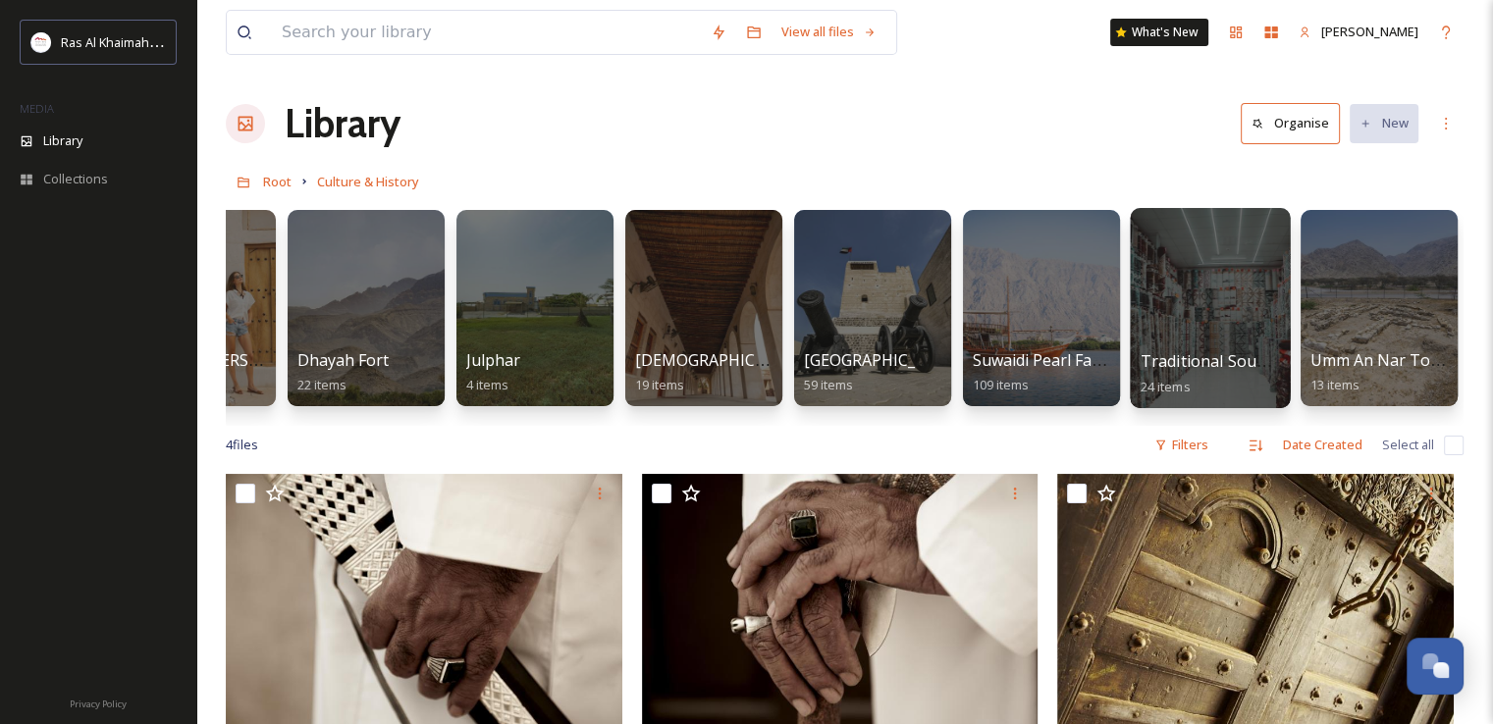
click at [1251, 293] on div at bounding box center [1210, 308] width 160 height 200
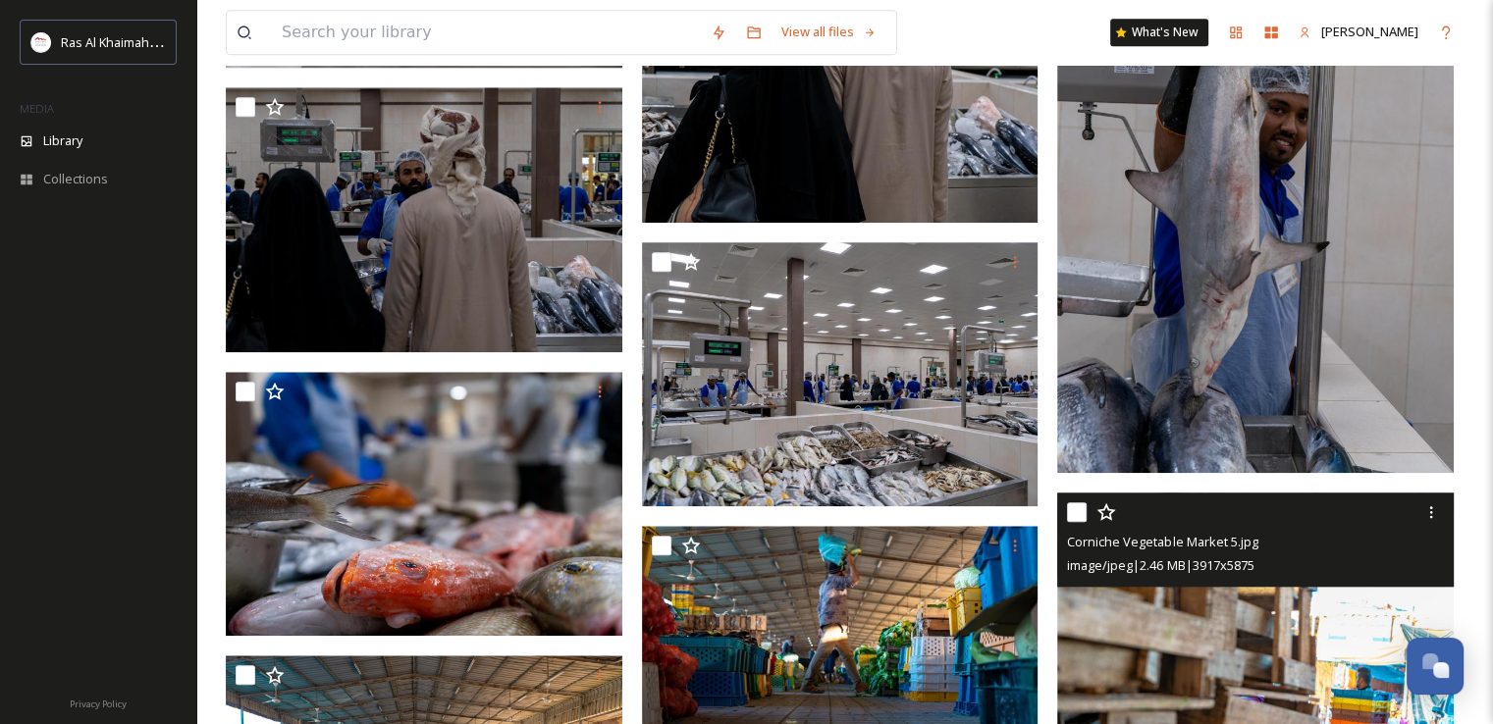
scroll to position [1444, 0]
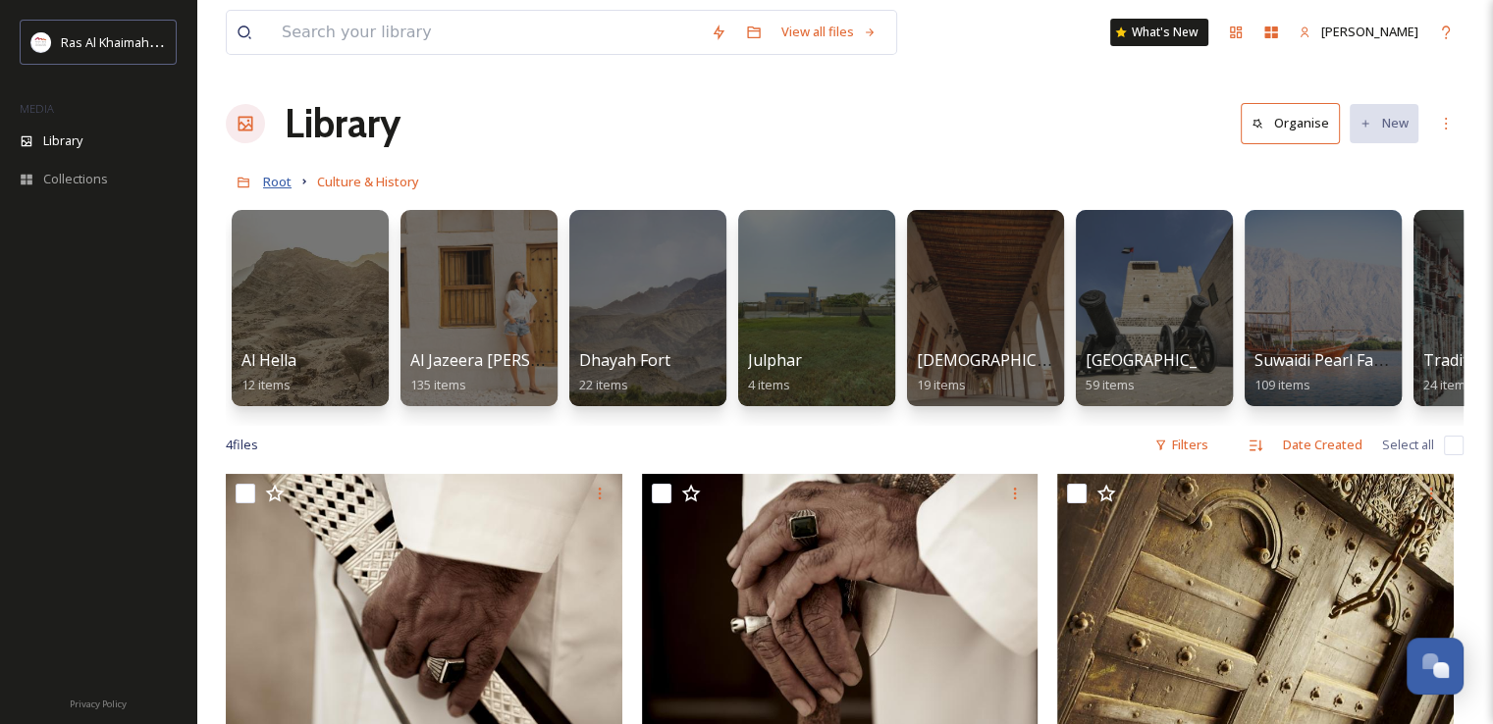
click at [283, 182] on span "Root" at bounding box center [277, 182] width 28 height 18
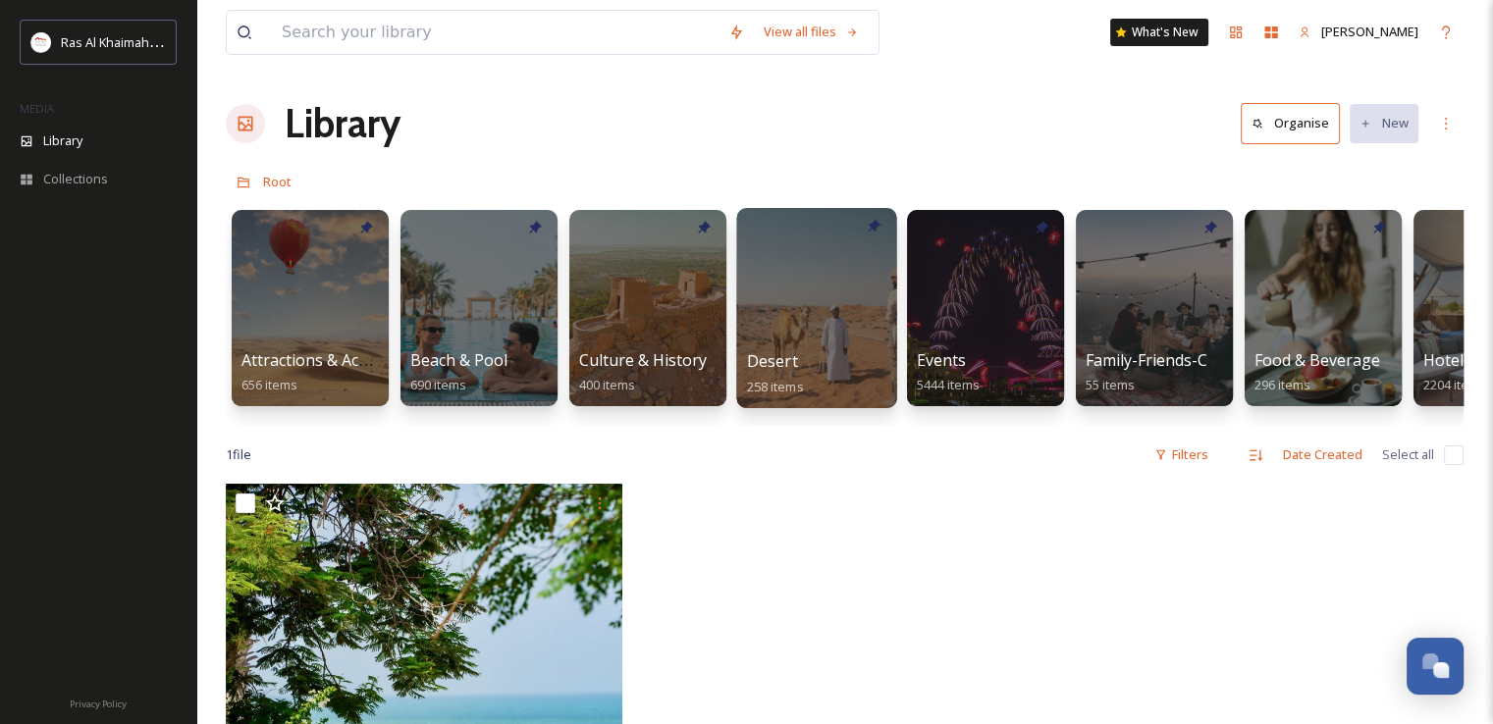
click at [842, 274] on div at bounding box center [816, 308] width 160 height 200
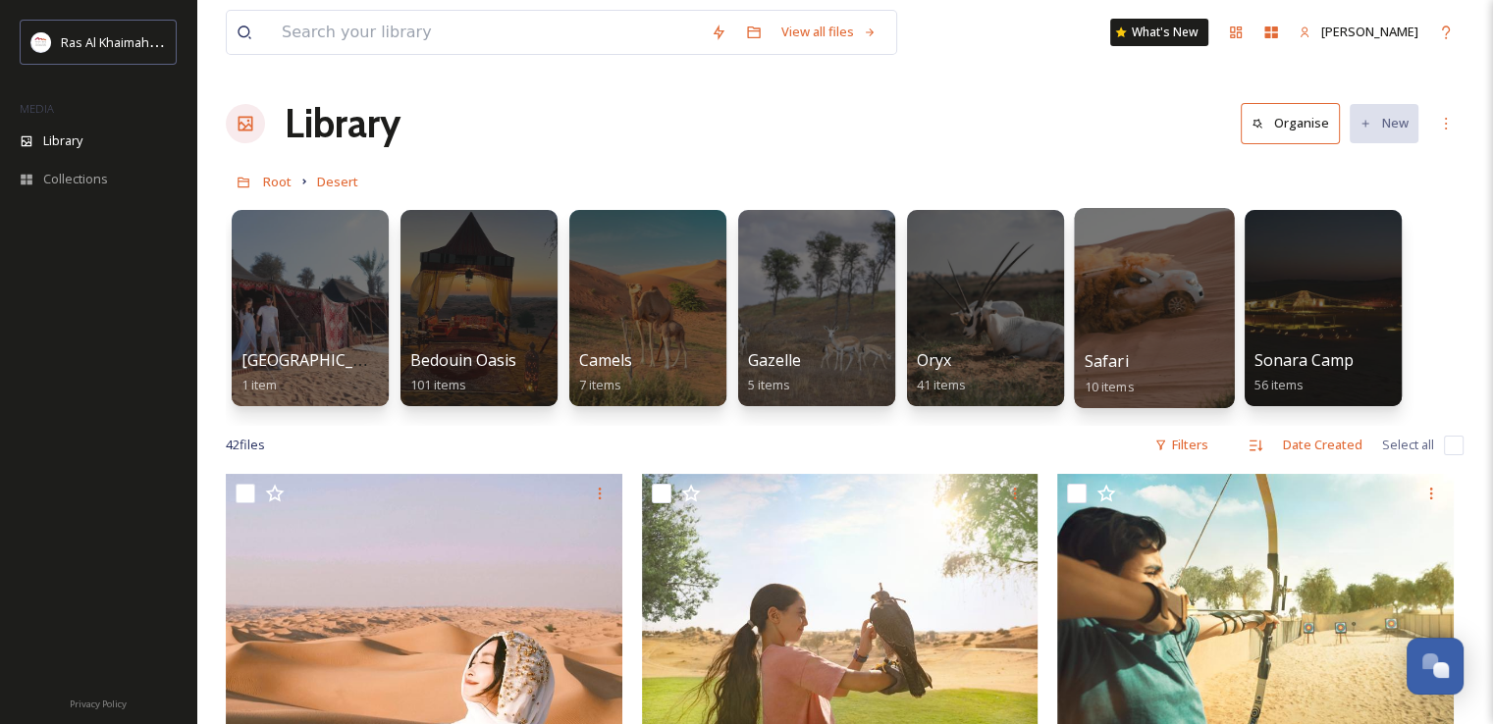
click at [1195, 284] on div at bounding box center [1154, 308] width 160 height 200
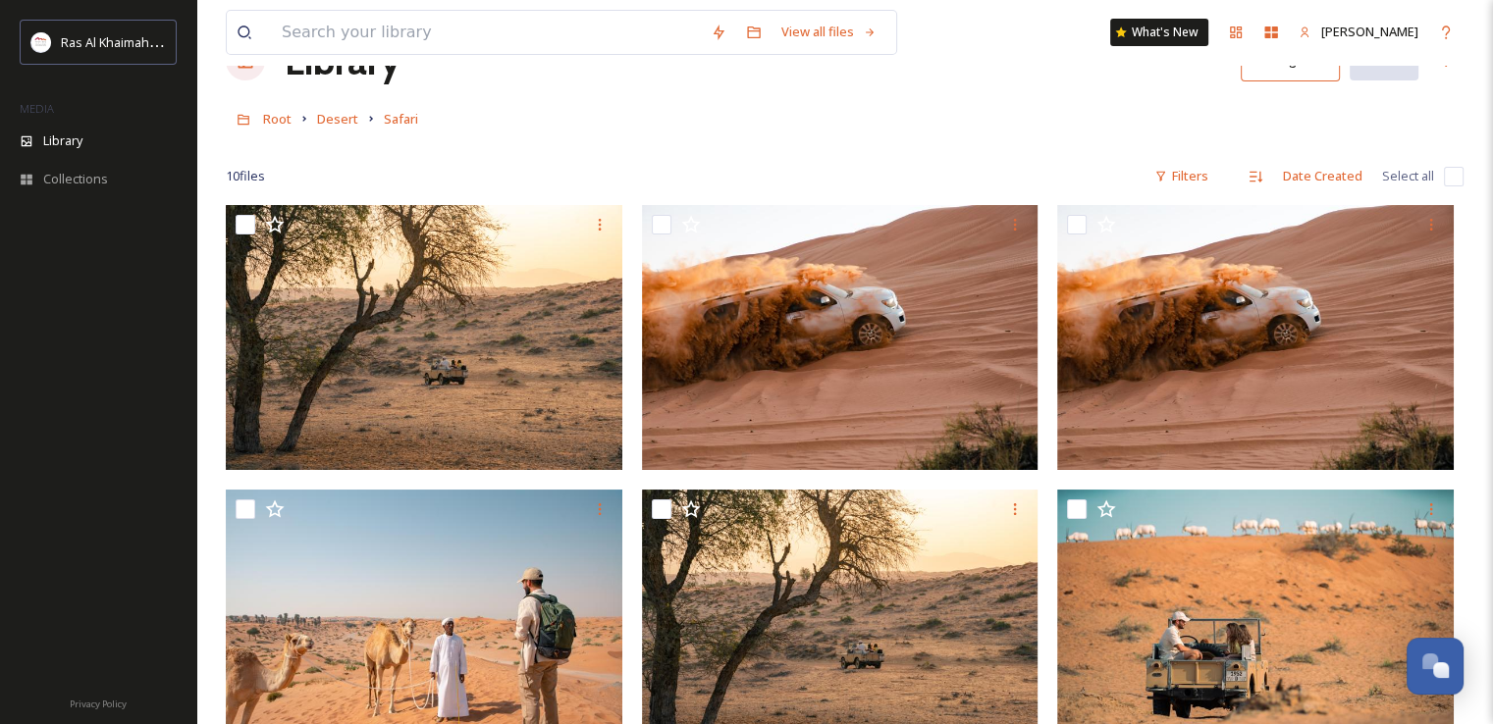
scroll to position [98, 0]
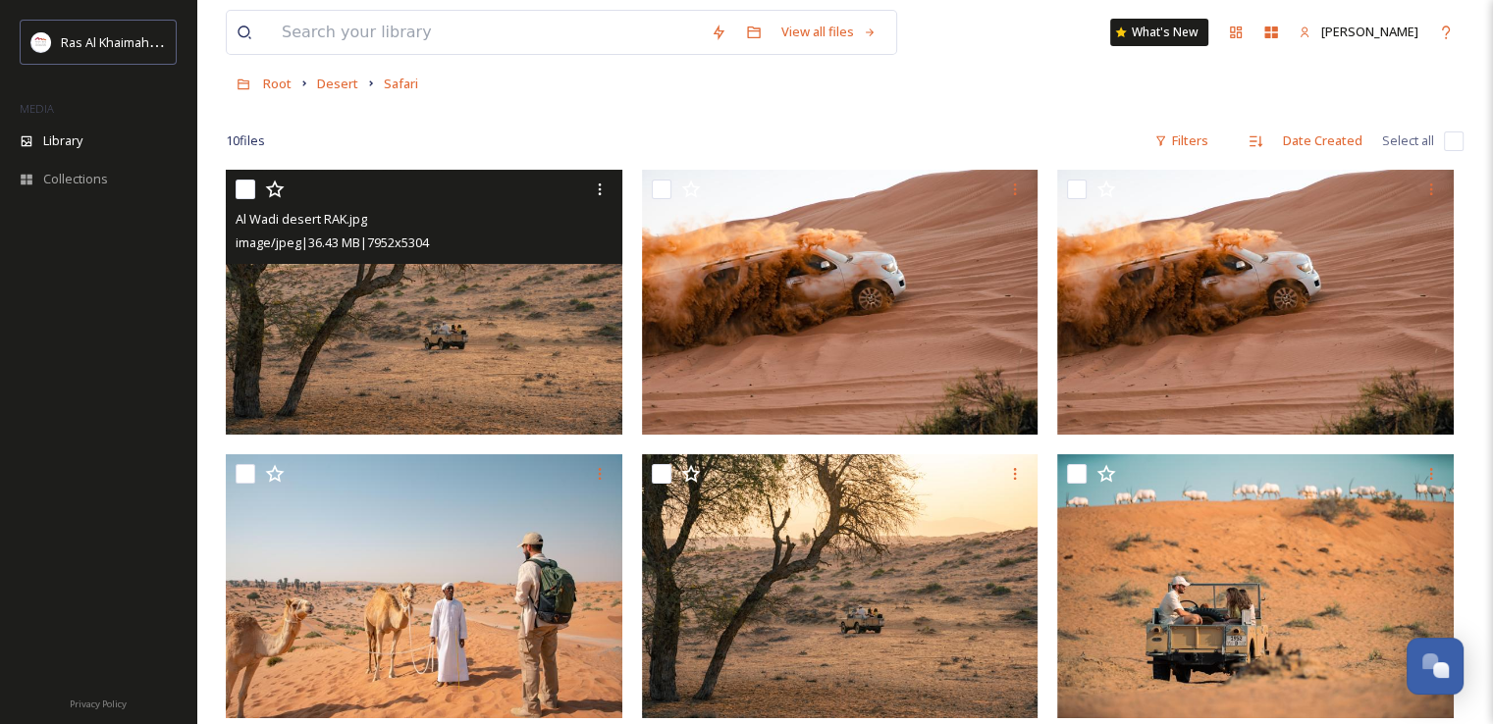
click at [248, 185] on input "checkbox" at bounding box center [246, 190] width 20 height 20
checkbox input "true"
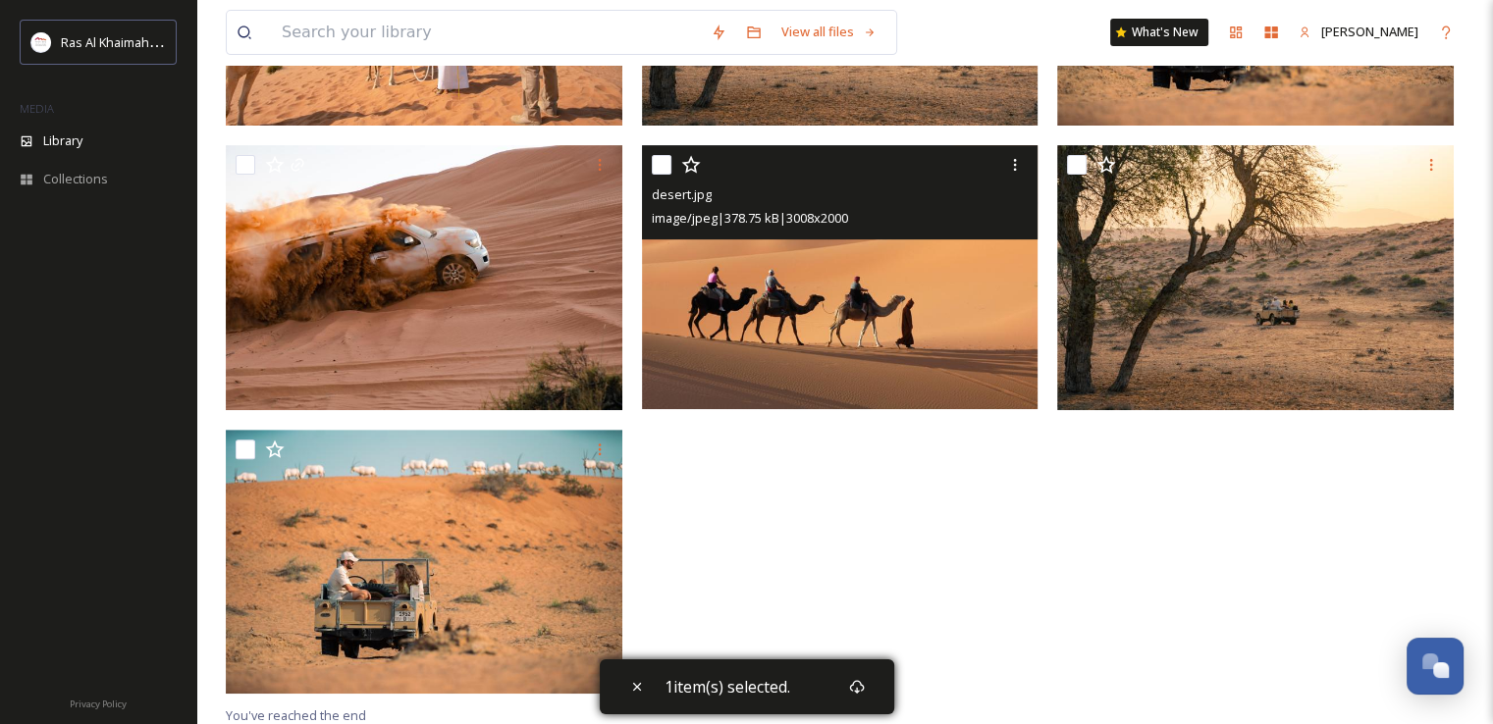
scroll to position [694, 0]
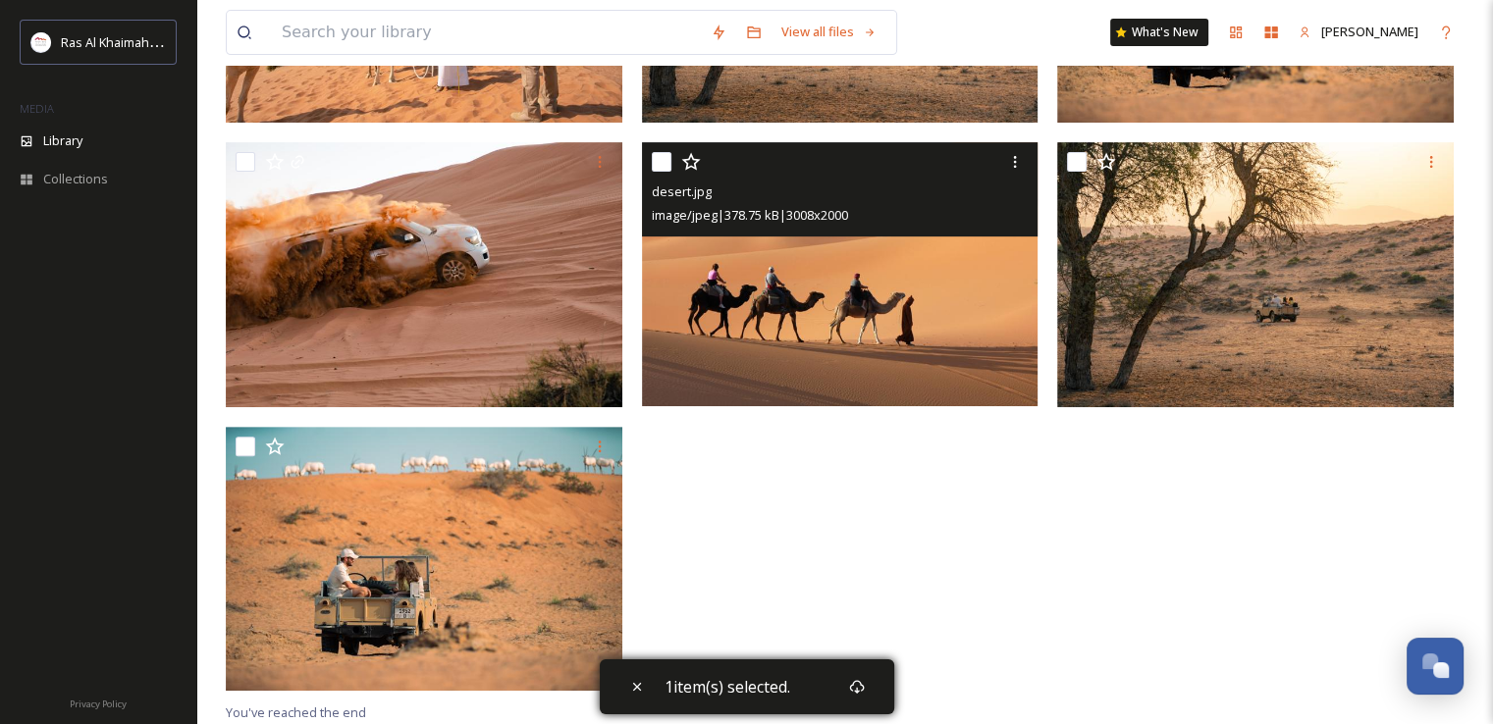
click at [652, 161] on input "checkbox" at bounding box center [662, 162] width 20 height 20
checkbox input "true"
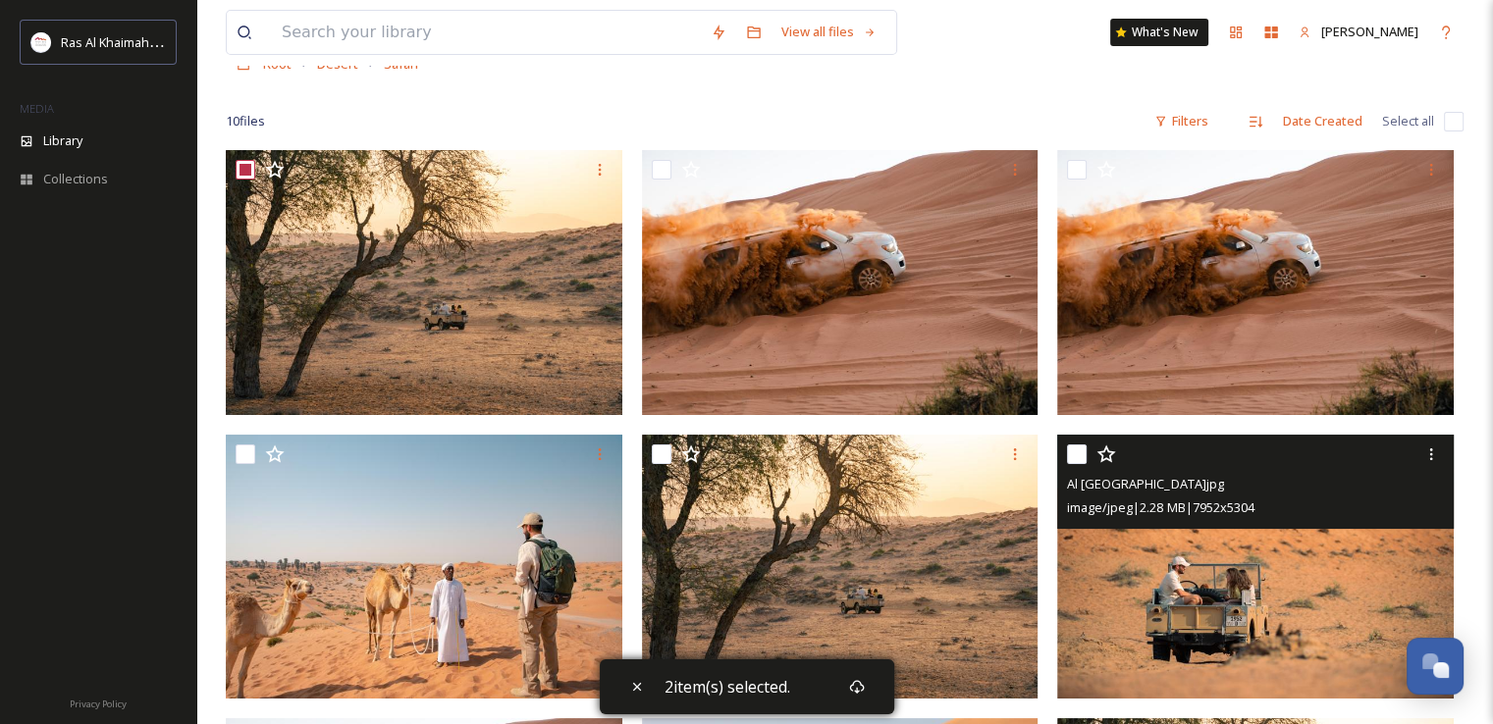
scroll to position [0, 0]
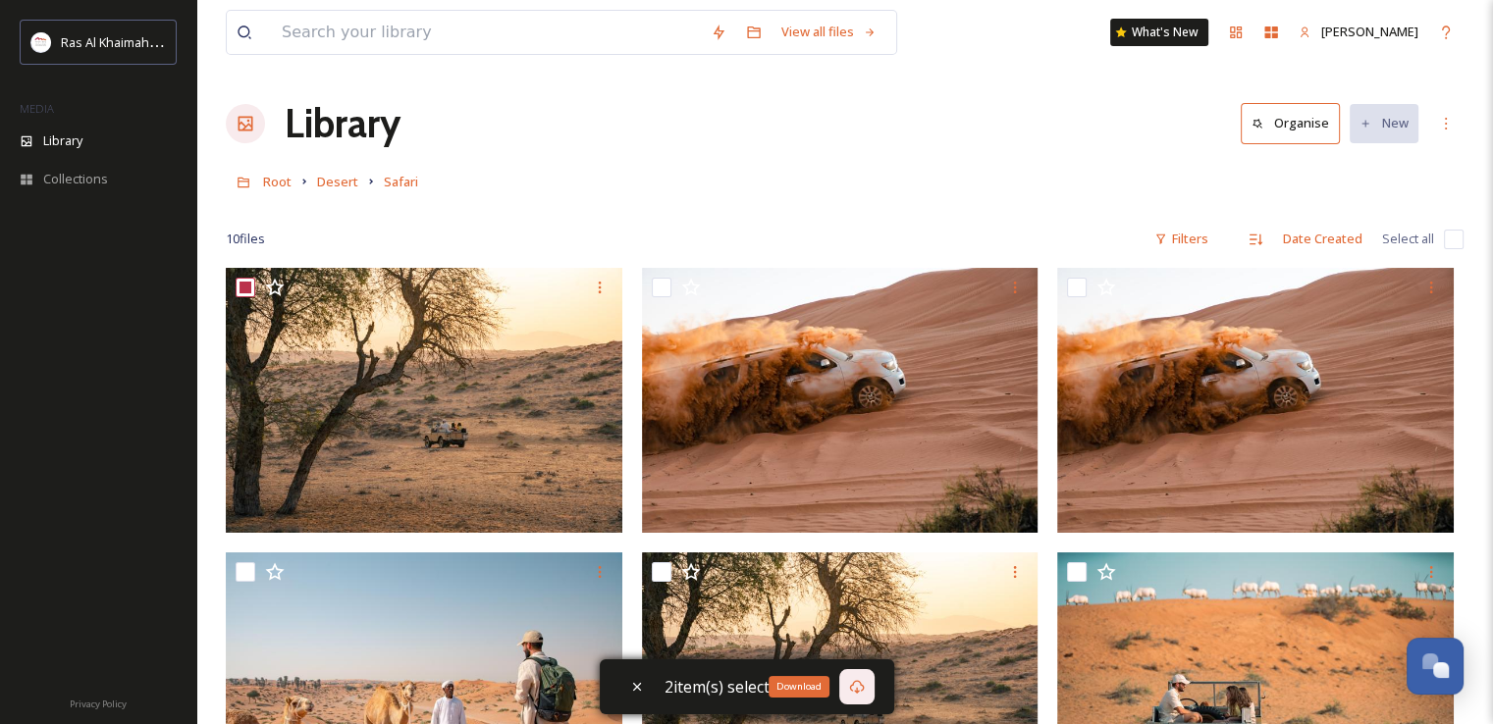
click at [852, 686] on icon at bounding box center [857, 687] width 16 height 16
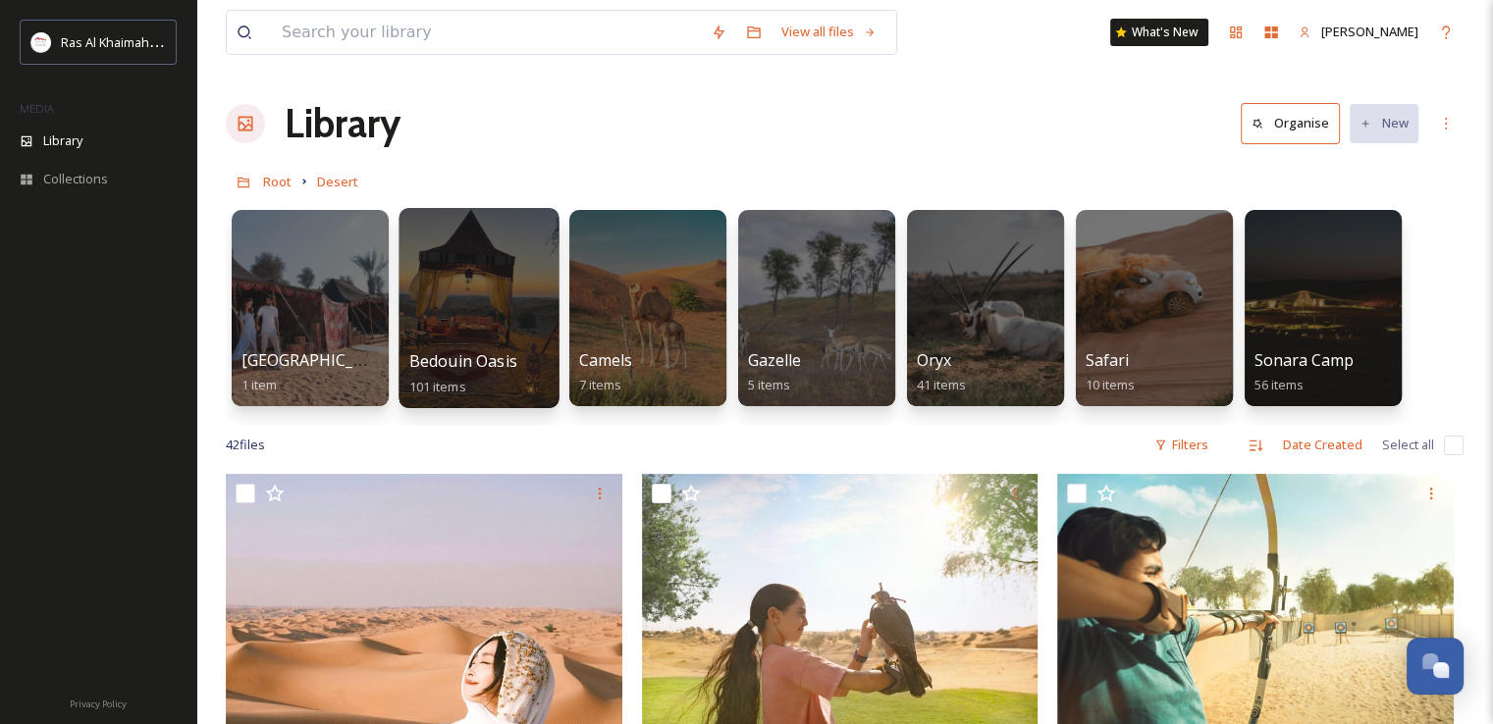
click at [503, 264] on div at bounding box center [478, 308] width 160 height 200
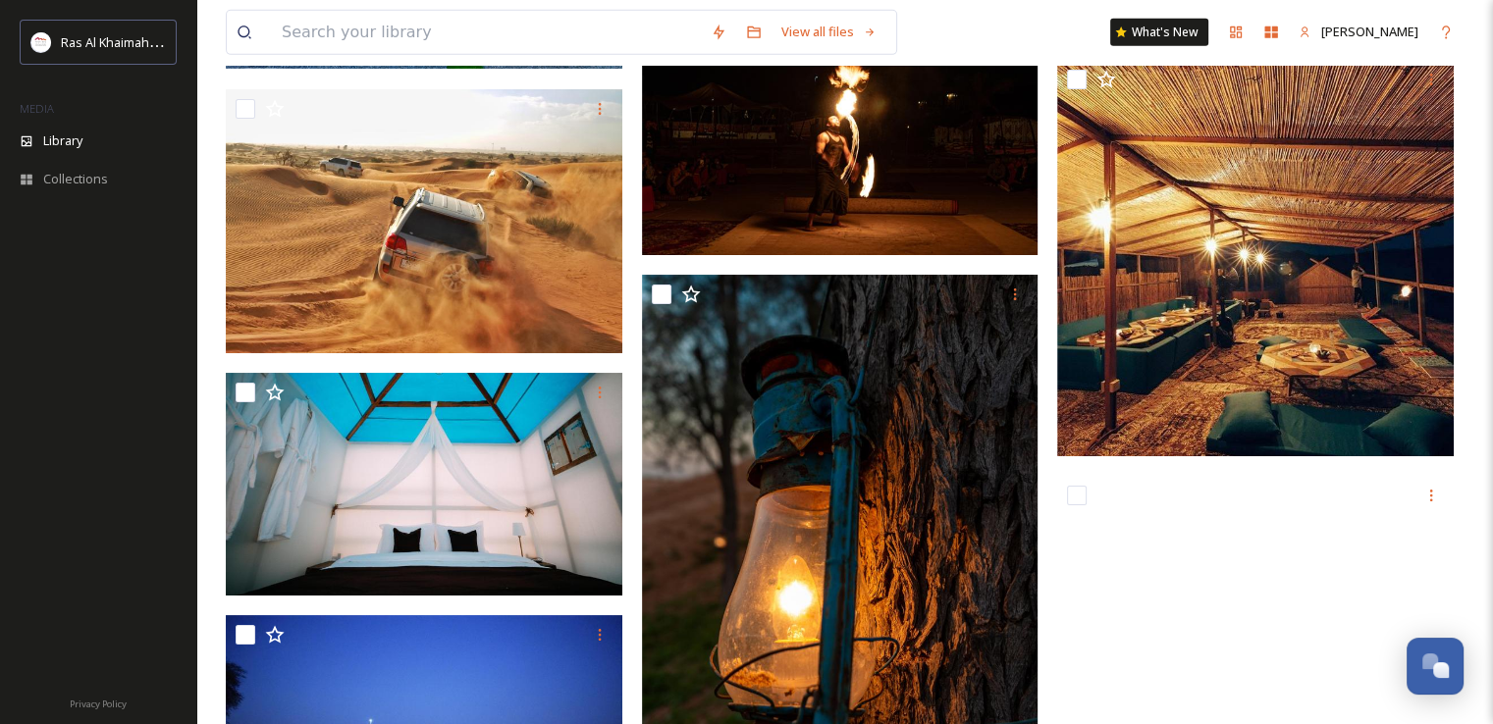
scroll to position [5987, 0]
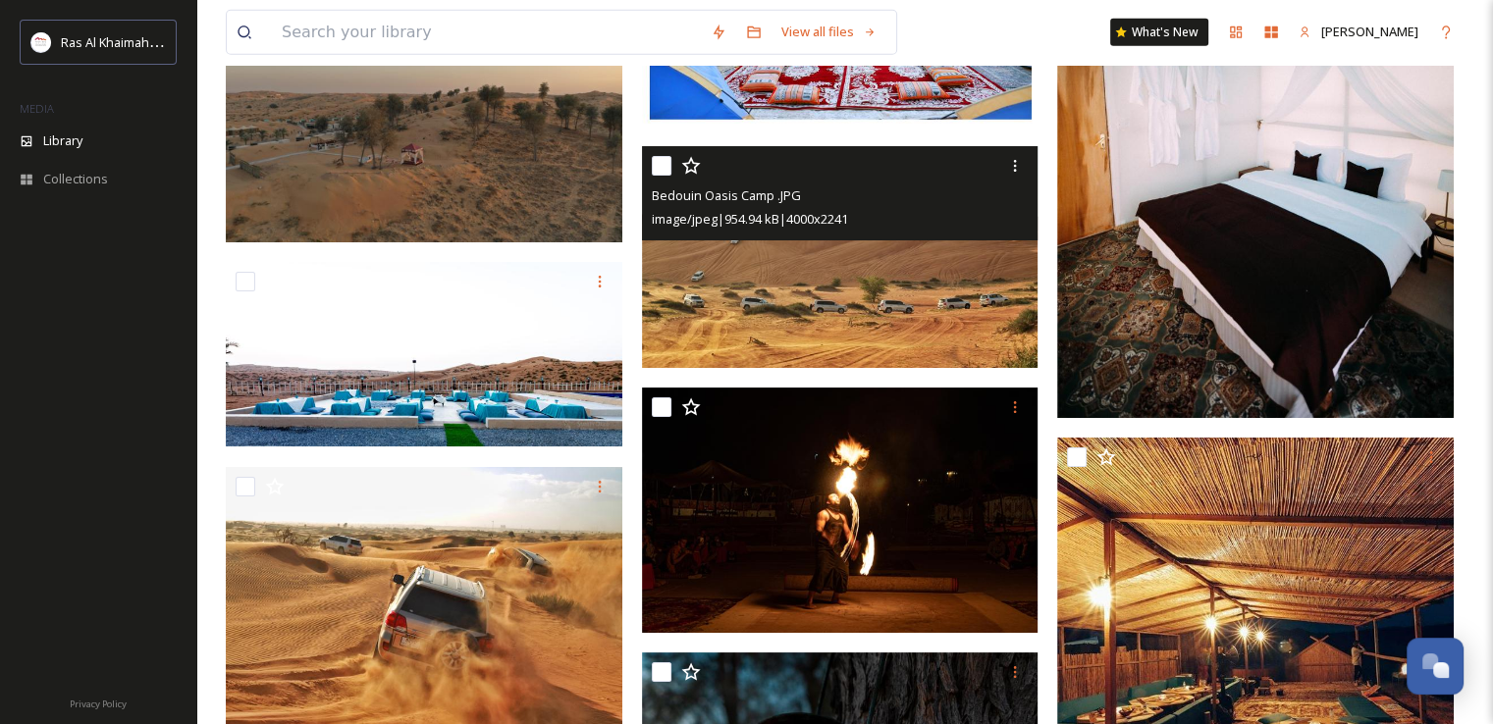
click at [660, 166] on input "checkbox" at bounding box center [662, 166] width 20 height 20
checkbox input "true"
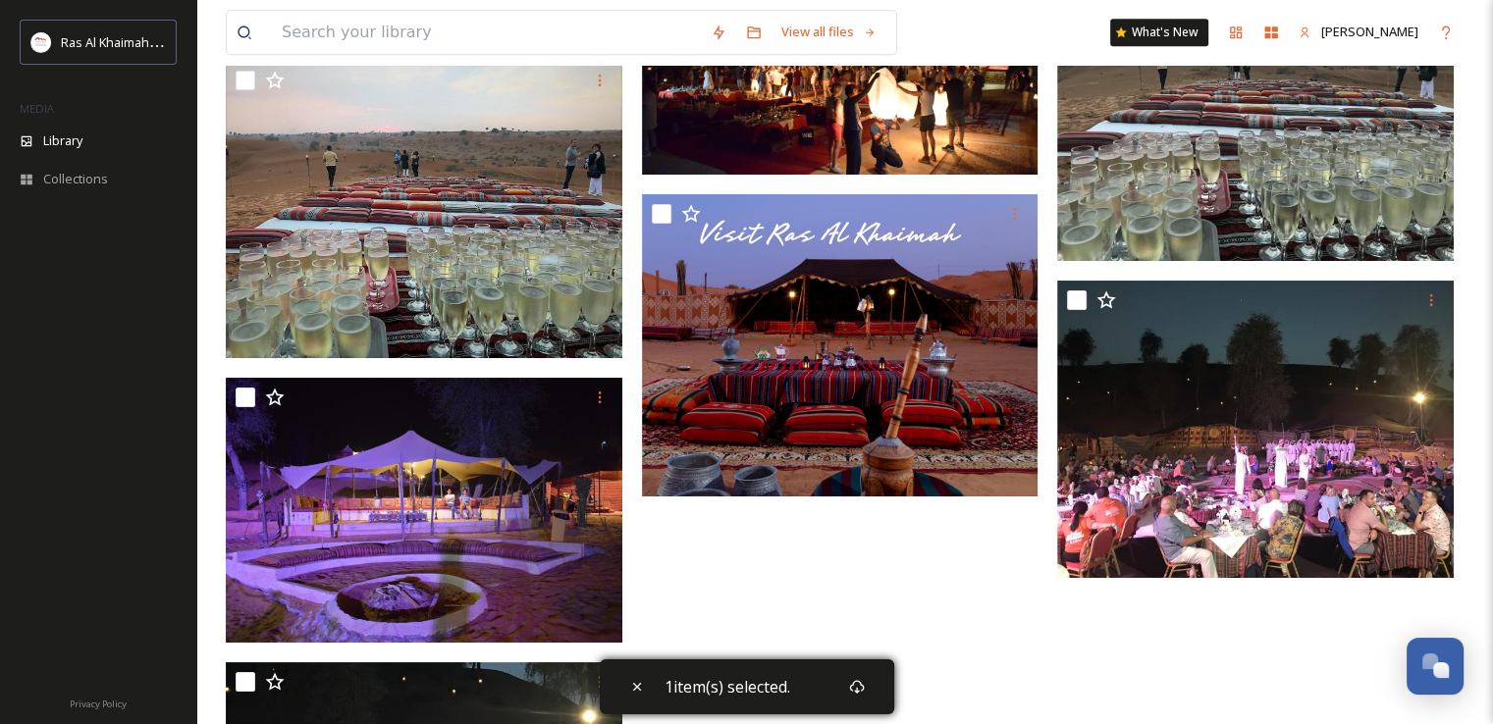
scroll to position [9067, 0]
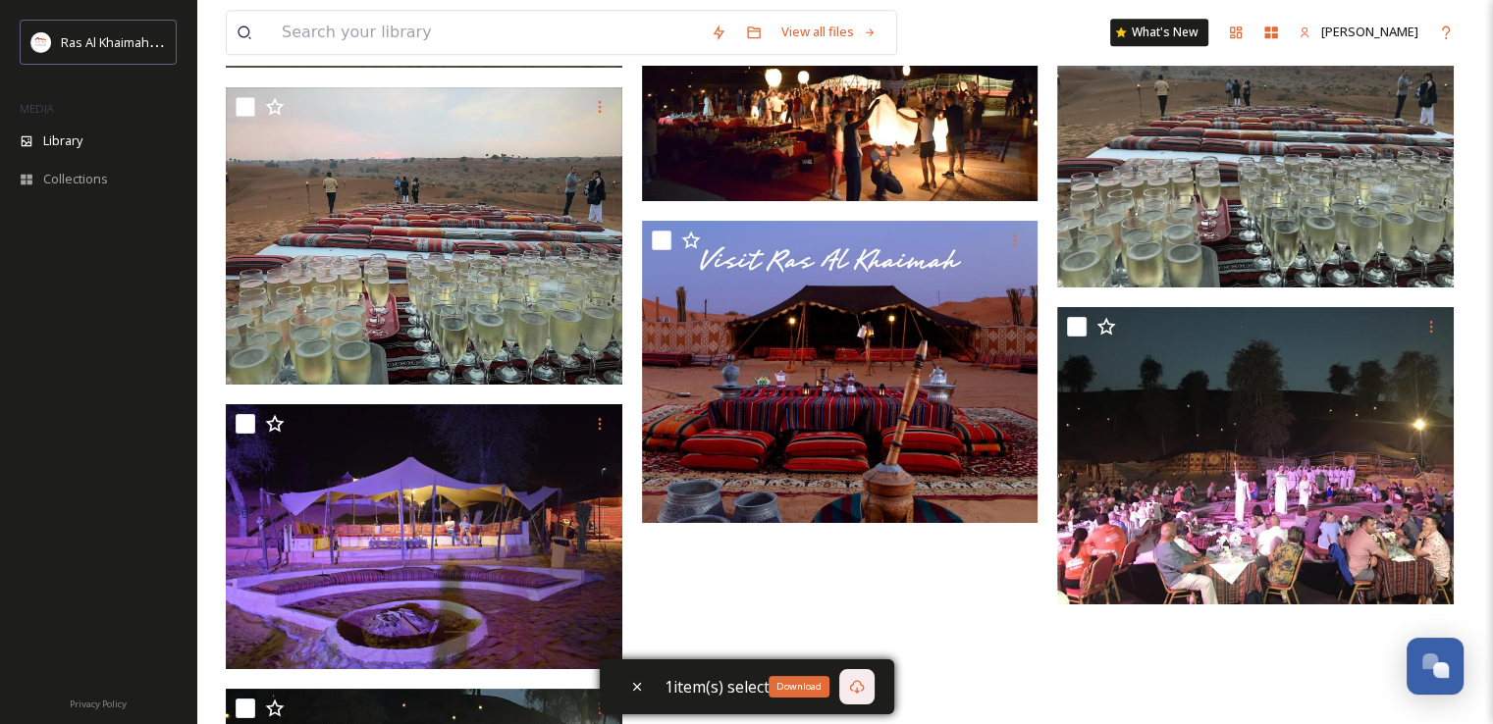
click at [854, 681] on icon at bounding box center [856, 687] width 15 height 14
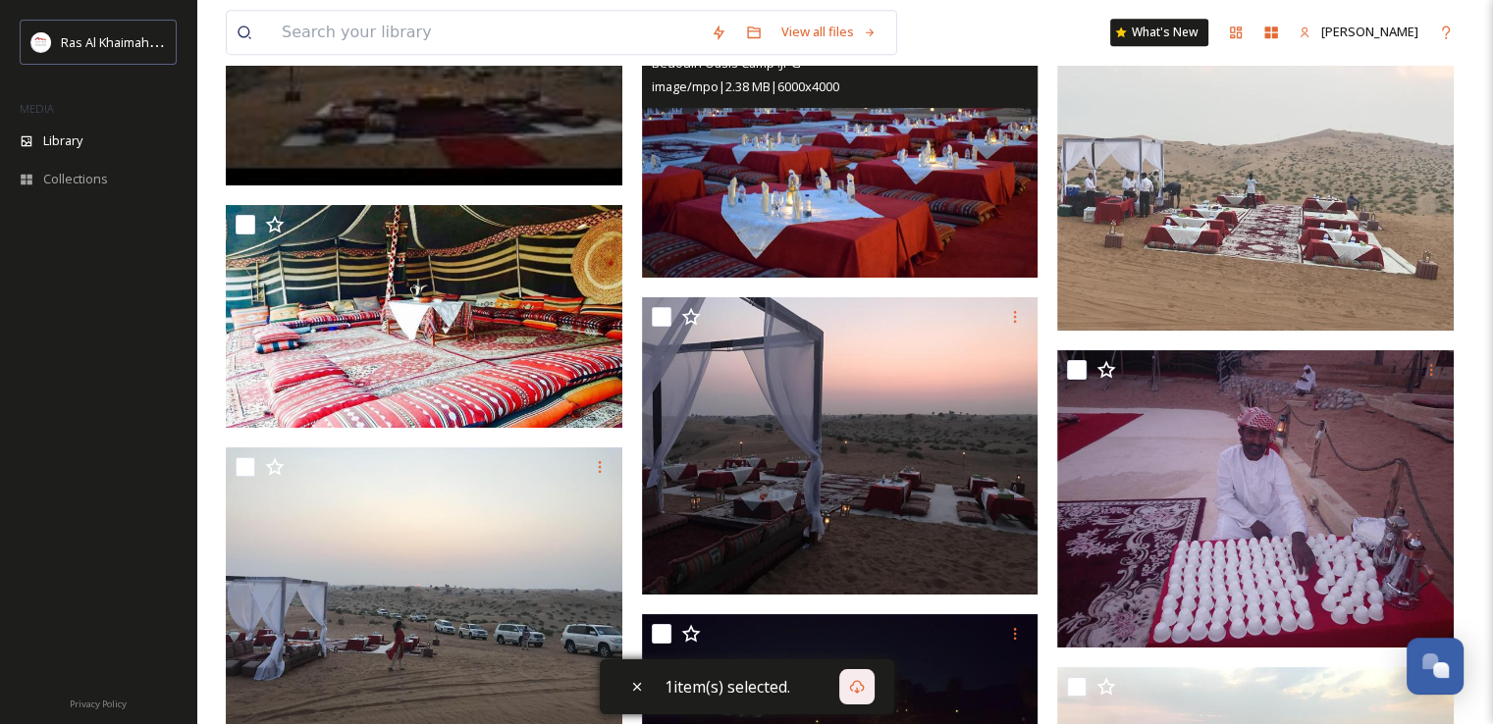
scroll to position [8380, 0]
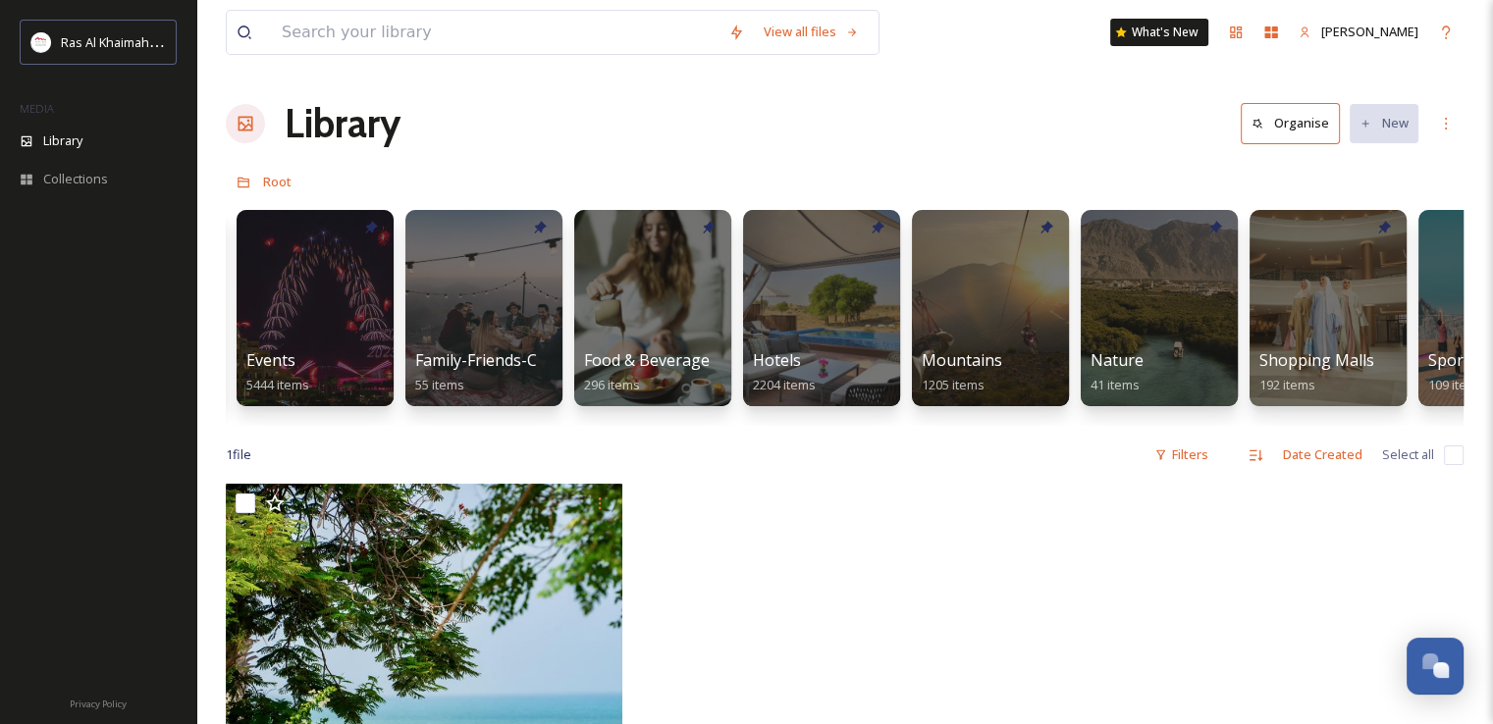
scroll to position [0, 676]
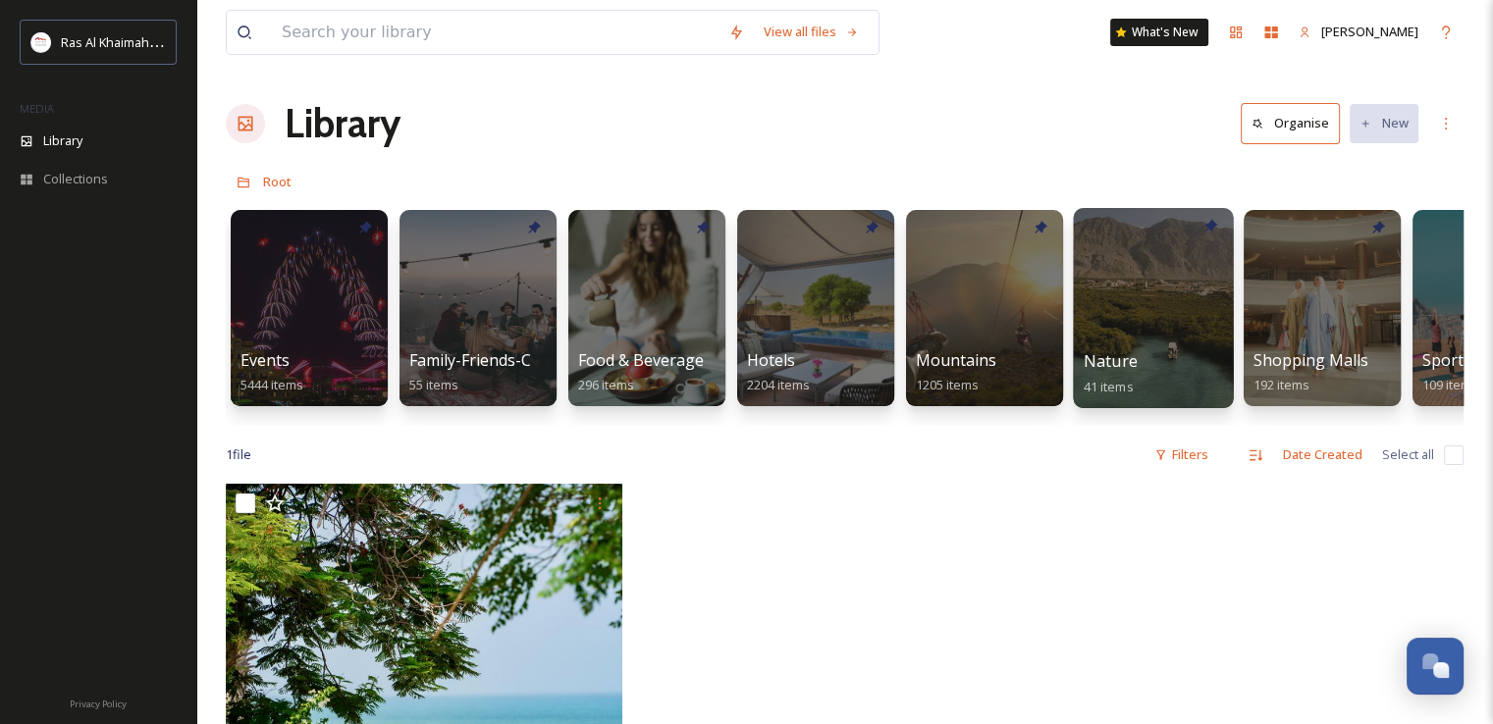
click at [1111, 292] on div at bounding box center [1153, 308] width 160 height 200
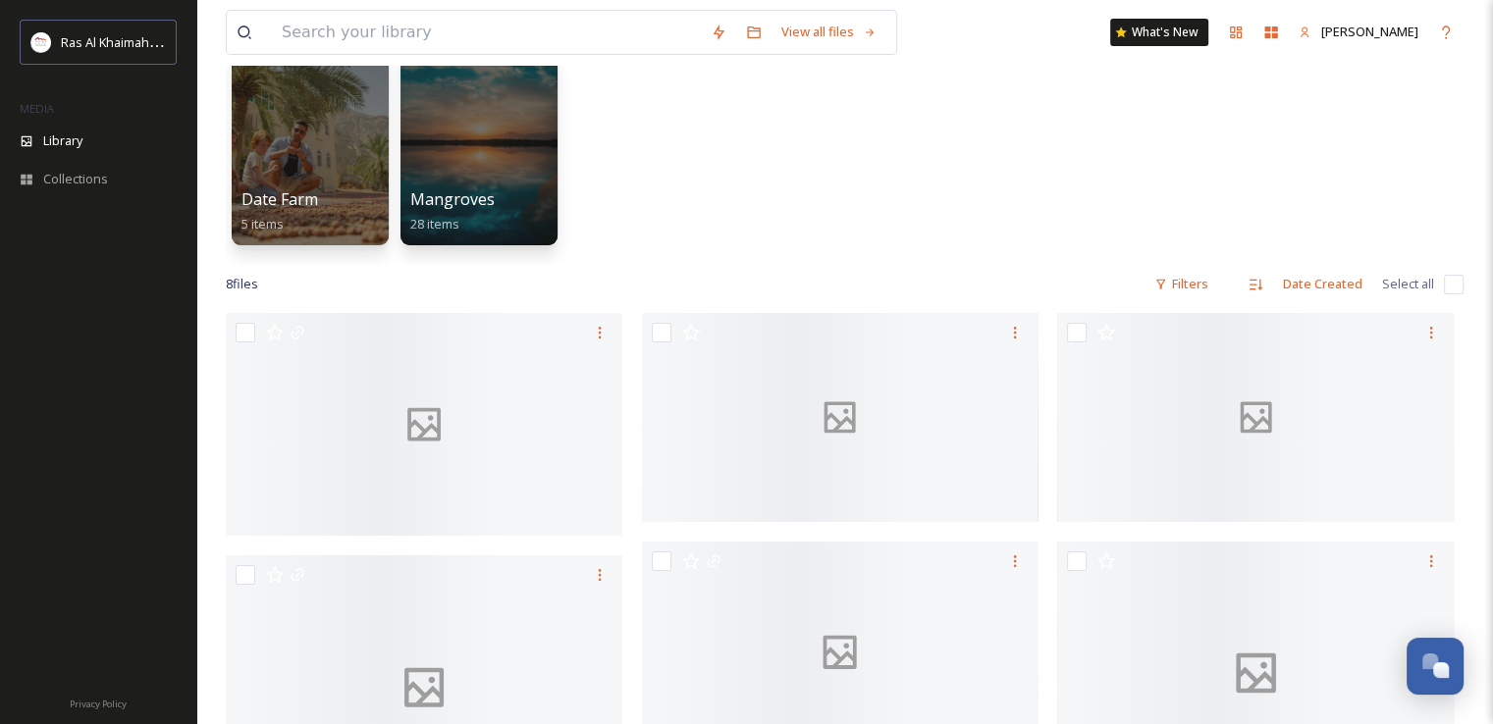
scroll to position [196, 0]
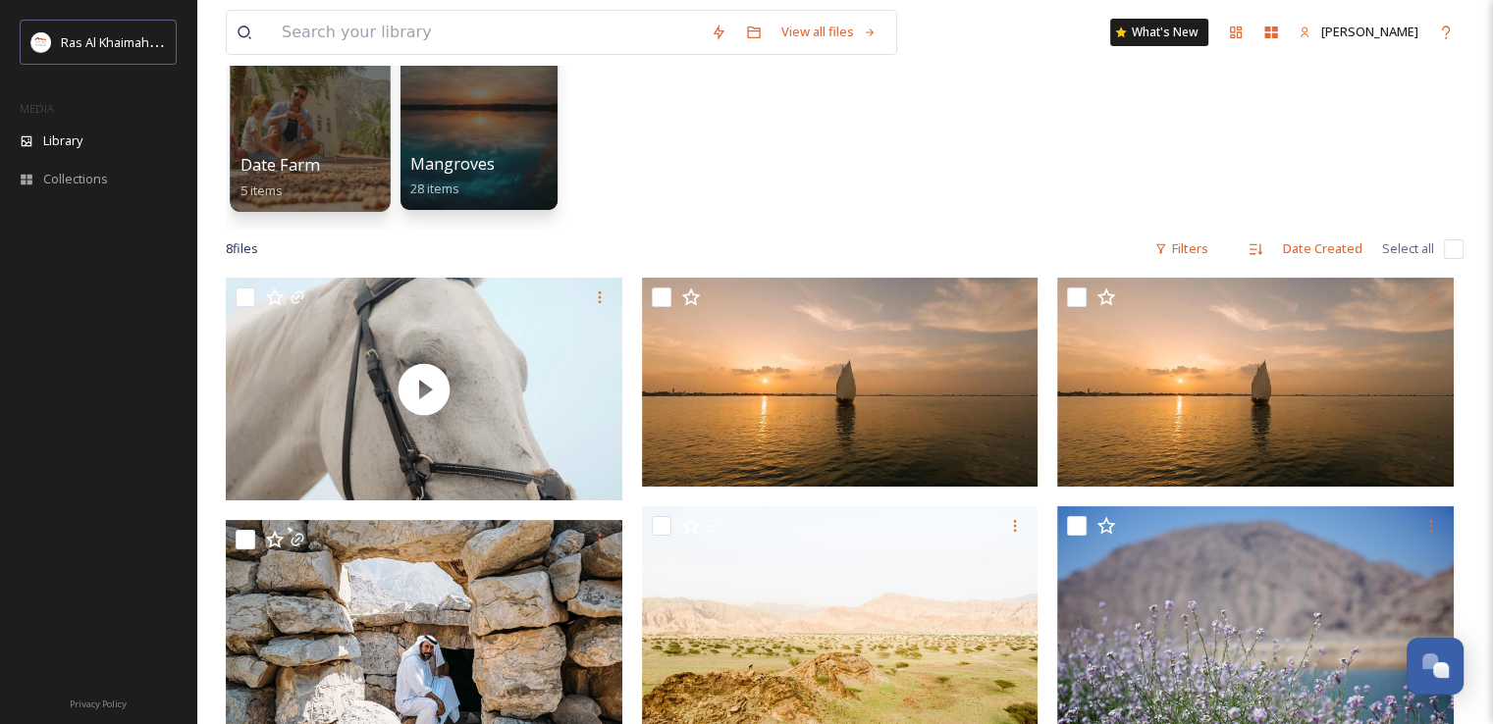
click at [345, 144] on div at bounding box center [310, 112] width 160 height 200
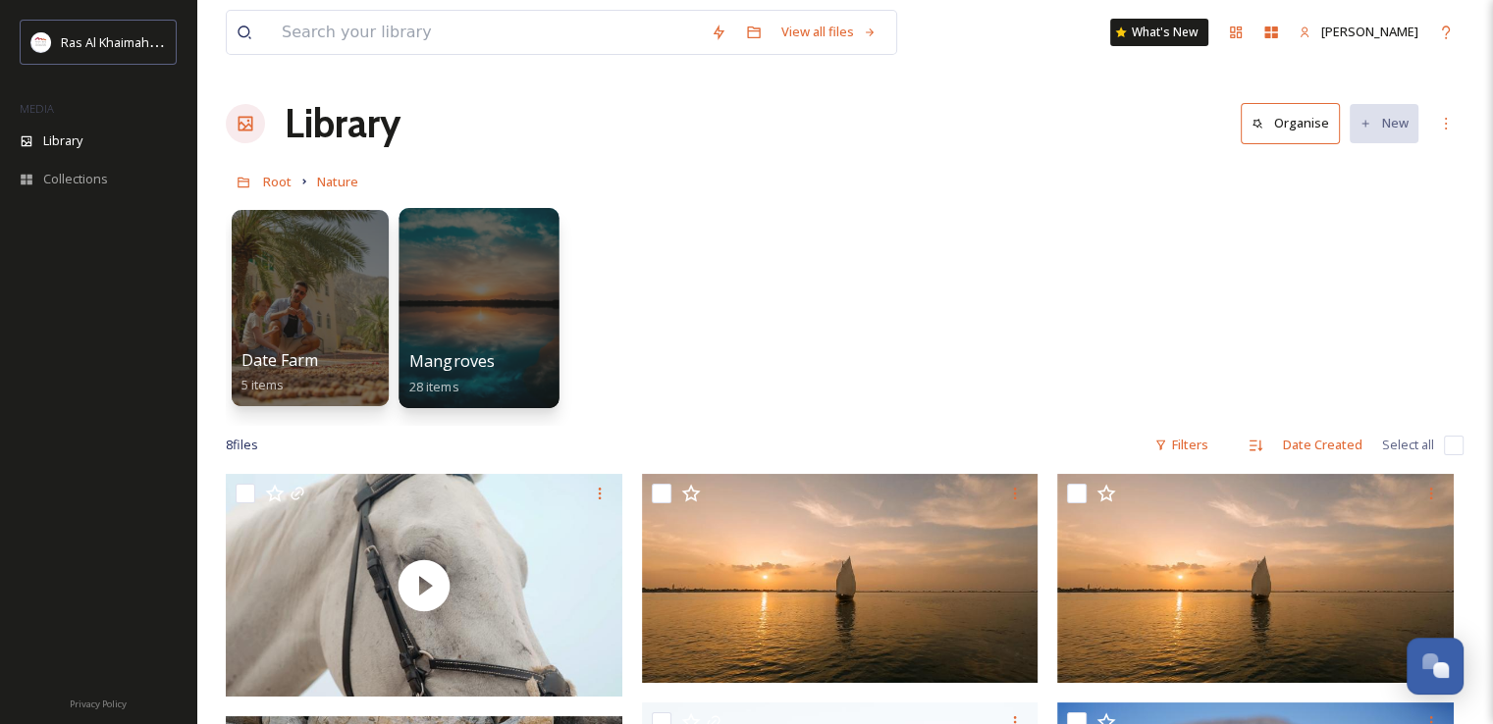
click at [466, 282] on div at bounding box center [478, 308] width 160 height 200
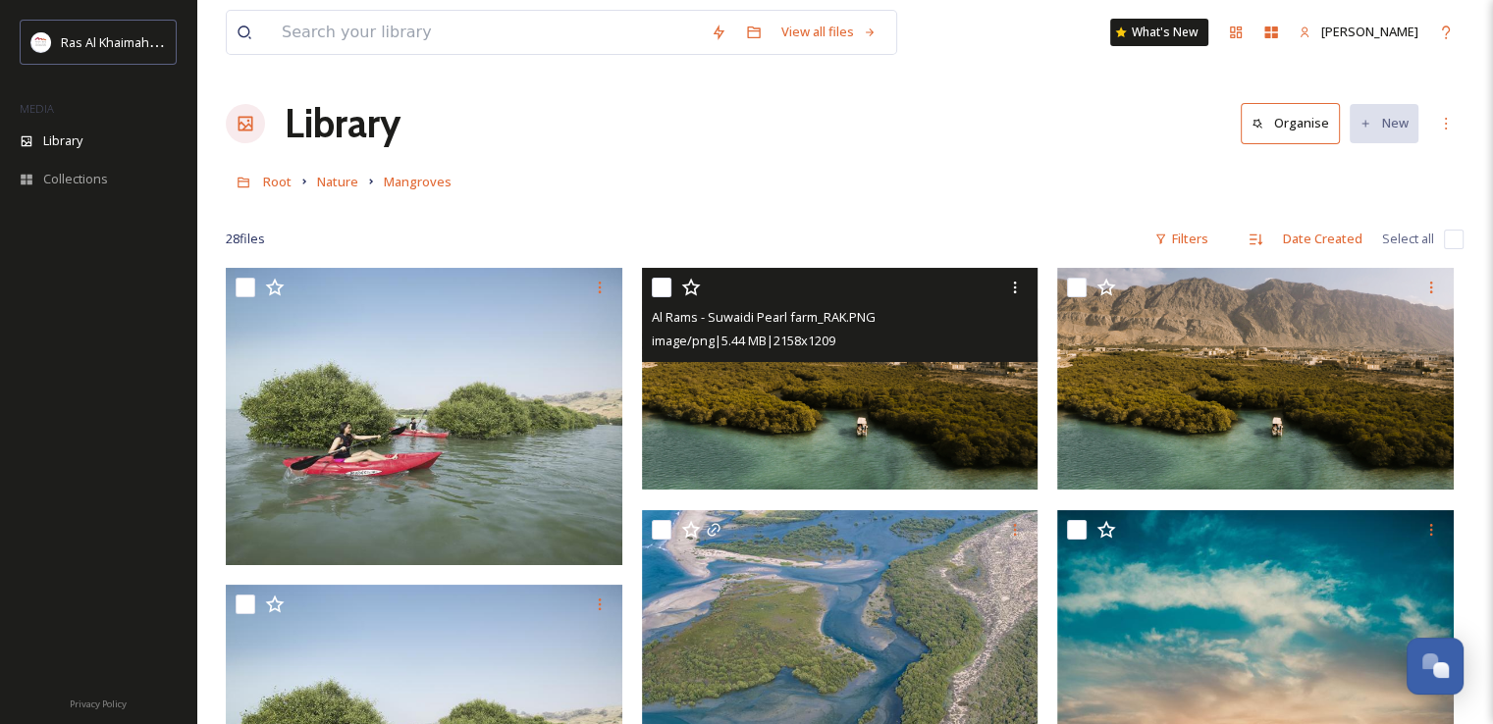
click at [666, 291] on input "checkbox" at bounding box center [662, 288] width 20 height 20
checkbox input "true"
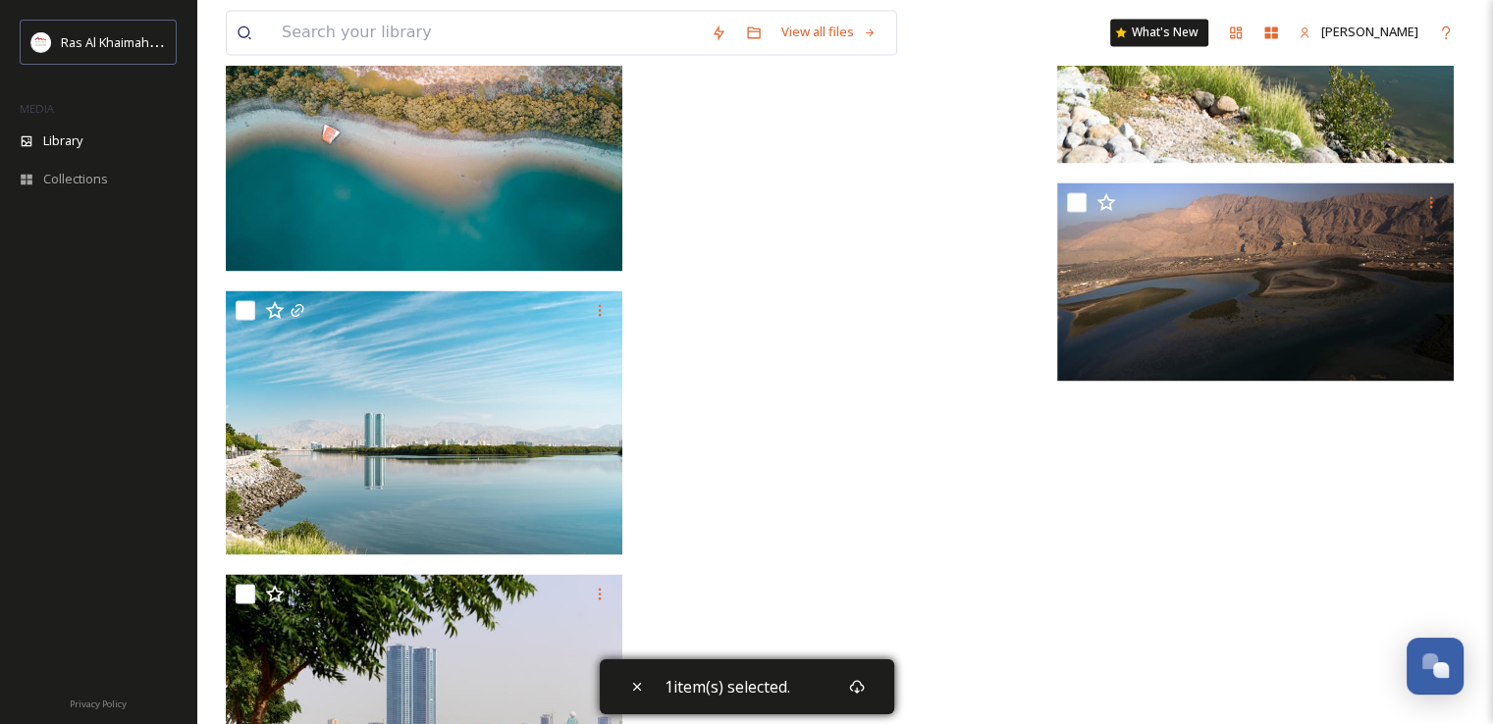
scroll to position [3264, 0]
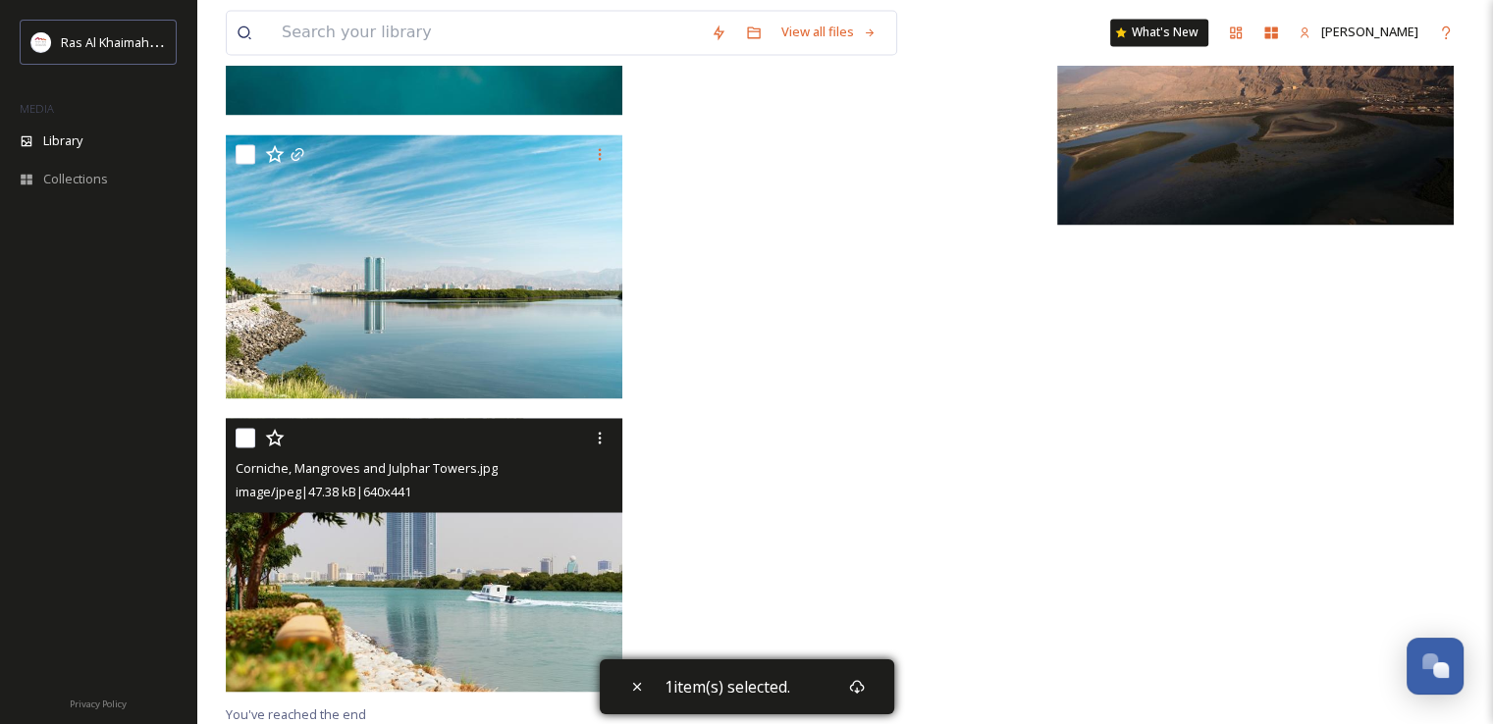
click at [238, 439] on input "checkbox" at bounding box center [246, 438] width 20 height 20
checkbox input "true"
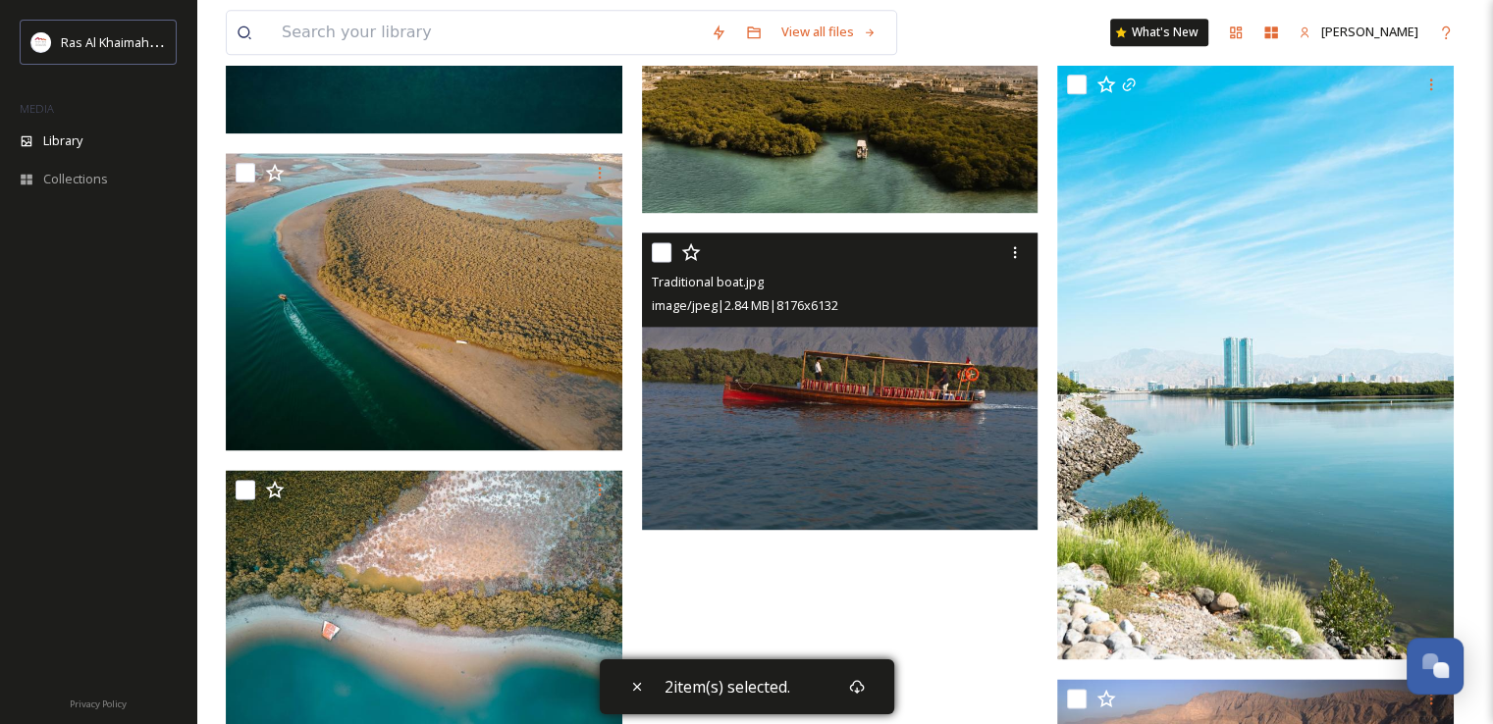
scroll to position [2577, 0]
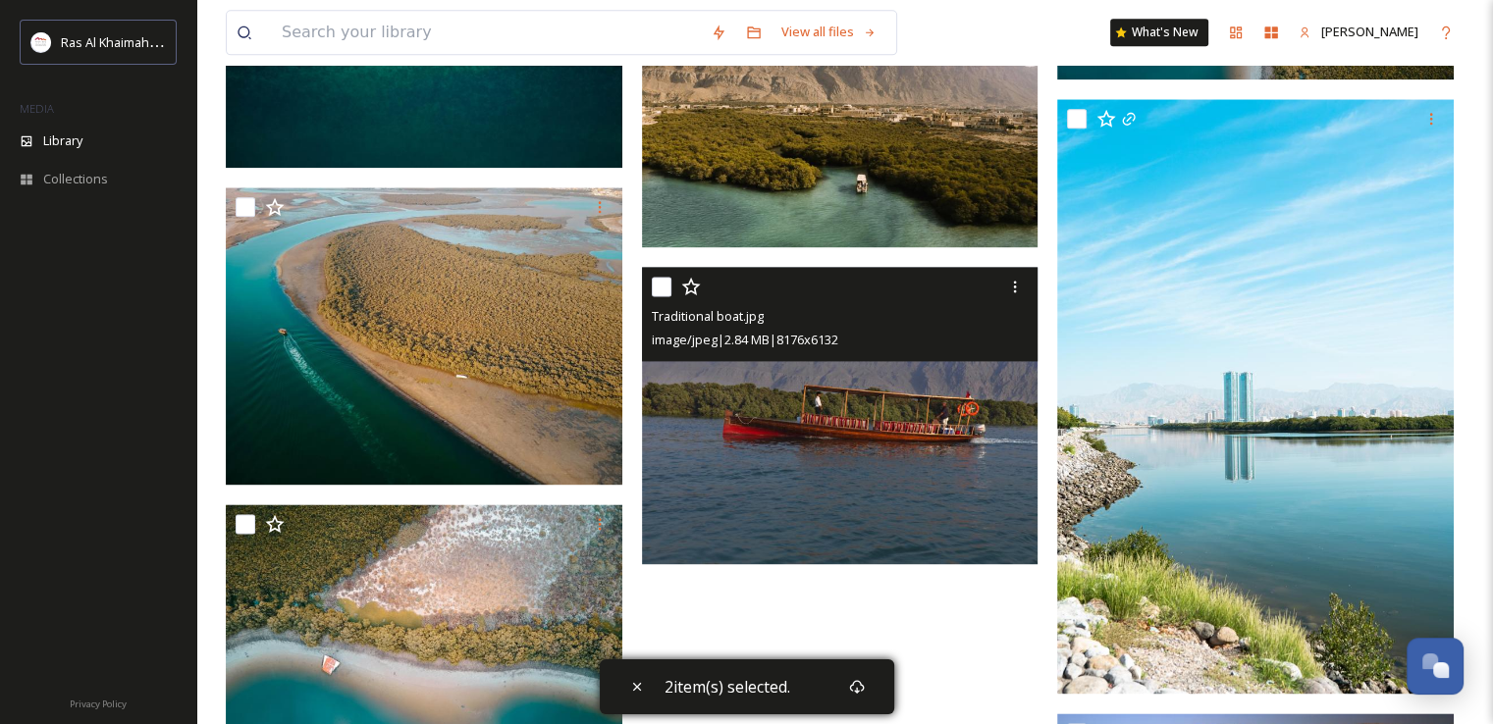
click at [660, 280] on input "checkbox" at bounding box center [662, 287] width 20 height 20
checkbox input "true"
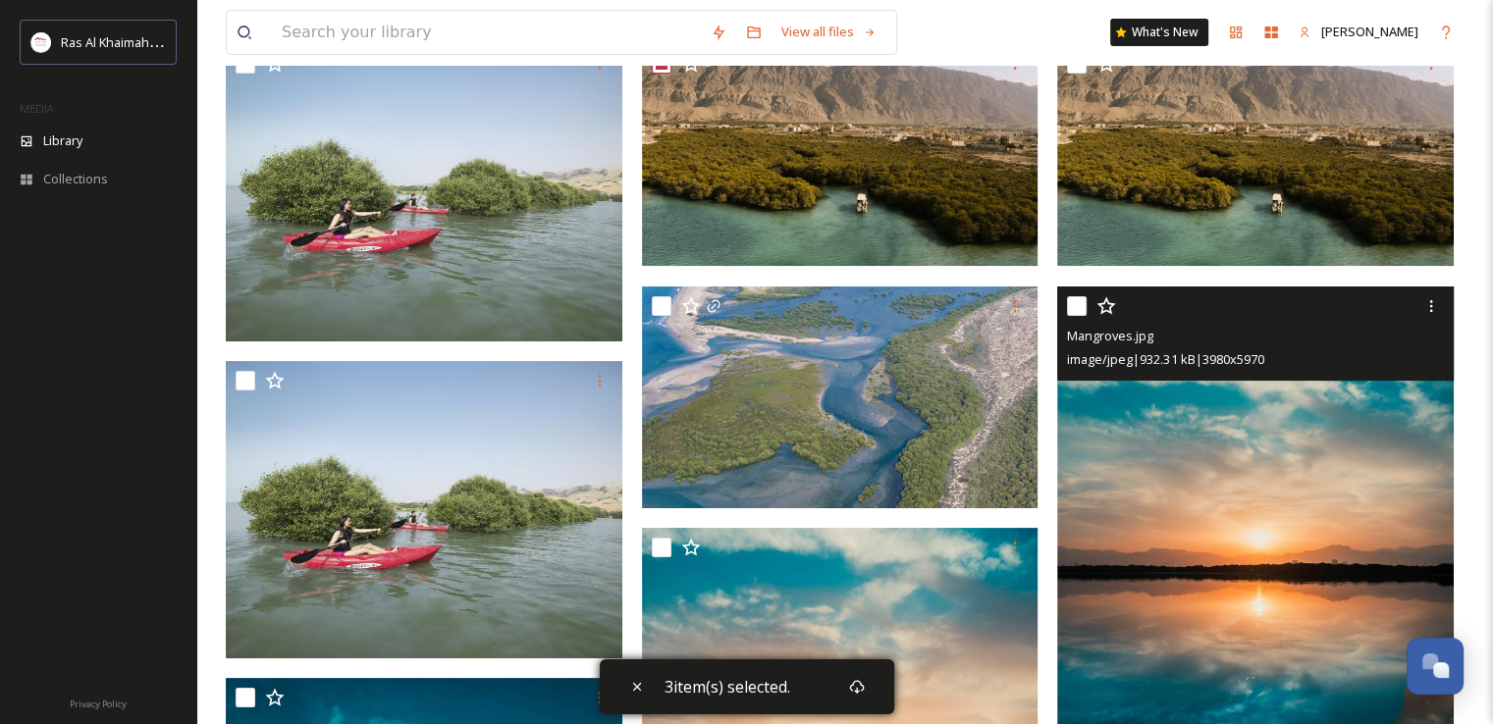
scroll to position [0, 0]
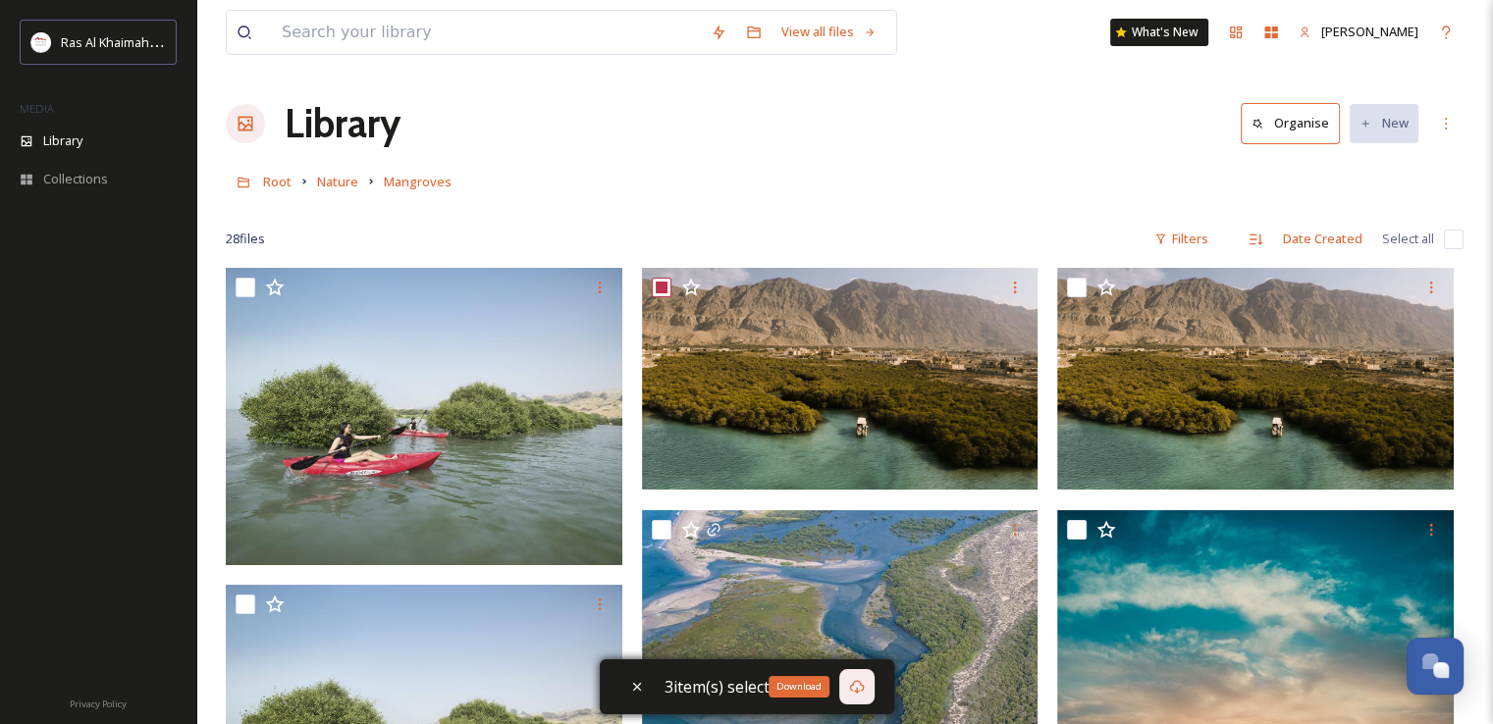
click at [856, 684] on icon at bounding box center [857, 687] width 16 height 16
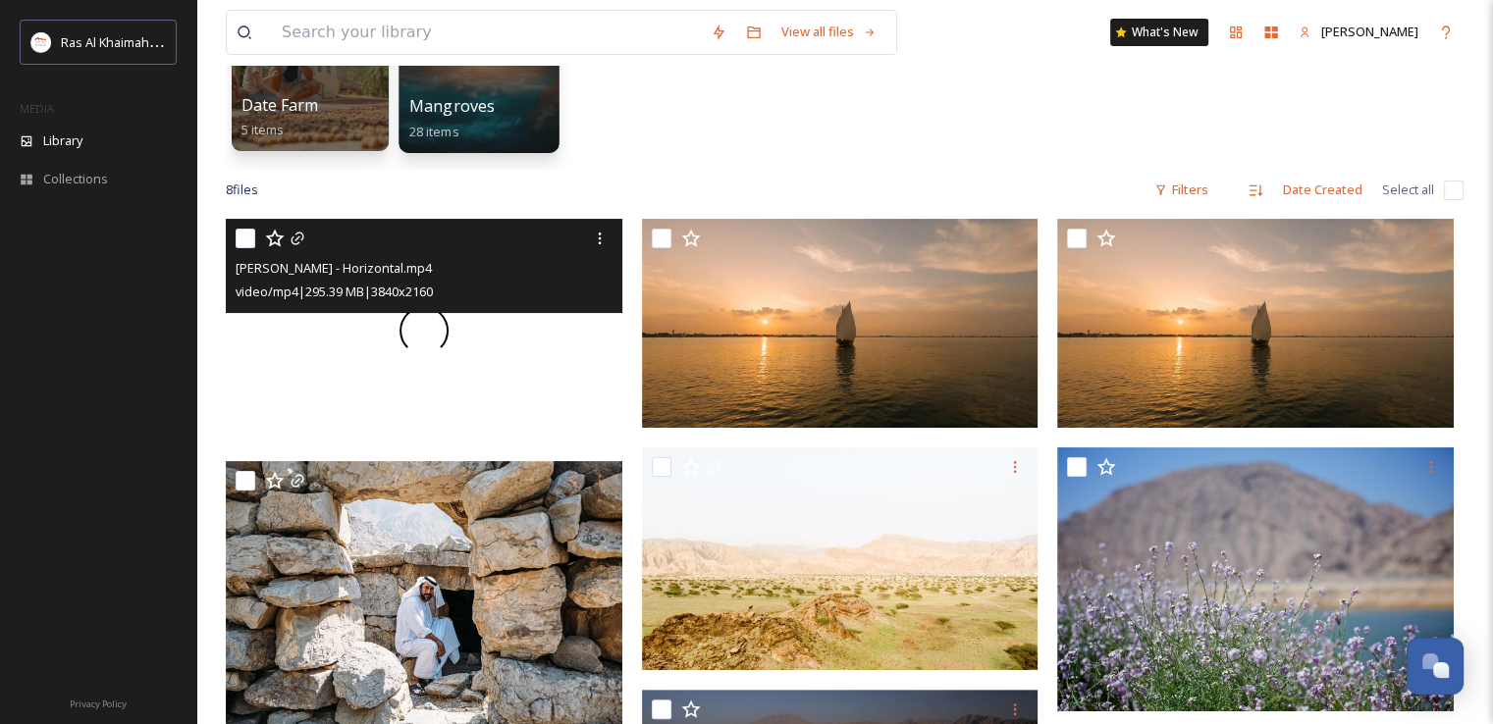
scroll to position [393, 0]
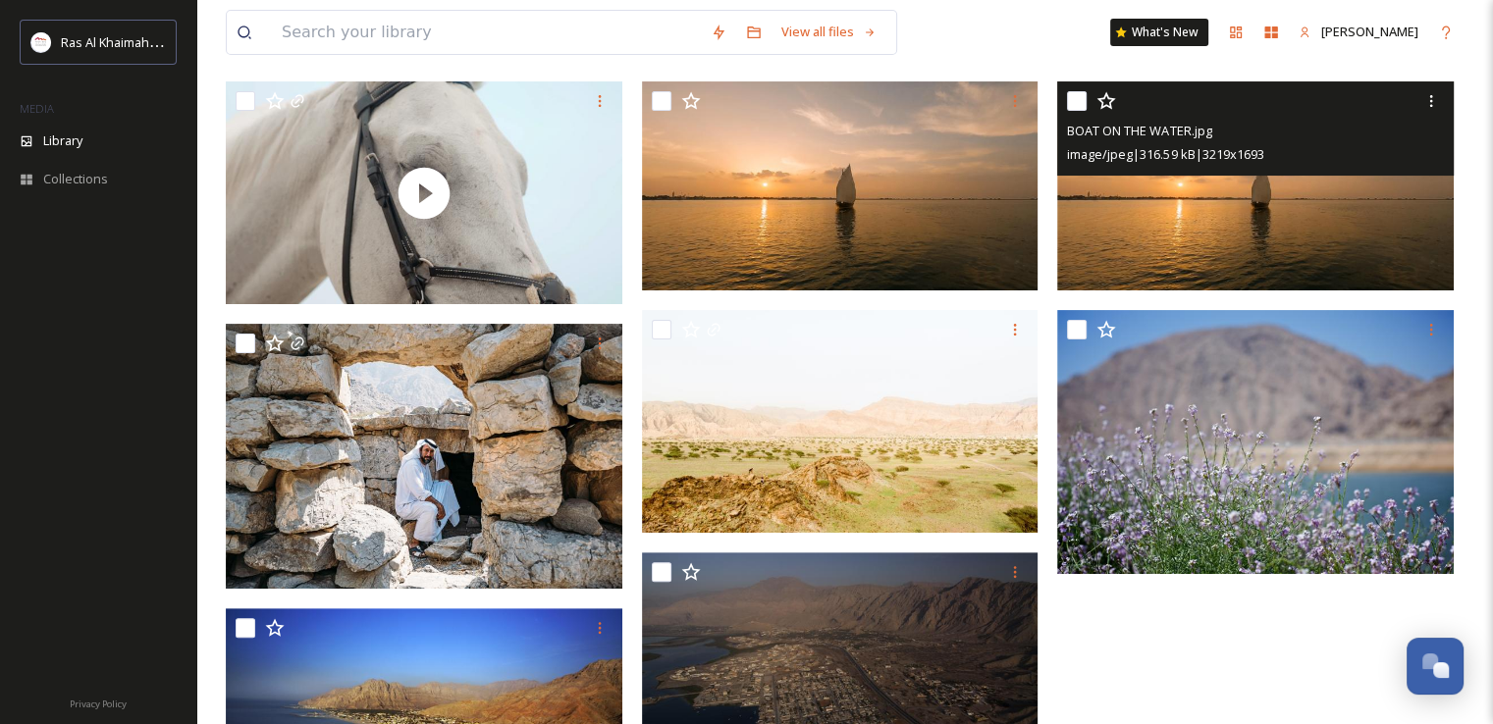
click at [1071, 103] on input "checkbox" at bounding box center [1077, 101] width 20 height 20
checkbox input "true"
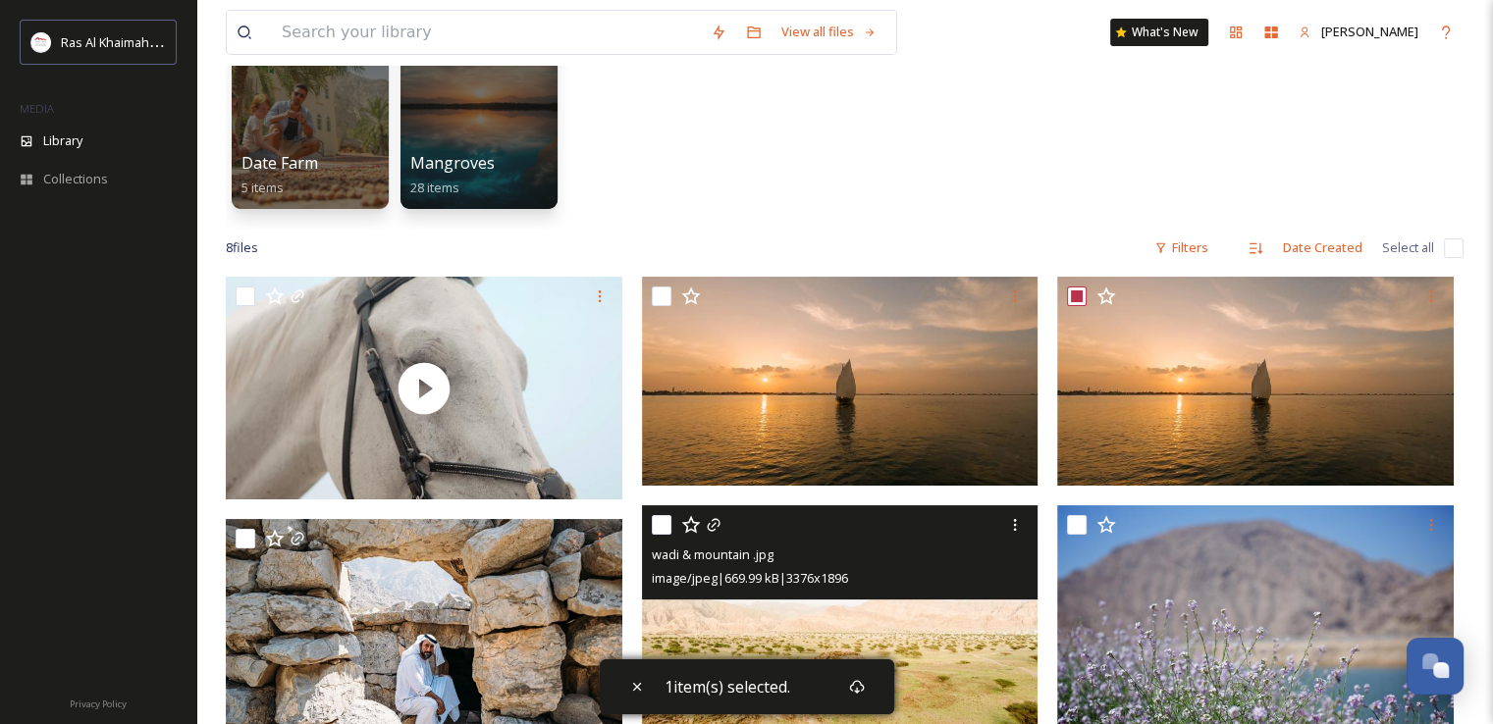
scroll to position [0, 0]
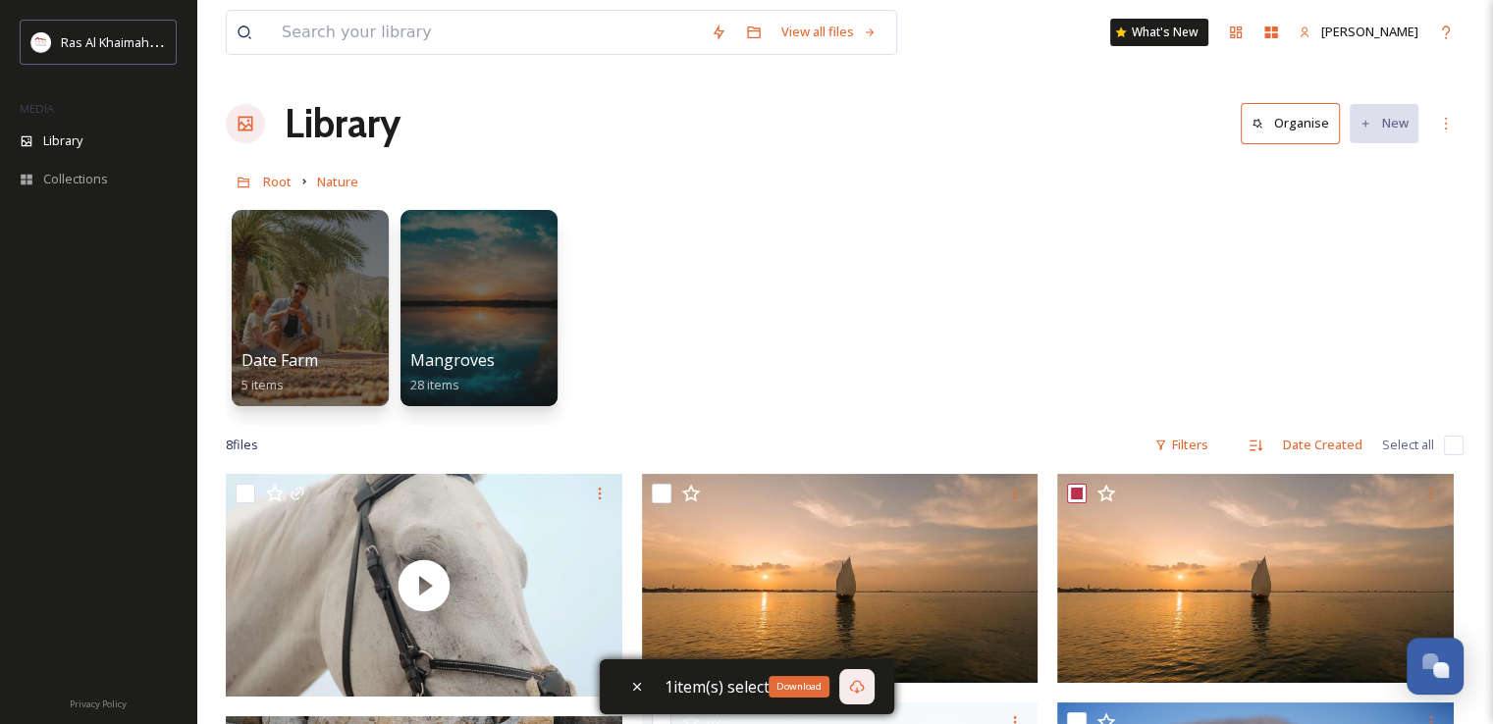
click at [849, 679] on icon at bounding box center [857, 687] width 16 height 16
